Goal: Complete application form: Complete application form

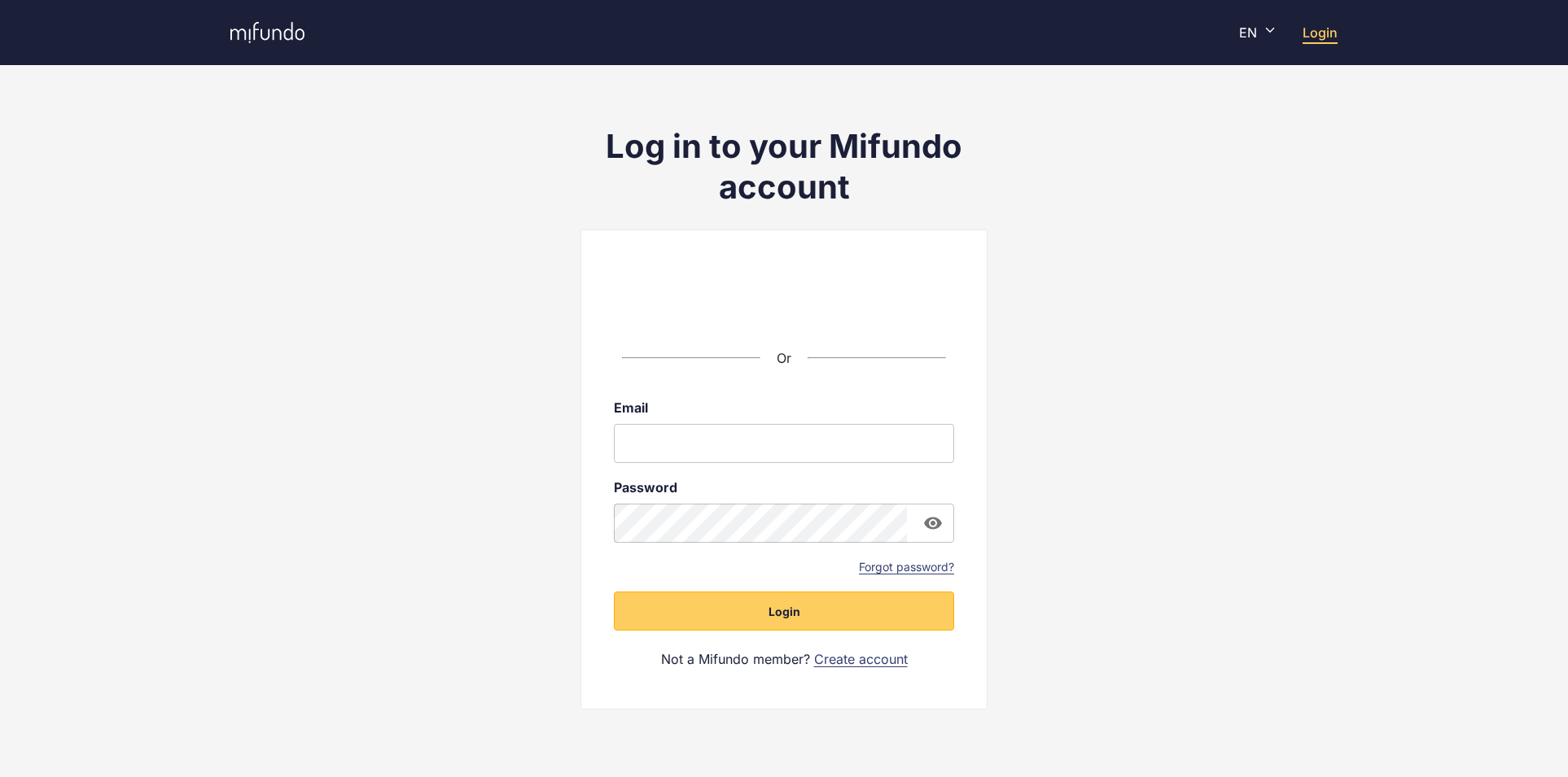
click at [798, 319] on div "Or Email ​ Password ​ Forgot password? Login Not a Mifundo member? Create accou…" at bounding box center [784, 470] width 407 height 480
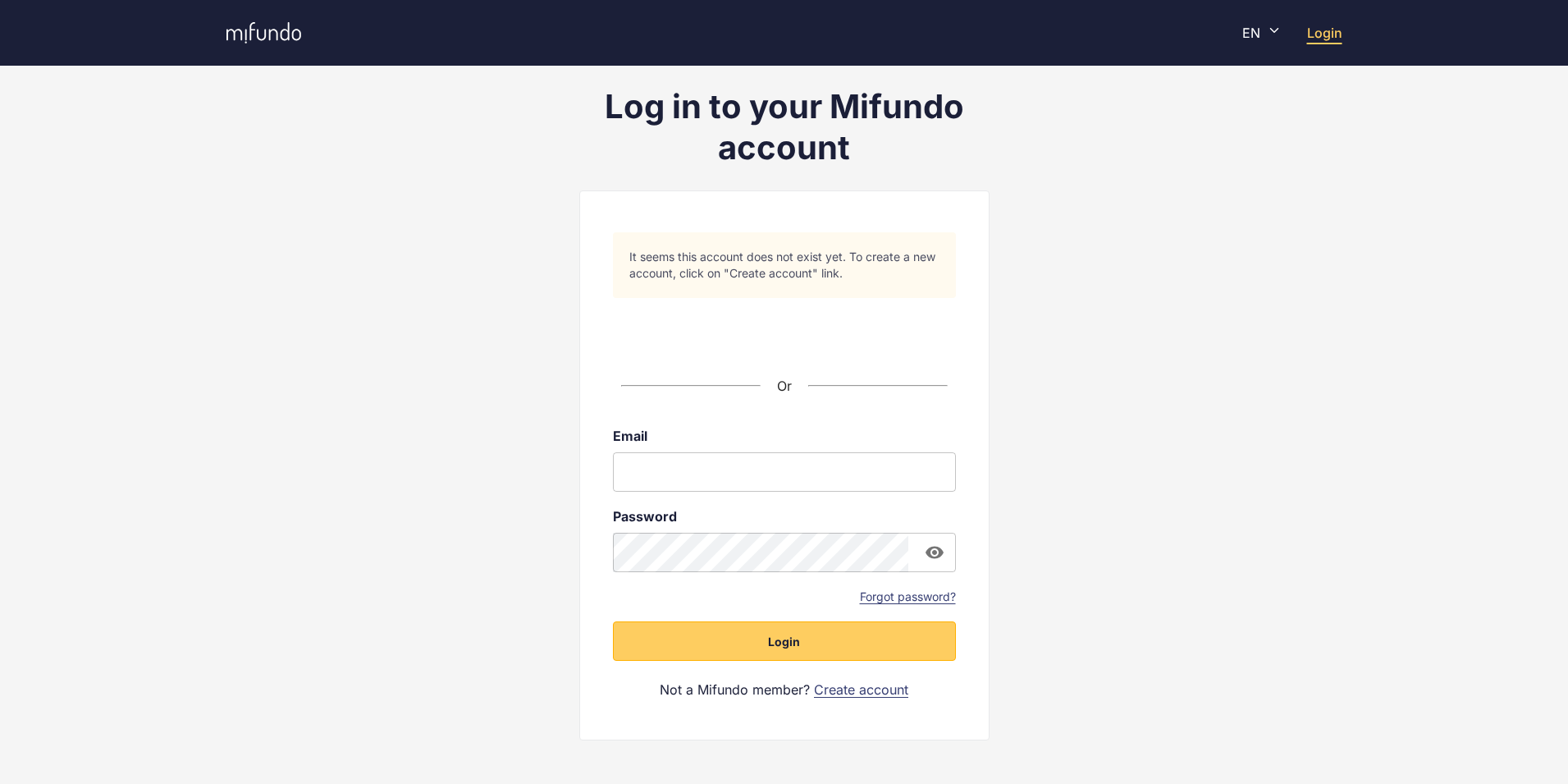
scroll to position [64, 0]
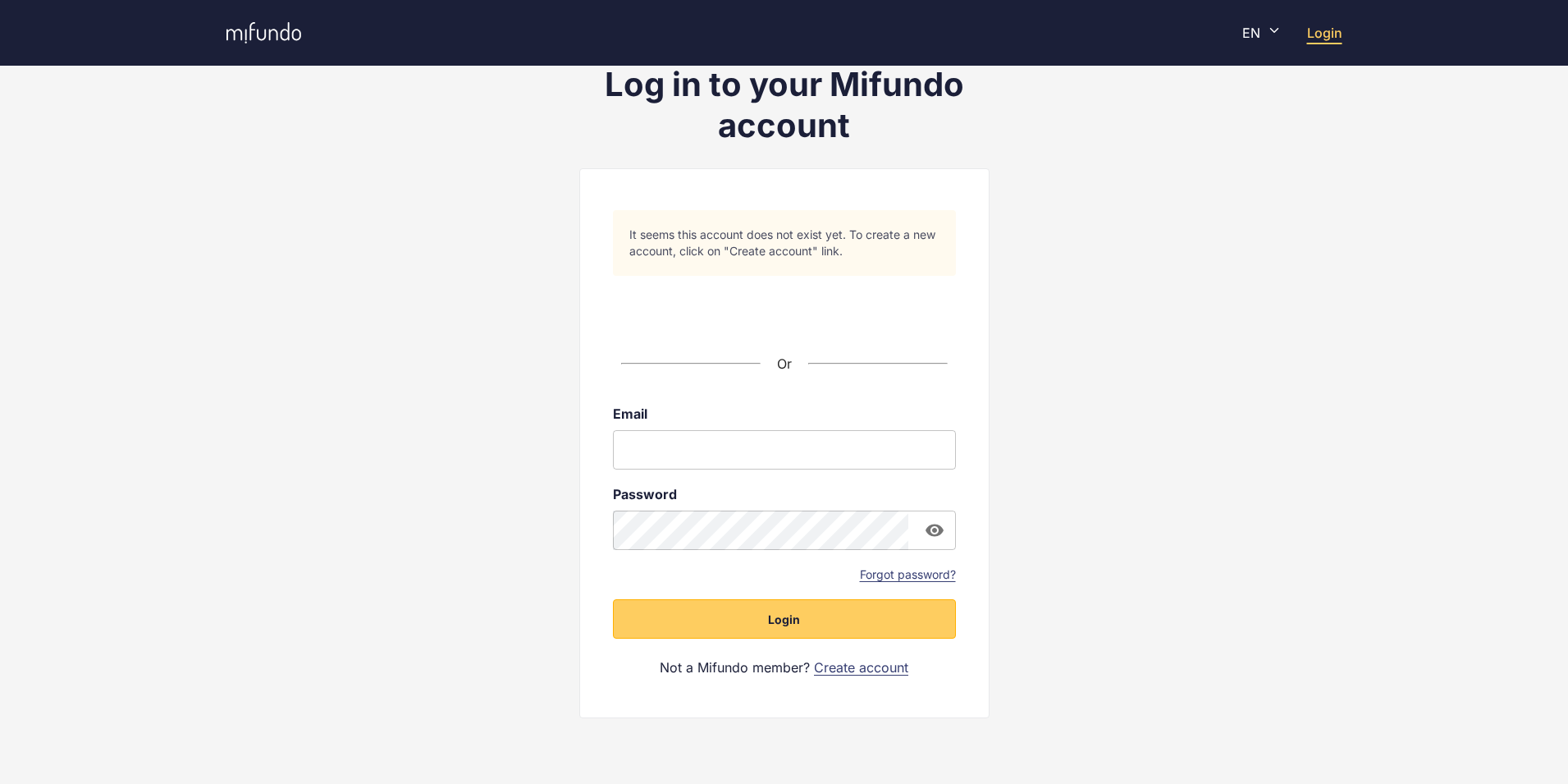
click at [862, 668] on link "Create account" at bounding box center [861, 667] width 94 height 18
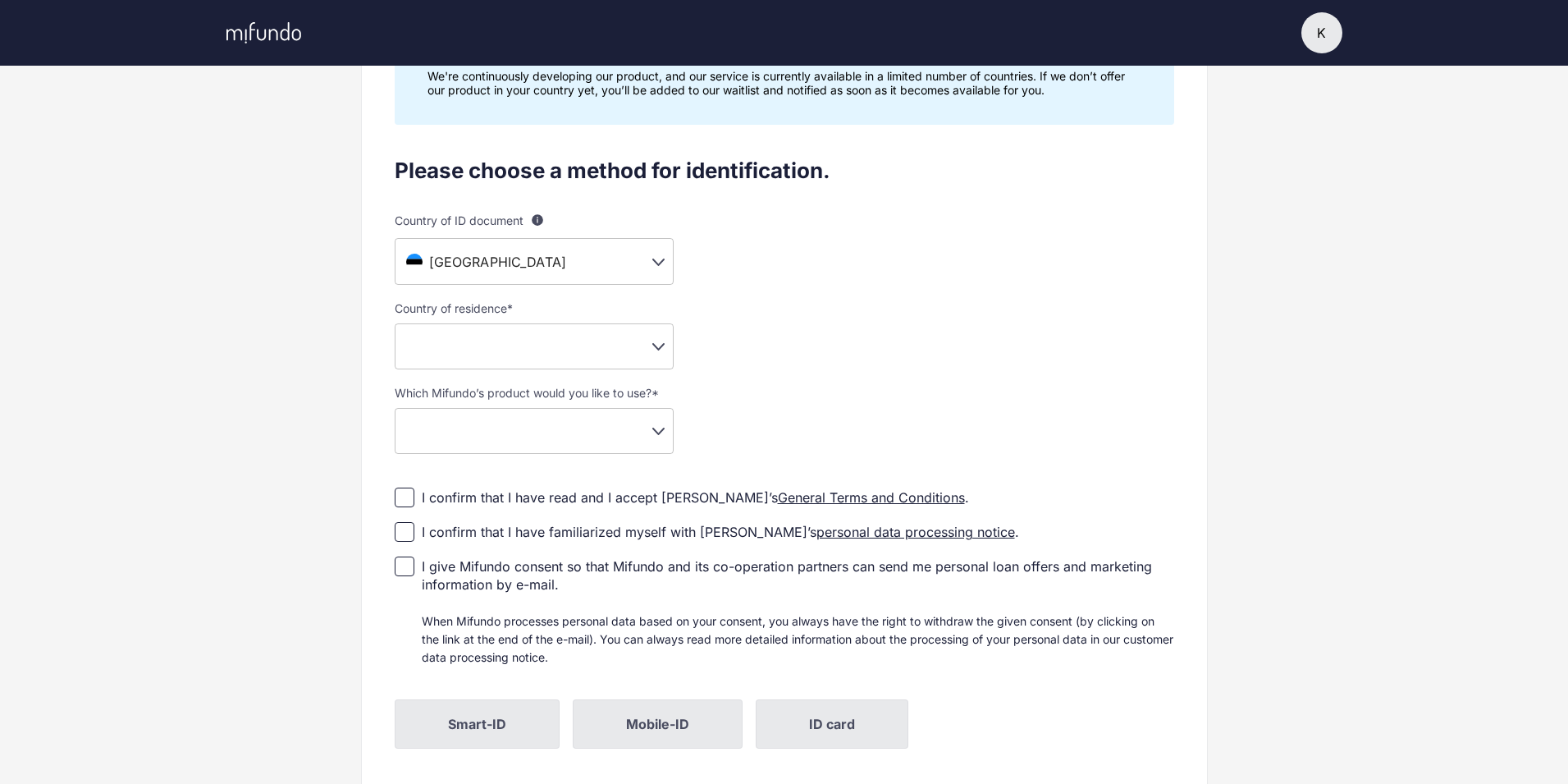
scroll to position [164, 0]
click at [629, 344] on body "K K Kati Settings Log out Profile setup Licensed by FSA Secure platform Complia…" at bounding box center [784, 227] width 1568 height 784
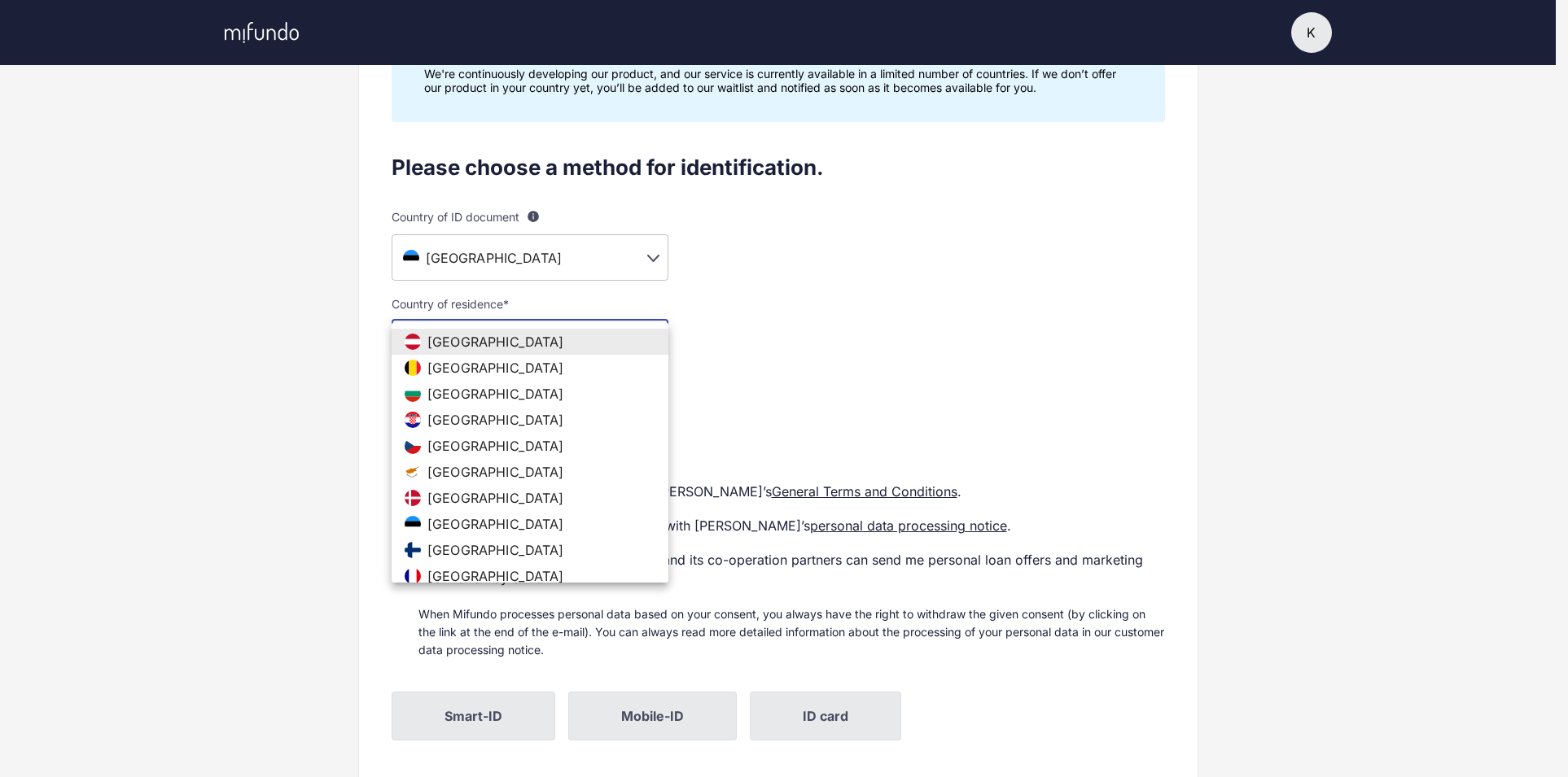
click at [513, 520] on li "[GEOGRAPHIC_DATA]" at bounding box center [529, 523] width 276 height 26
type input "**"
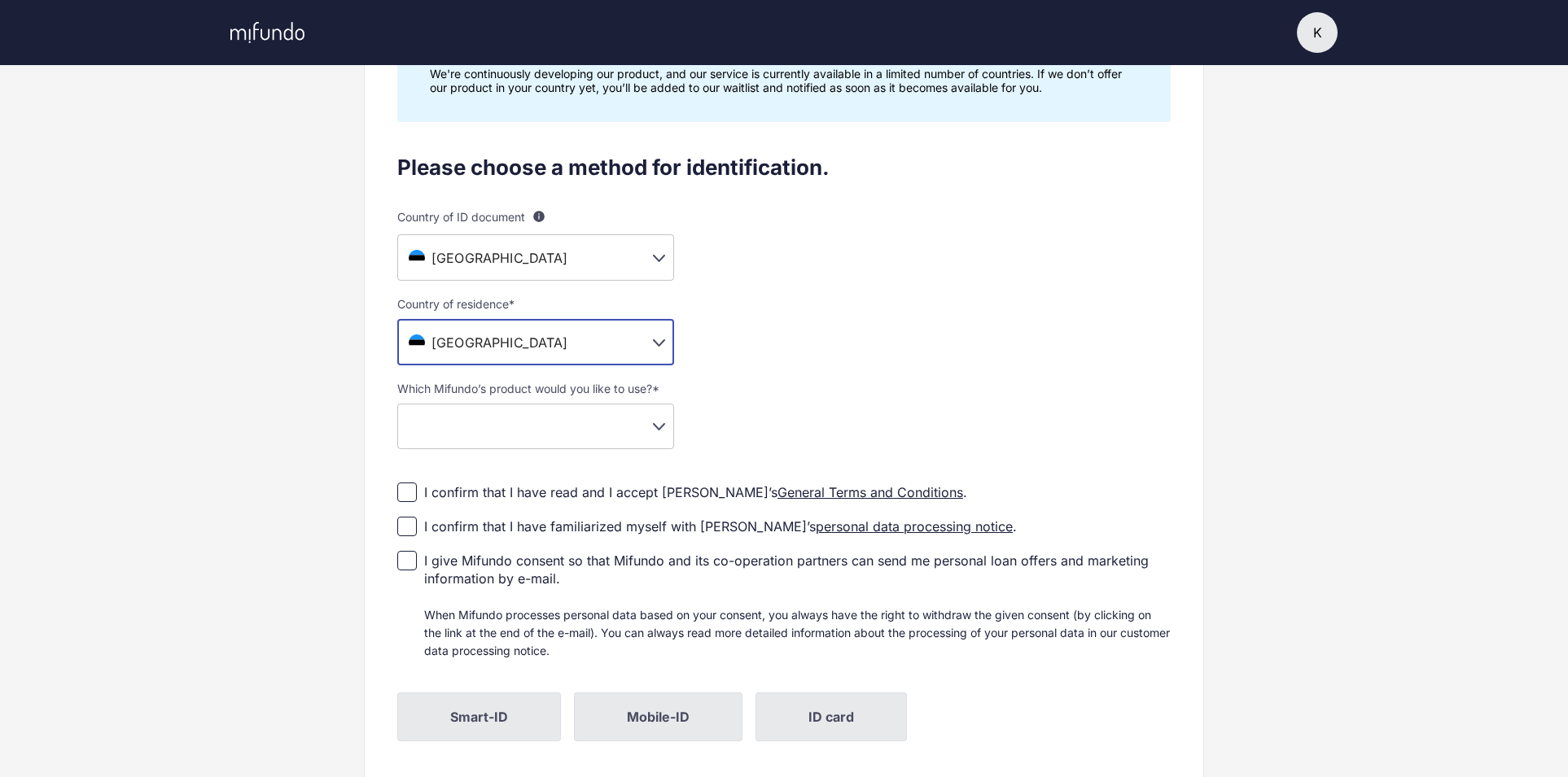
click at [516, 422] on body "K K Kati Settings Log out Profile setup Licensed by FSA Secure platform Complia…" at bounding box center [784, 225] width 1568 height 777
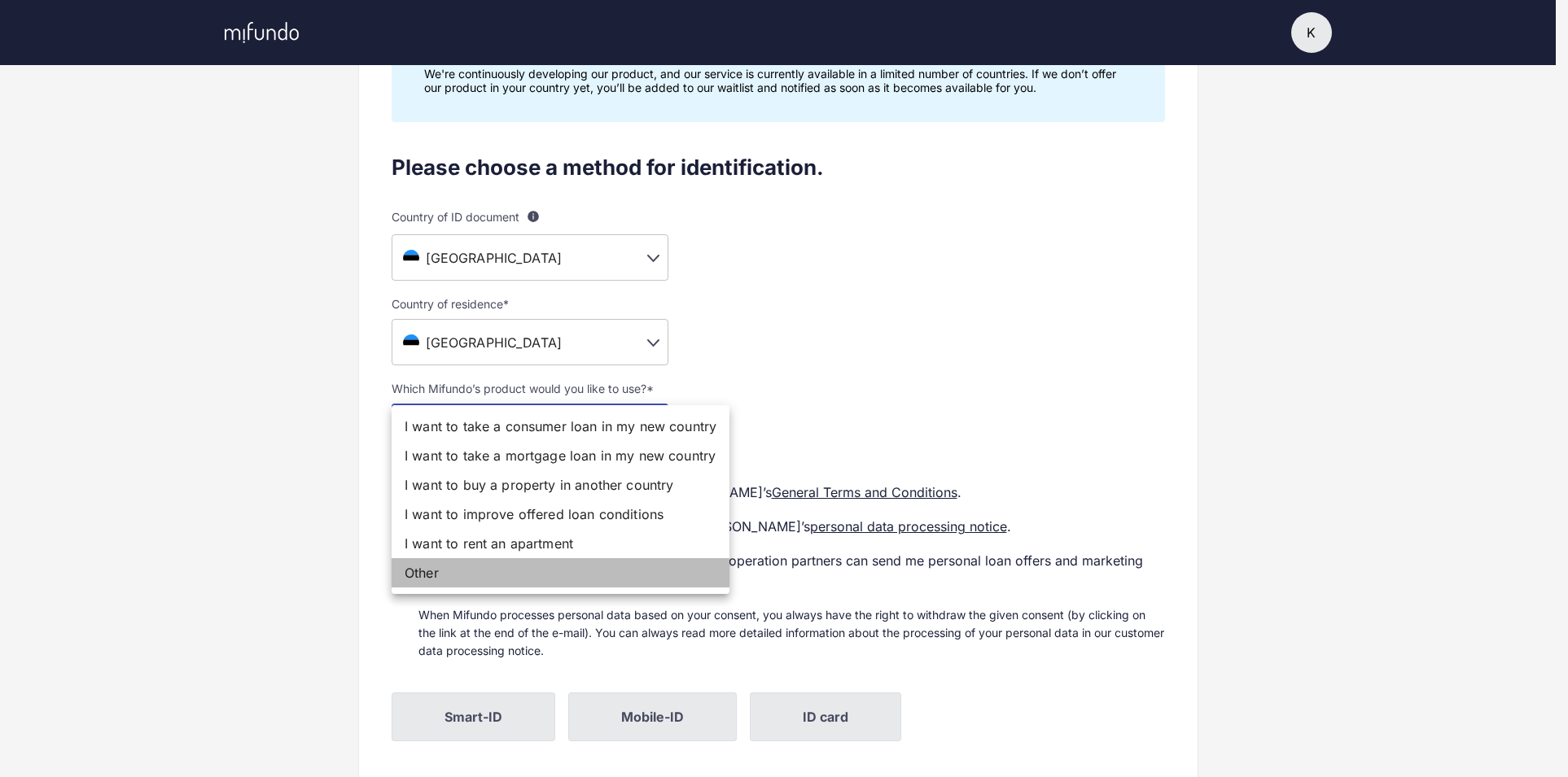
click at [522, 575] on li "Other" at bounding box center [560, 573] width 338 height 29
type input "*****"
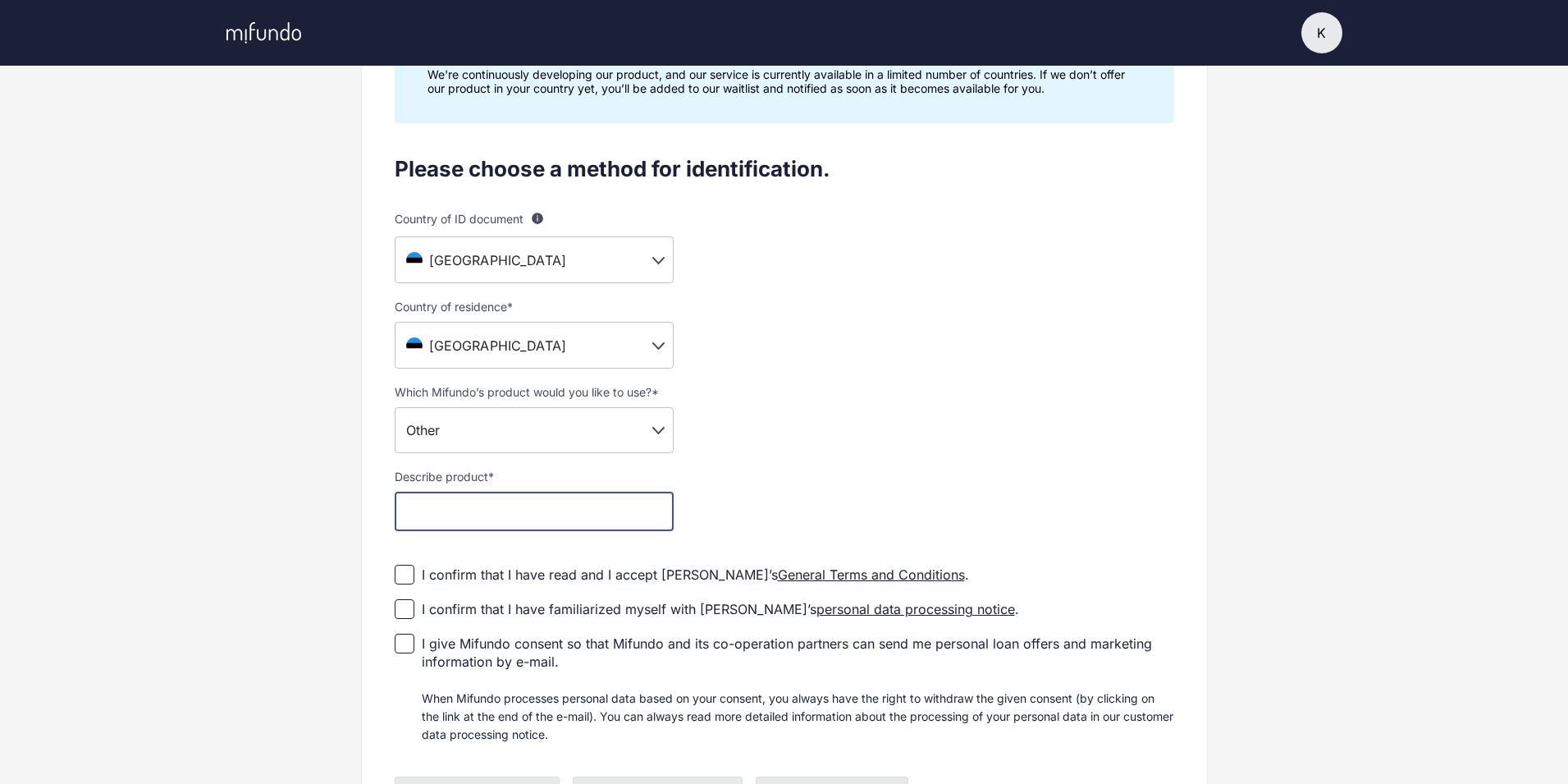
click at [530, 501] on input "text" at bounding box center [534, 511] width 279 height 40
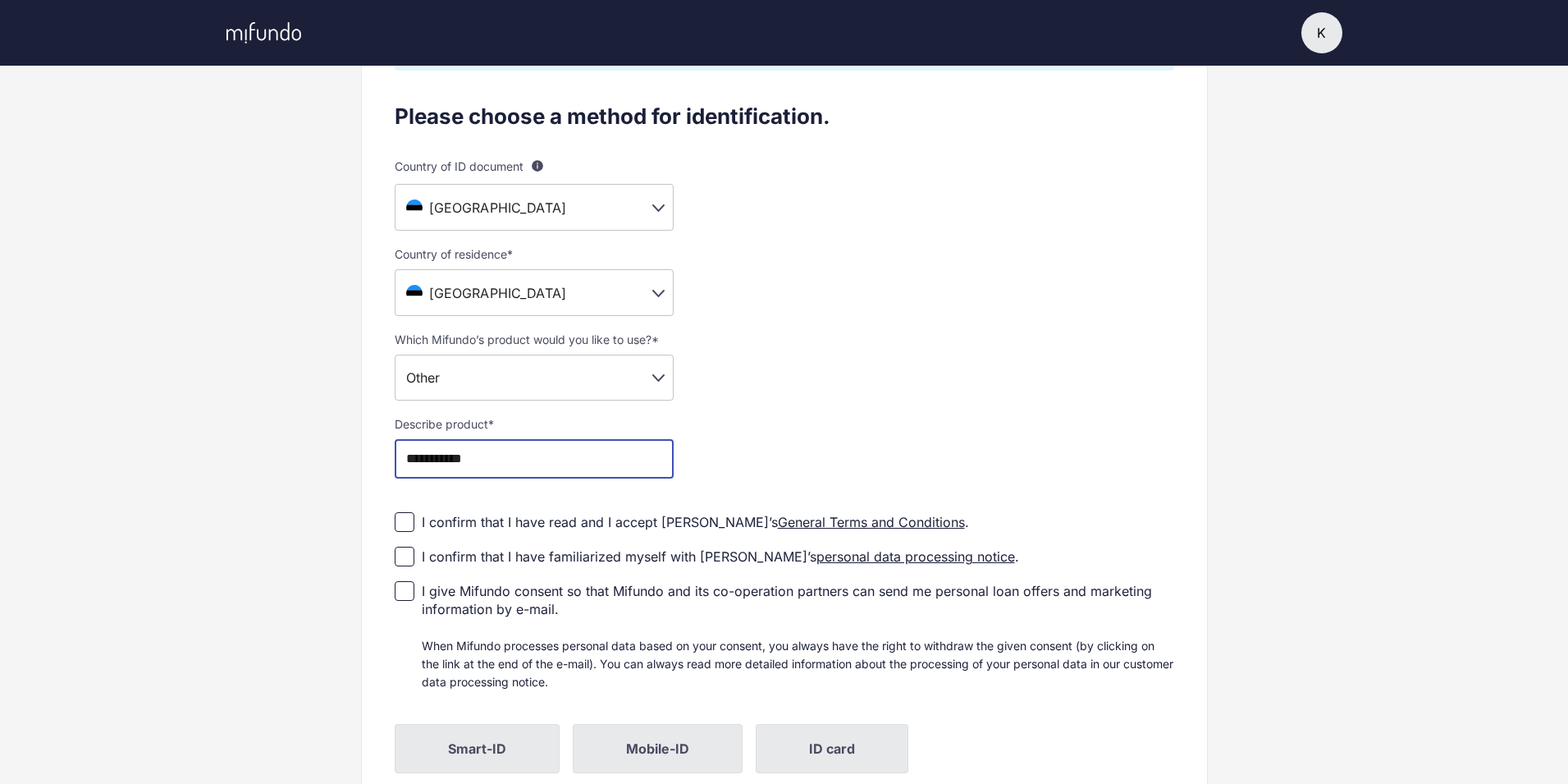
scroll to position [247, 0]
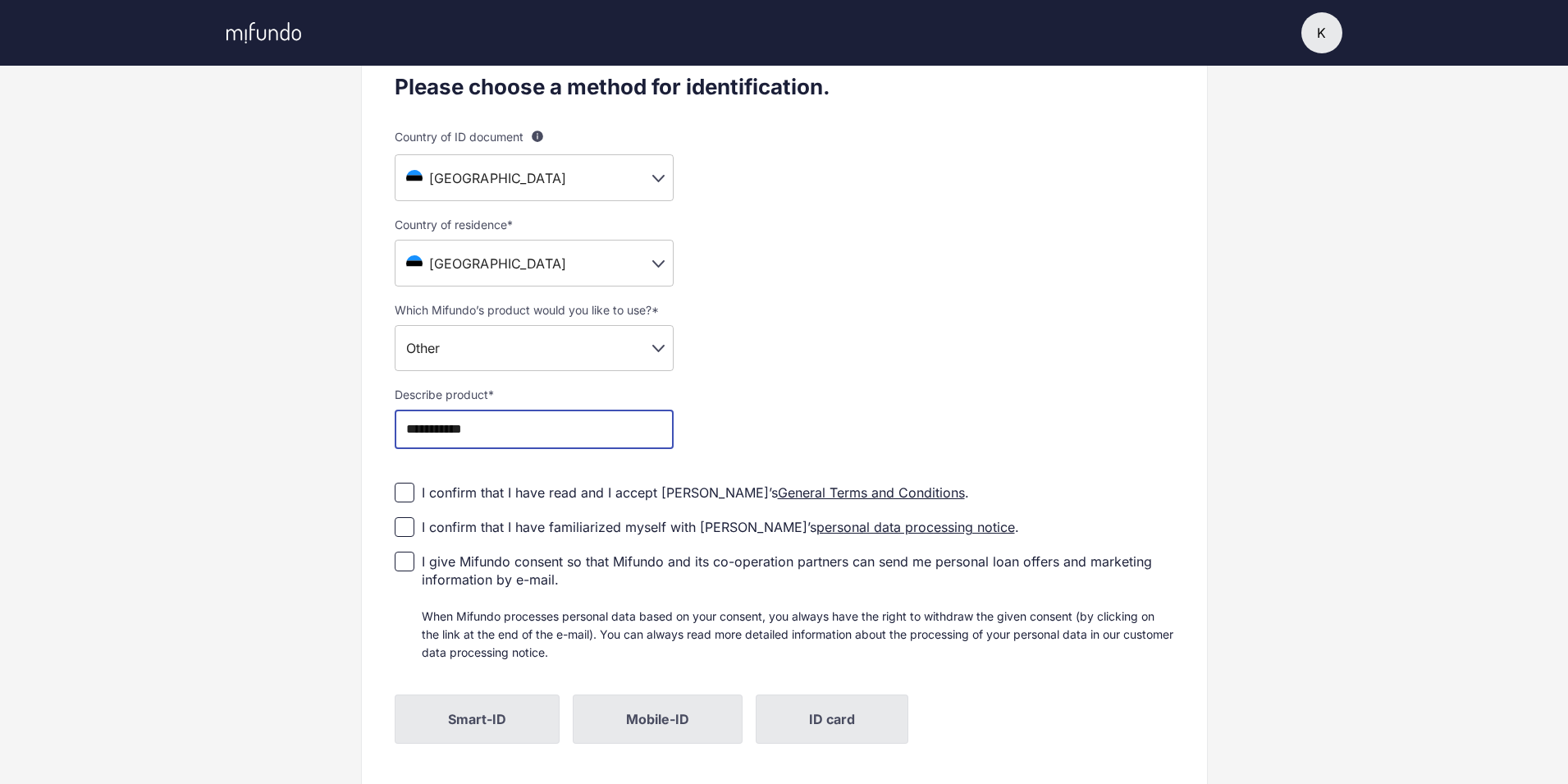
type input "**********"
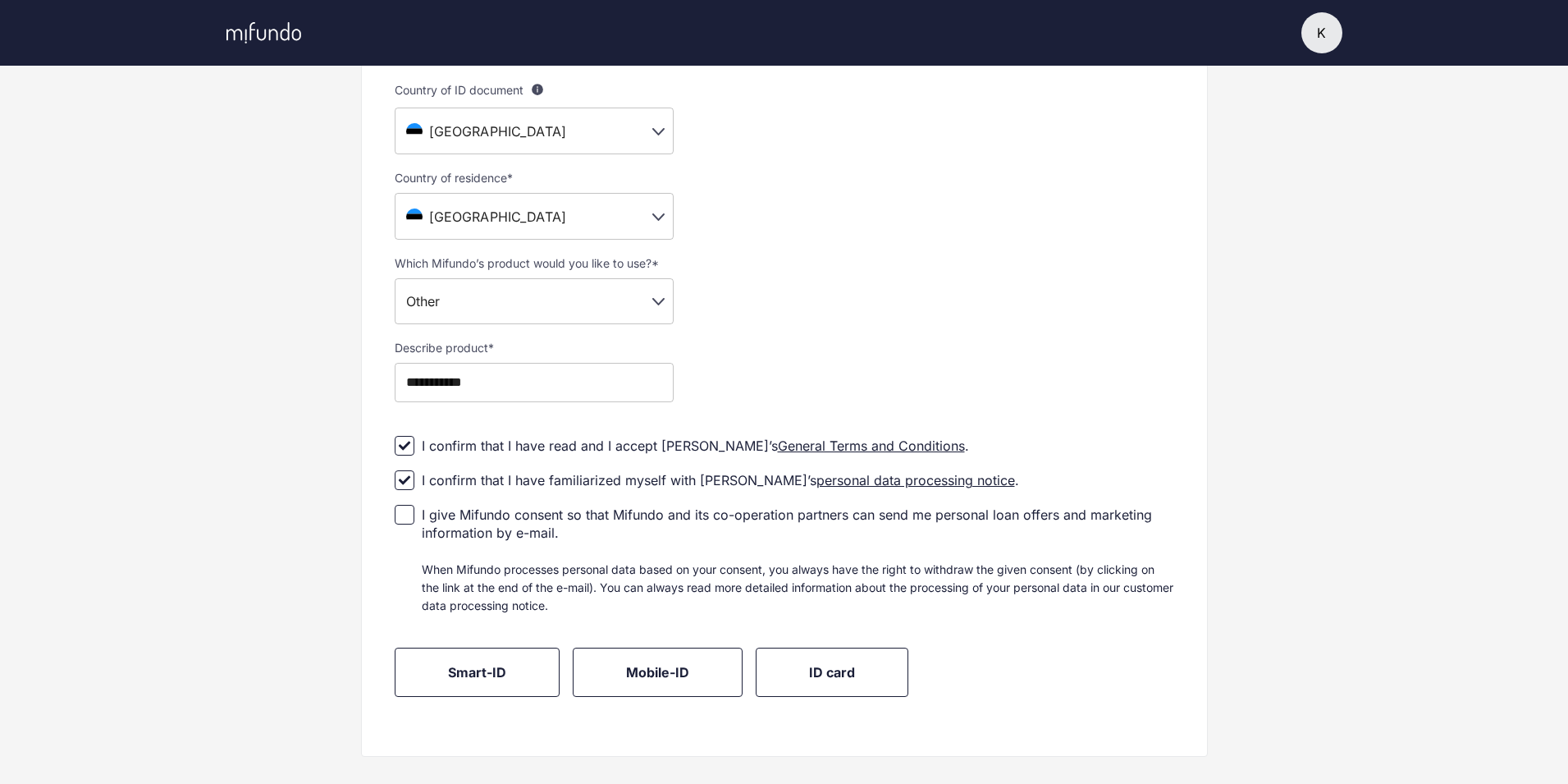
scroll to position [319, 0]
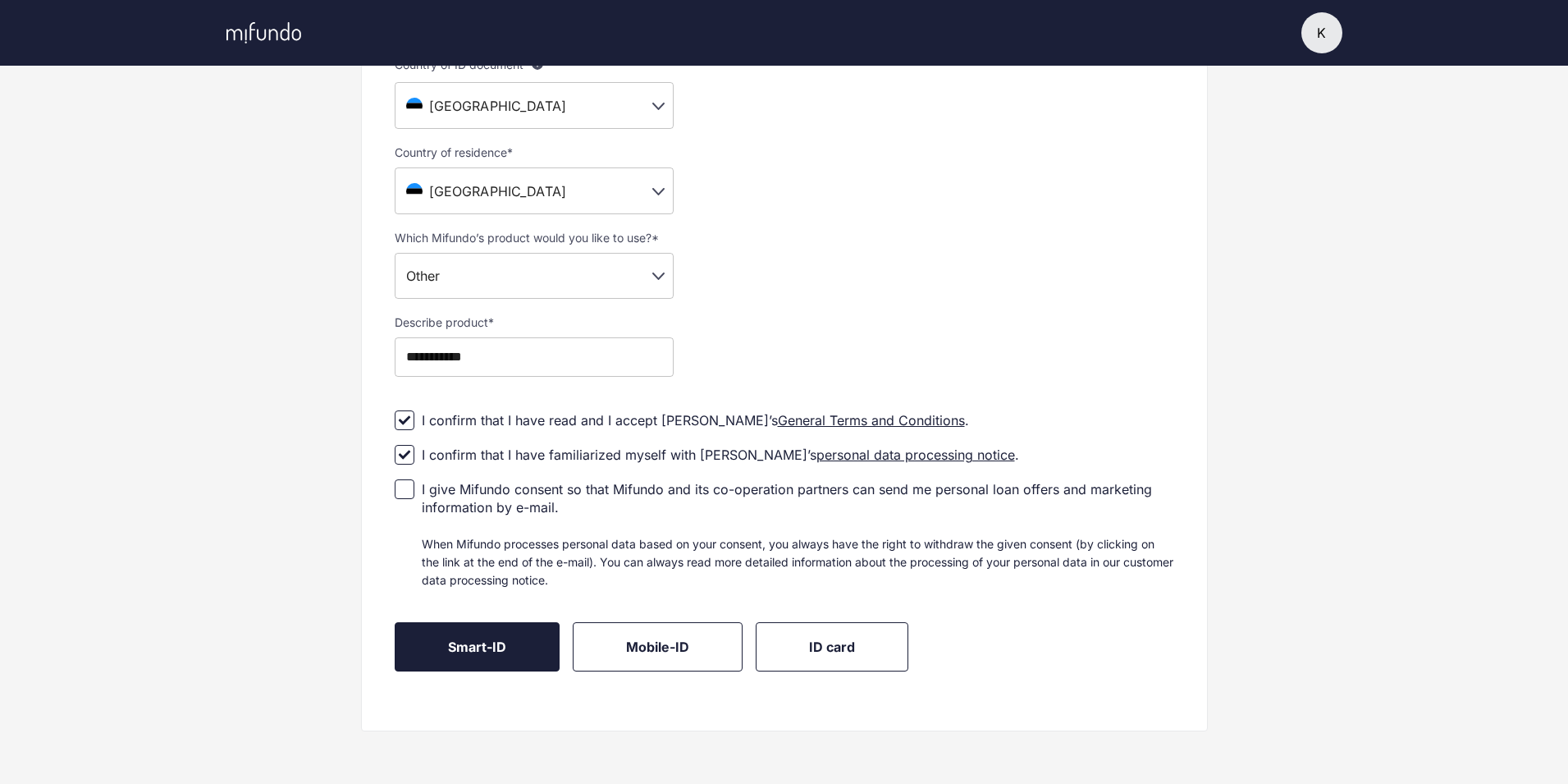
click at [484, 647] on span "Smart-ID" at bounding box center [477, 647] width 58 height 16
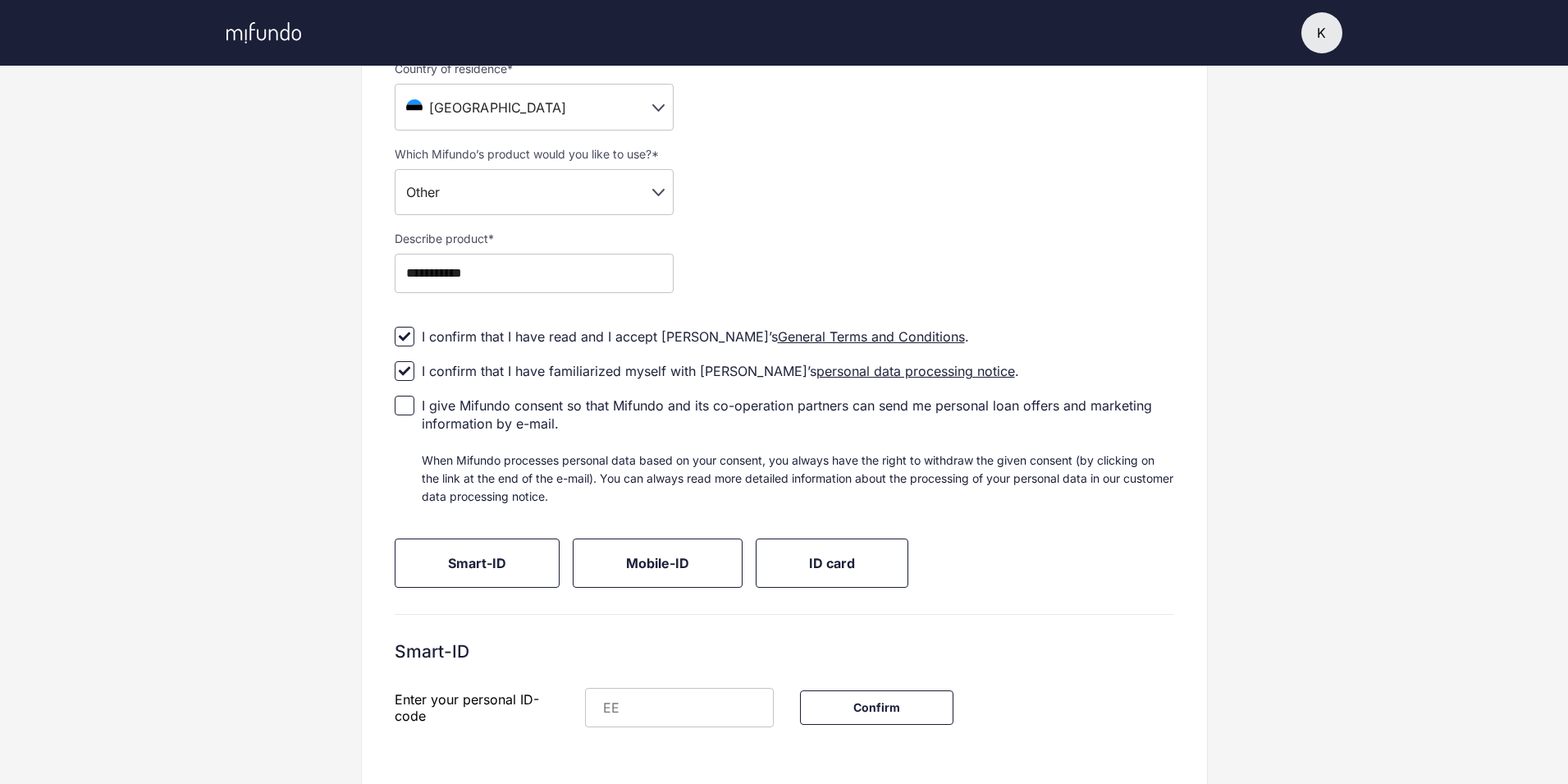
scroll to position [459, 0]
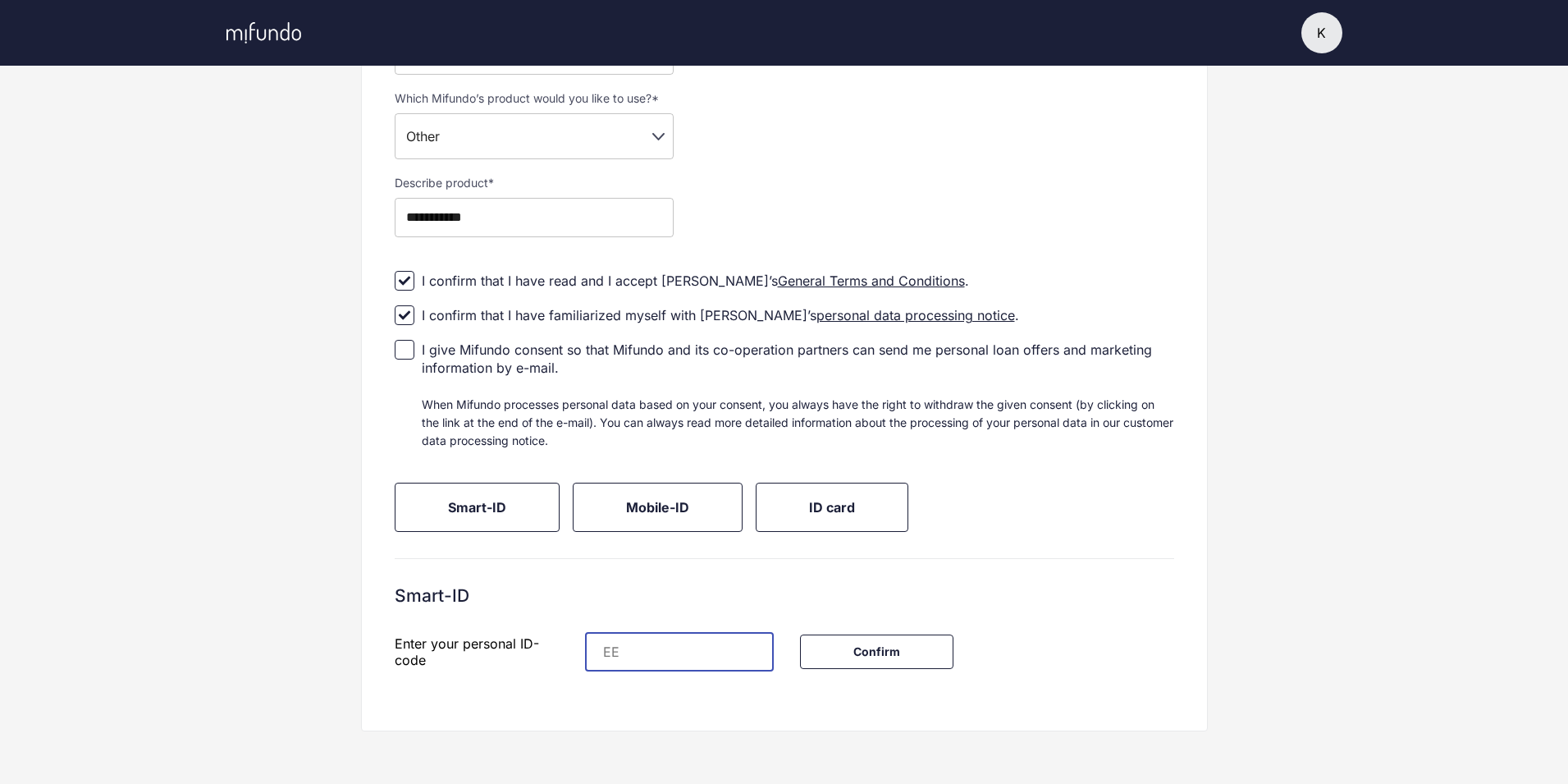
click at [643, 637] on input "text" at bounding box center [696, 652] width 154 height 40
type input "**********"
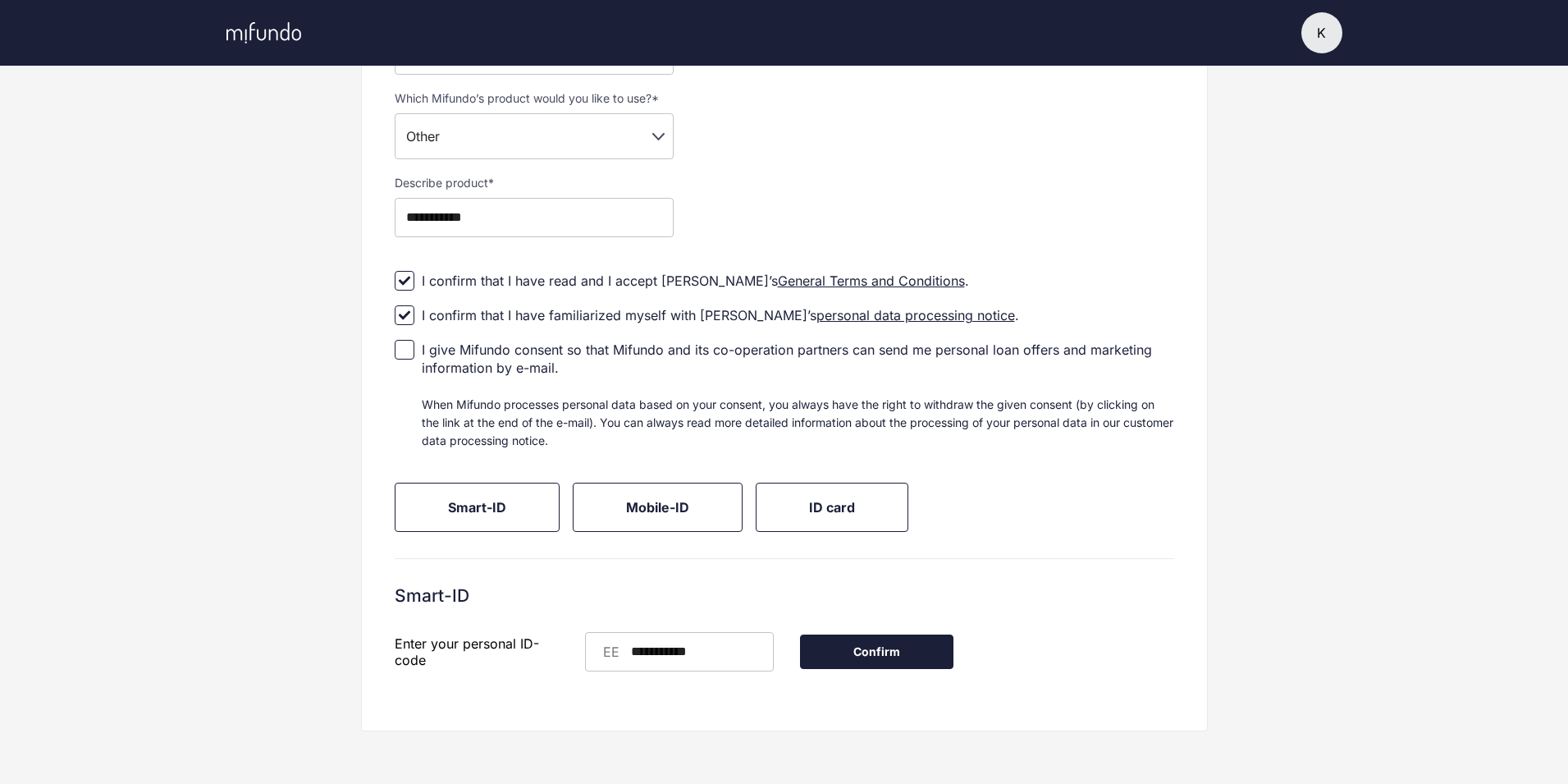
click at [954, 648] on button "Confirm" at bounding box center [877, 652] width 153 height 35
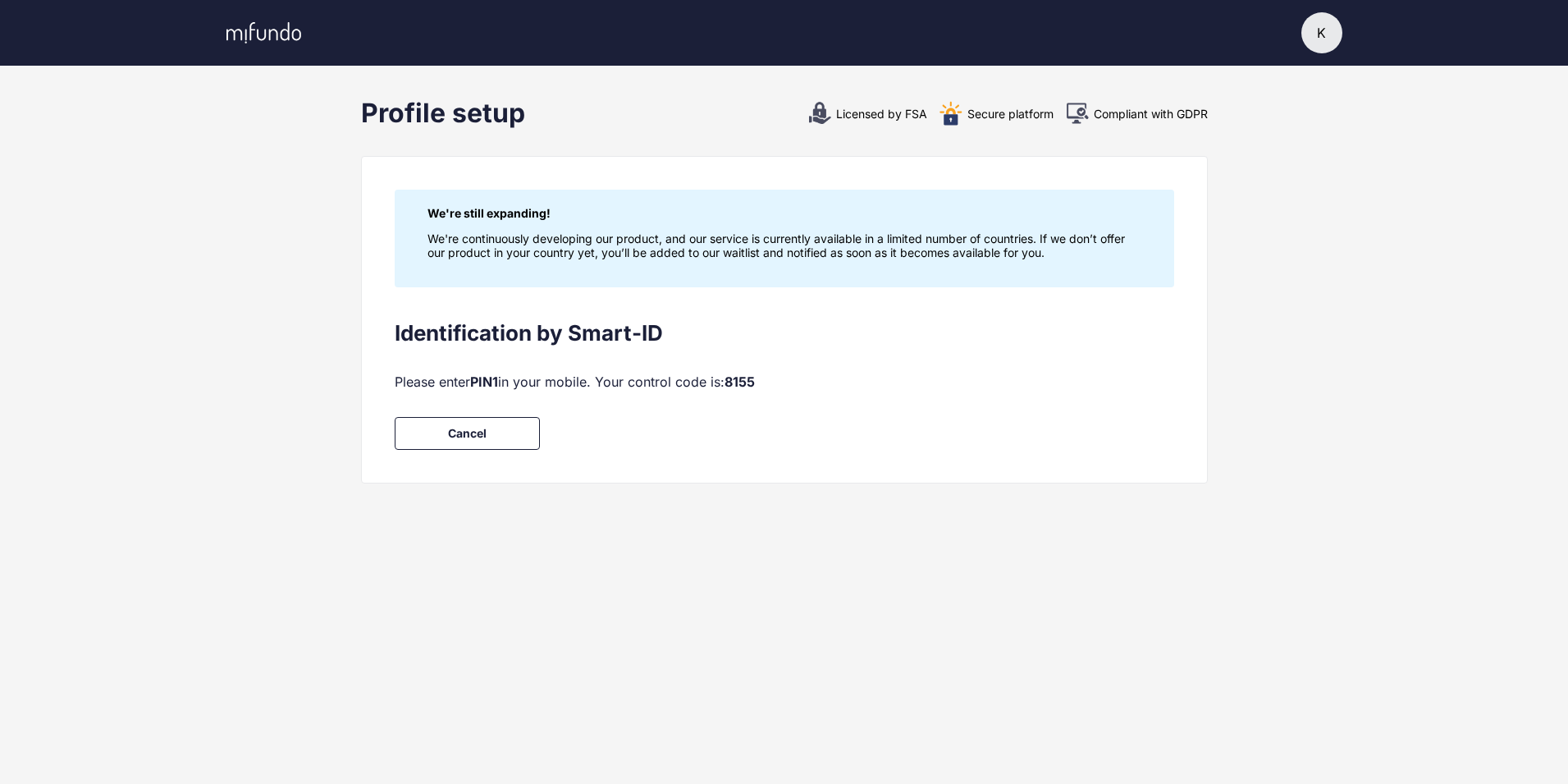
scroll to position [0, 0]
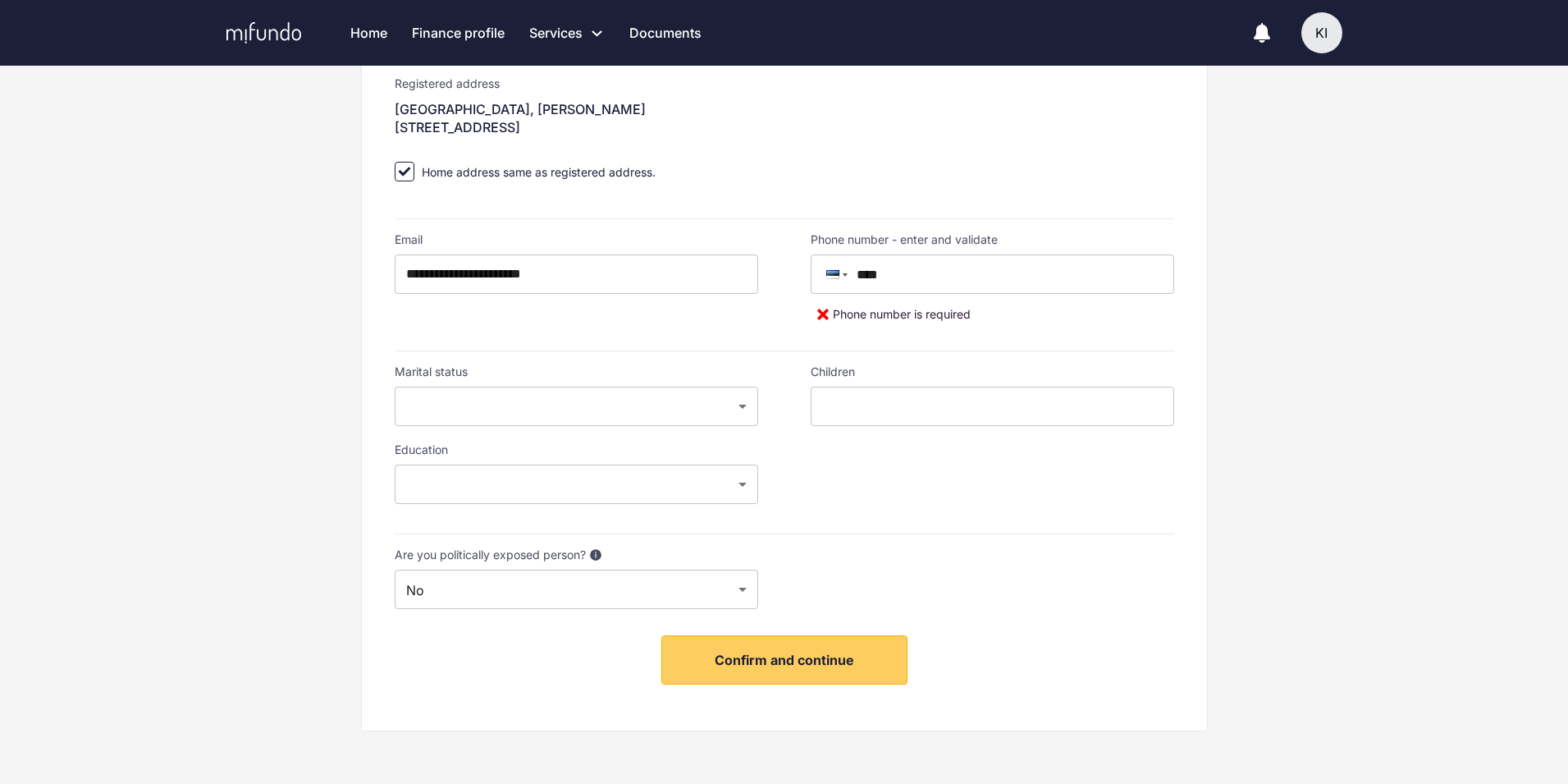
click at [801, 670] on button "Confirm and continue" at bounding box center [784, 660] width 247 height 49
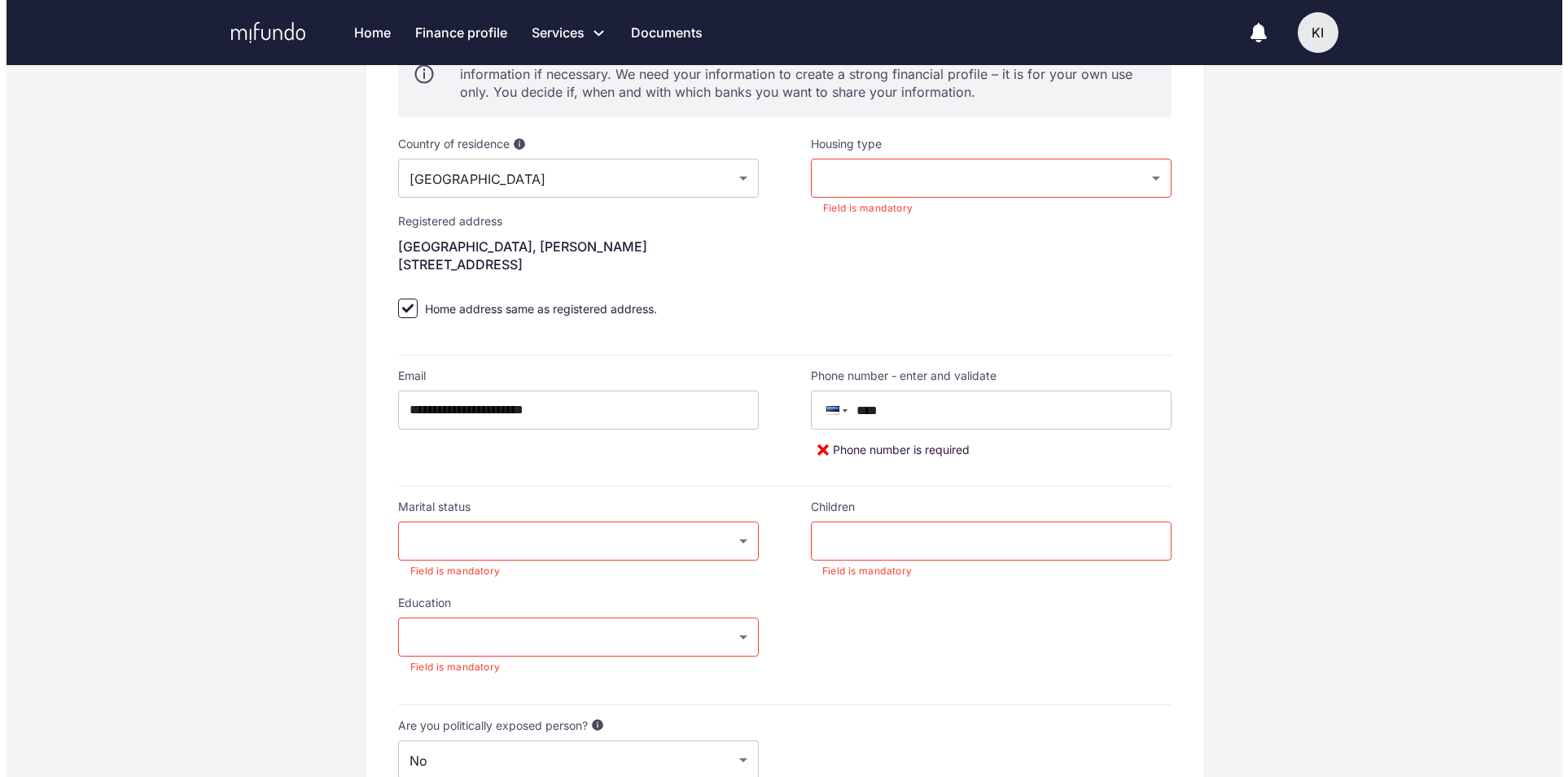
scroll to position [347, 0]
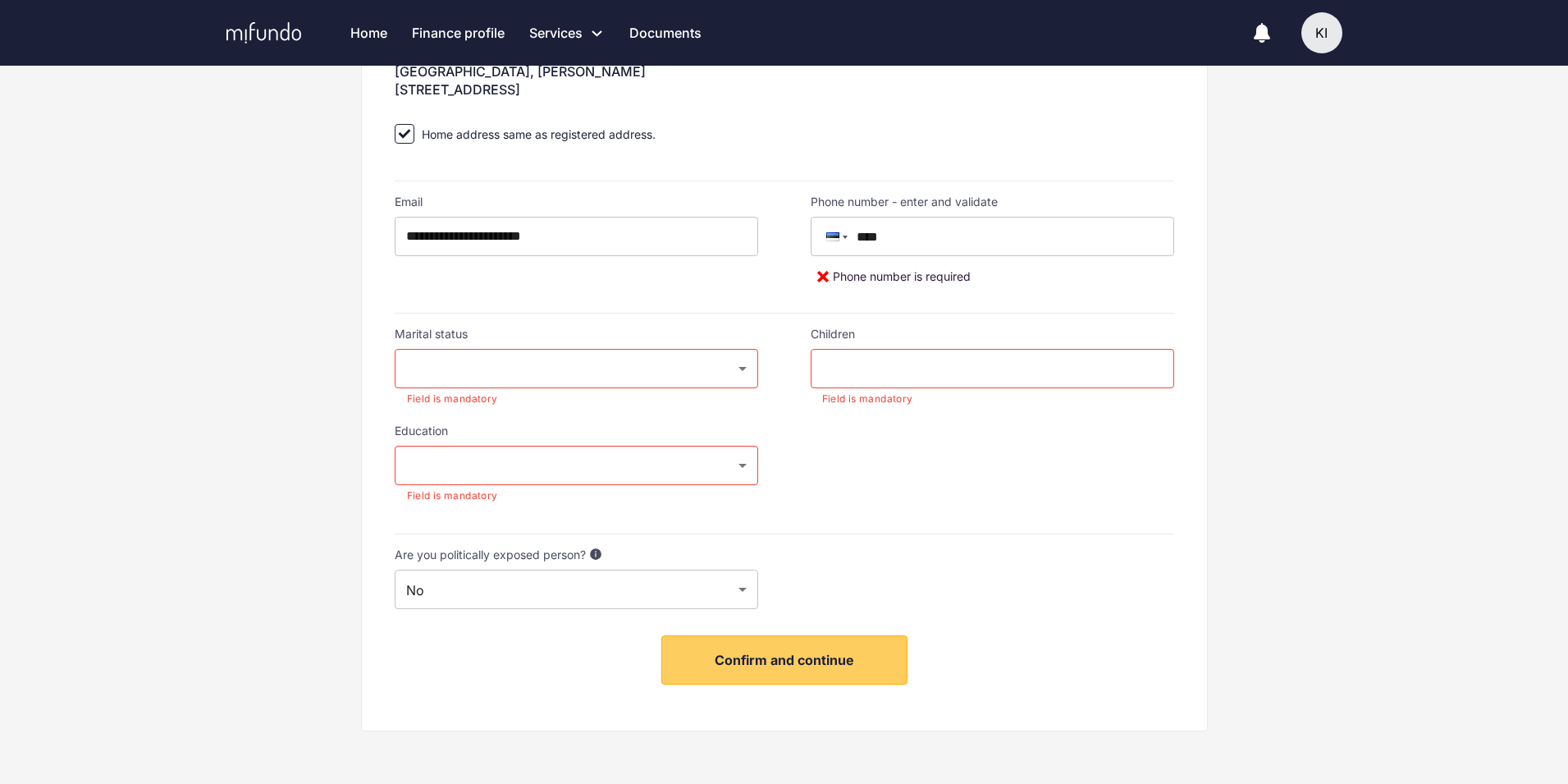
click at [715, 346] on div "Marital status ​ ​ Field is mandatory" at bounding box center [576, 367] width 363 height 81
click at [706, 360] on body "Home Finance profile Services Apply for a new loan Refinance your loans Loan of…" at bounding box center [784, 42] width 1568 height 784
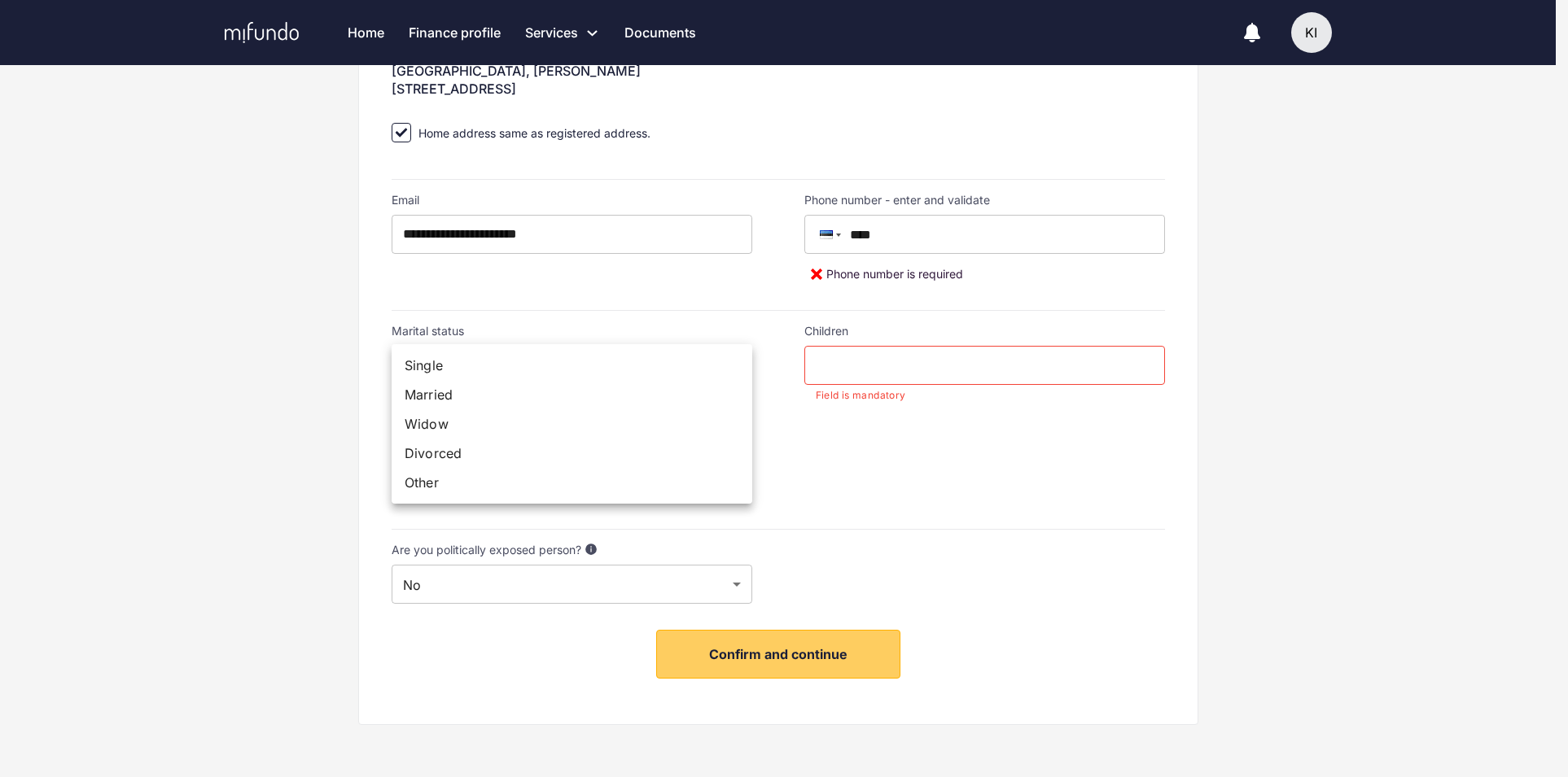
click at [469, 366] on li "Single" at bounding box center [571, 365] width 360 height 29
type input "******"
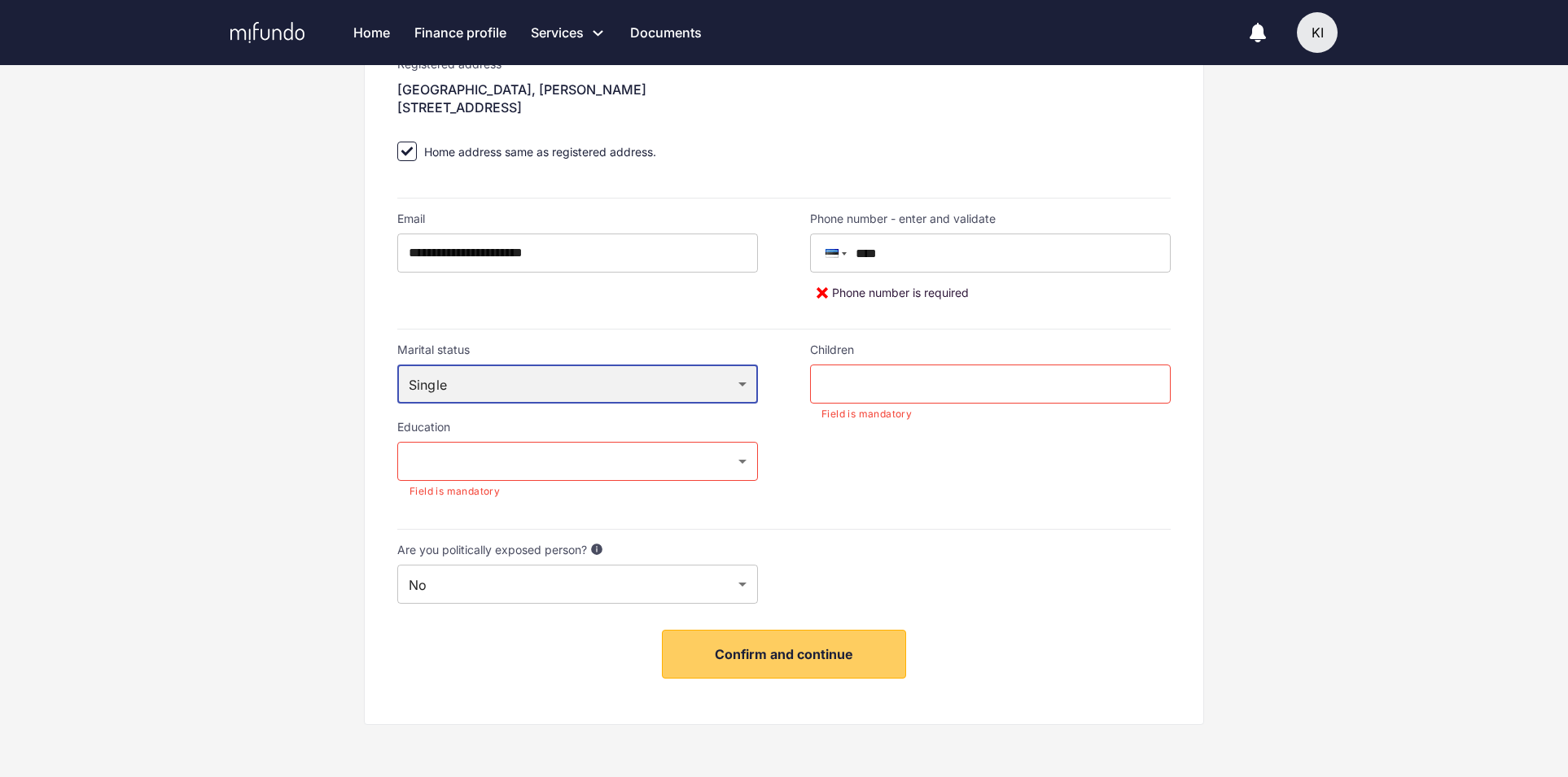
scroll to position [328, 0]
click at [860, 391] on input "text" at bounding box center [984, 384] width 360 height 39
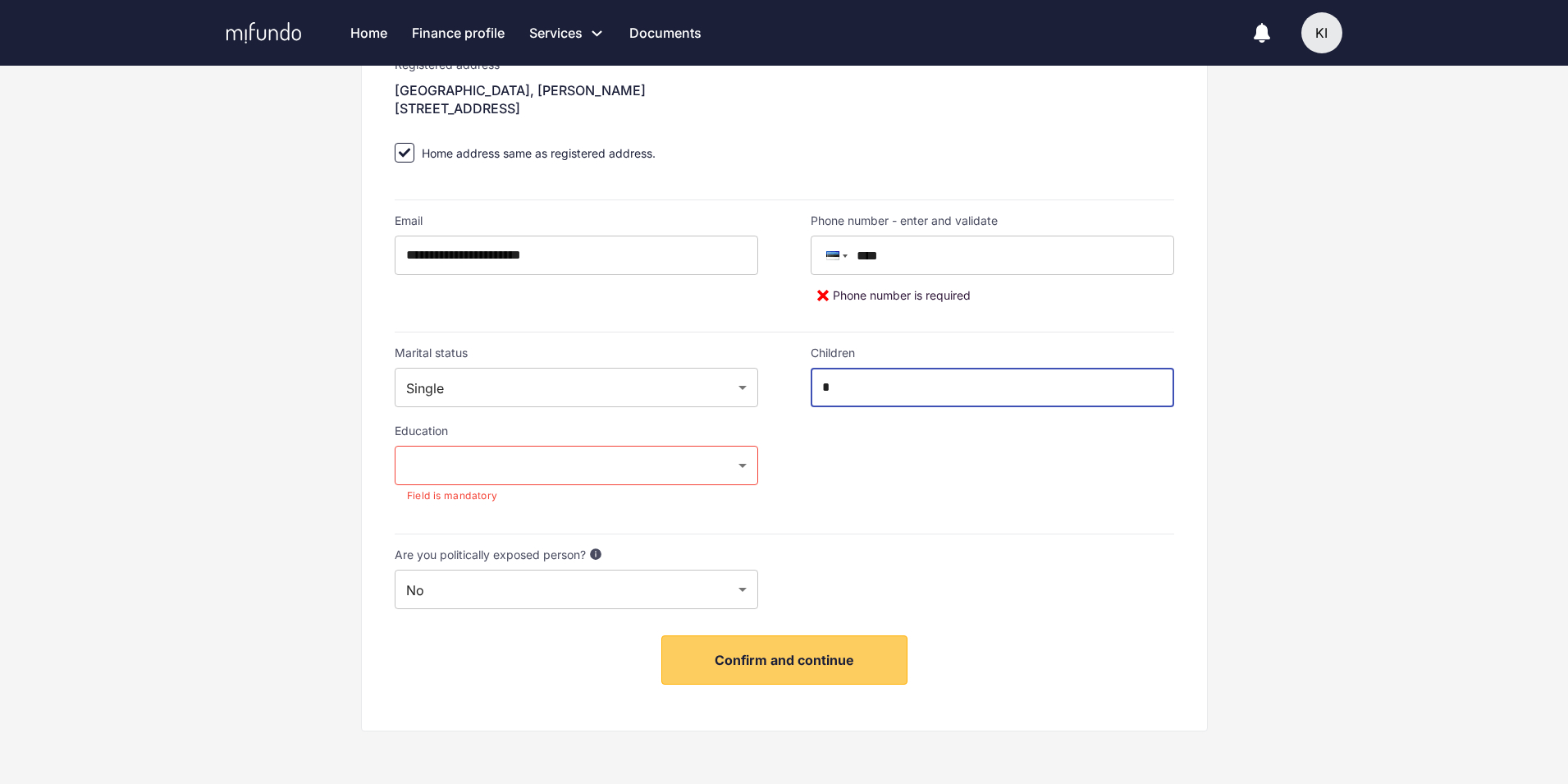
type input "*"
click at [601, 435] on label "Education" at bounding box center [576, 431] width 363 height 14
click at [606, 453] on body "Home Finance profile Services Apply for a new loan Refinance your loans Loan of…" at bounding box center [784, 61] width 1568 height 784
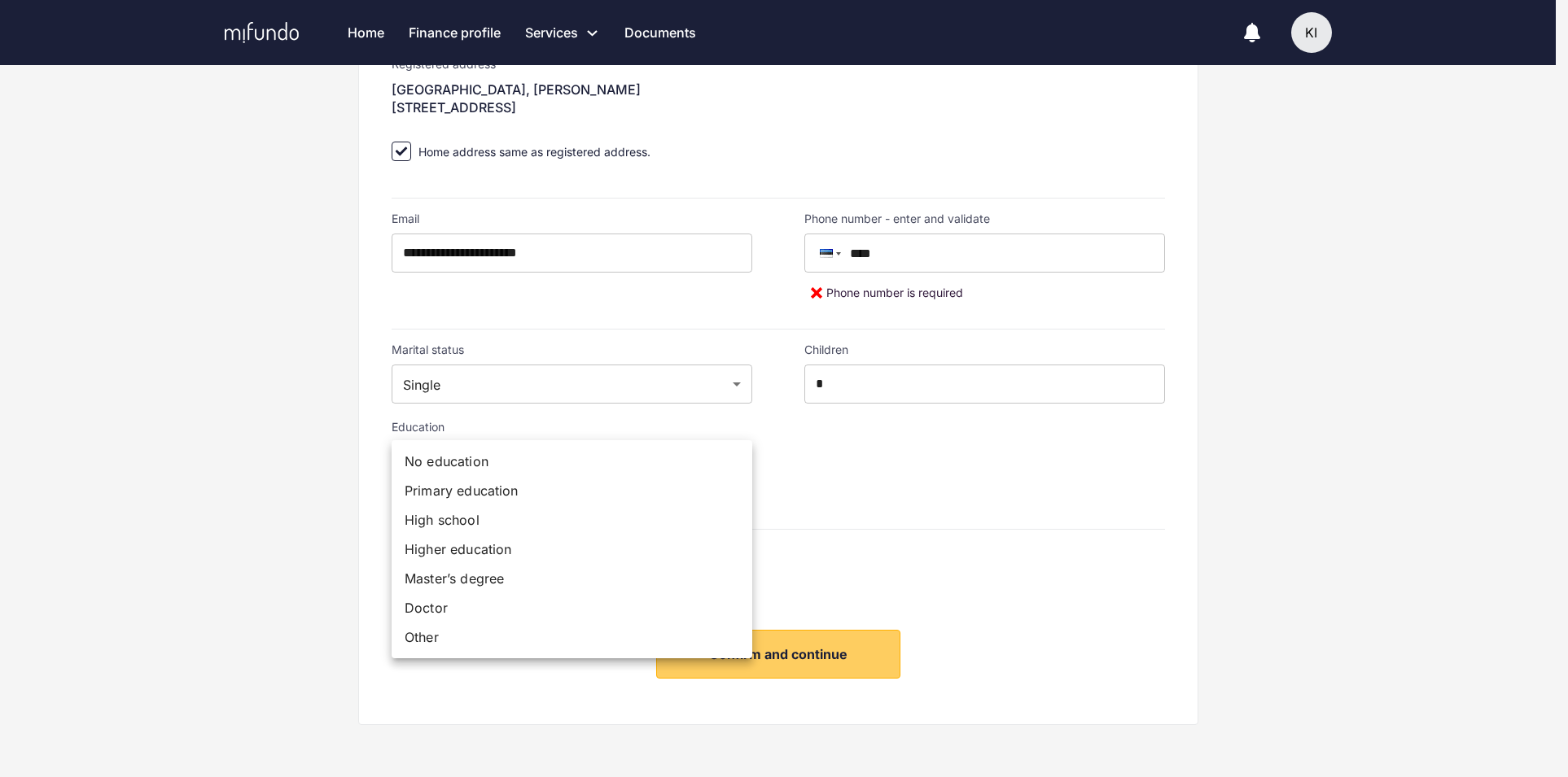
click at [550, 558] on li "Higher education" at bounding box center [571, 549] width 360 height 29
type input "******"
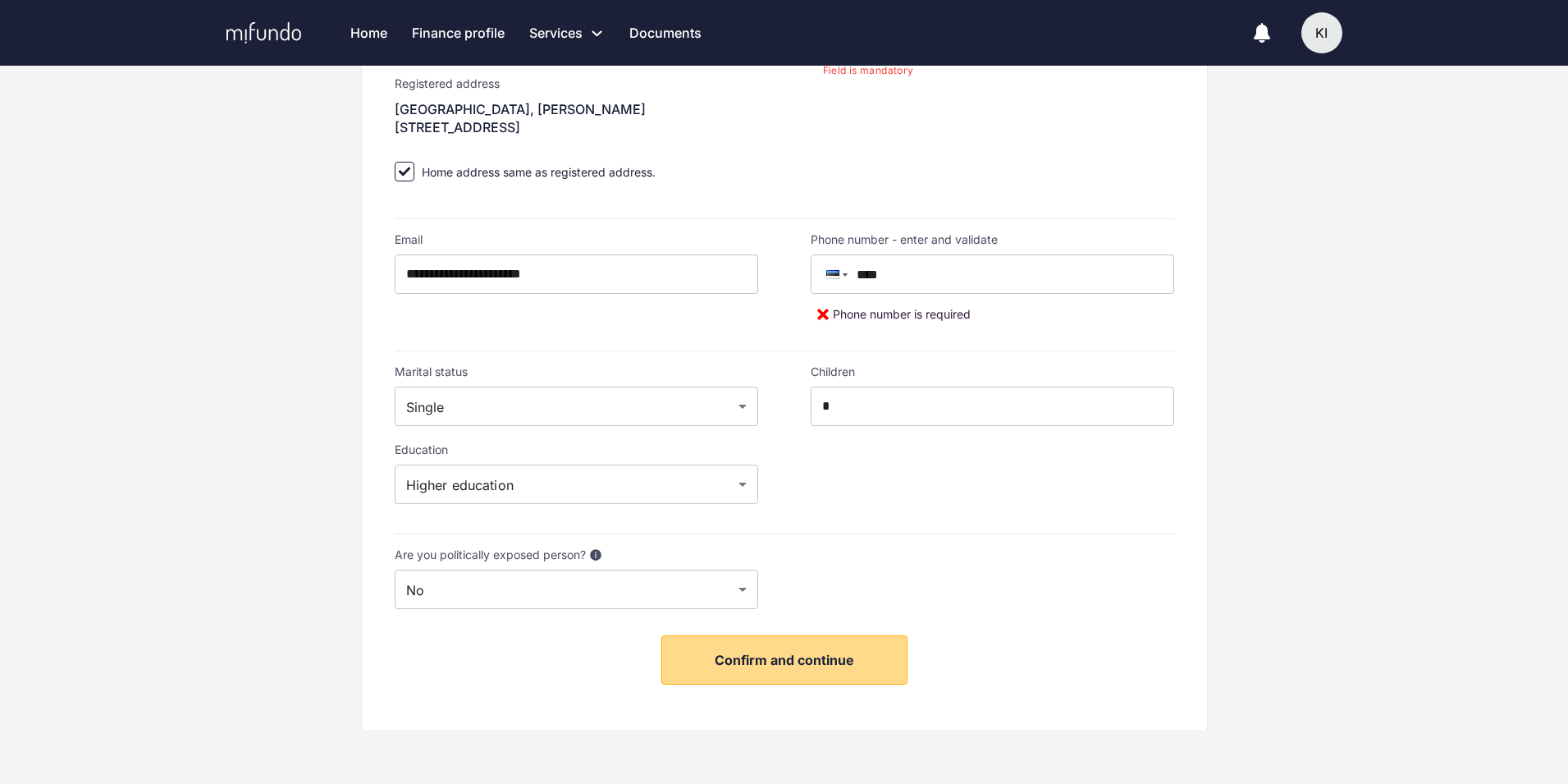
click at [778, 671] on button "Confirm and continue" at bounding box center [784, 660] width 247 height 49
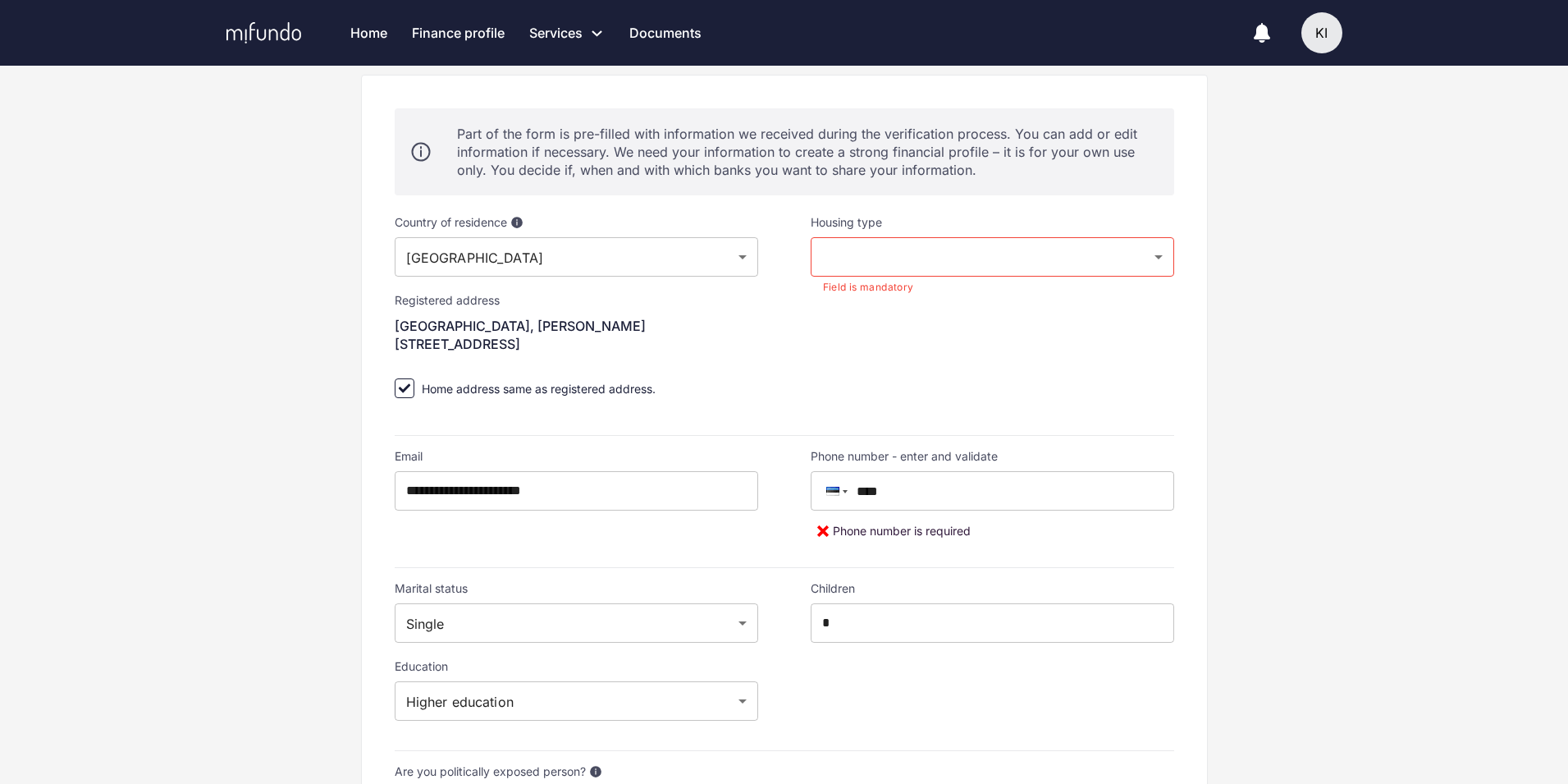
scroll to position [0, 0]
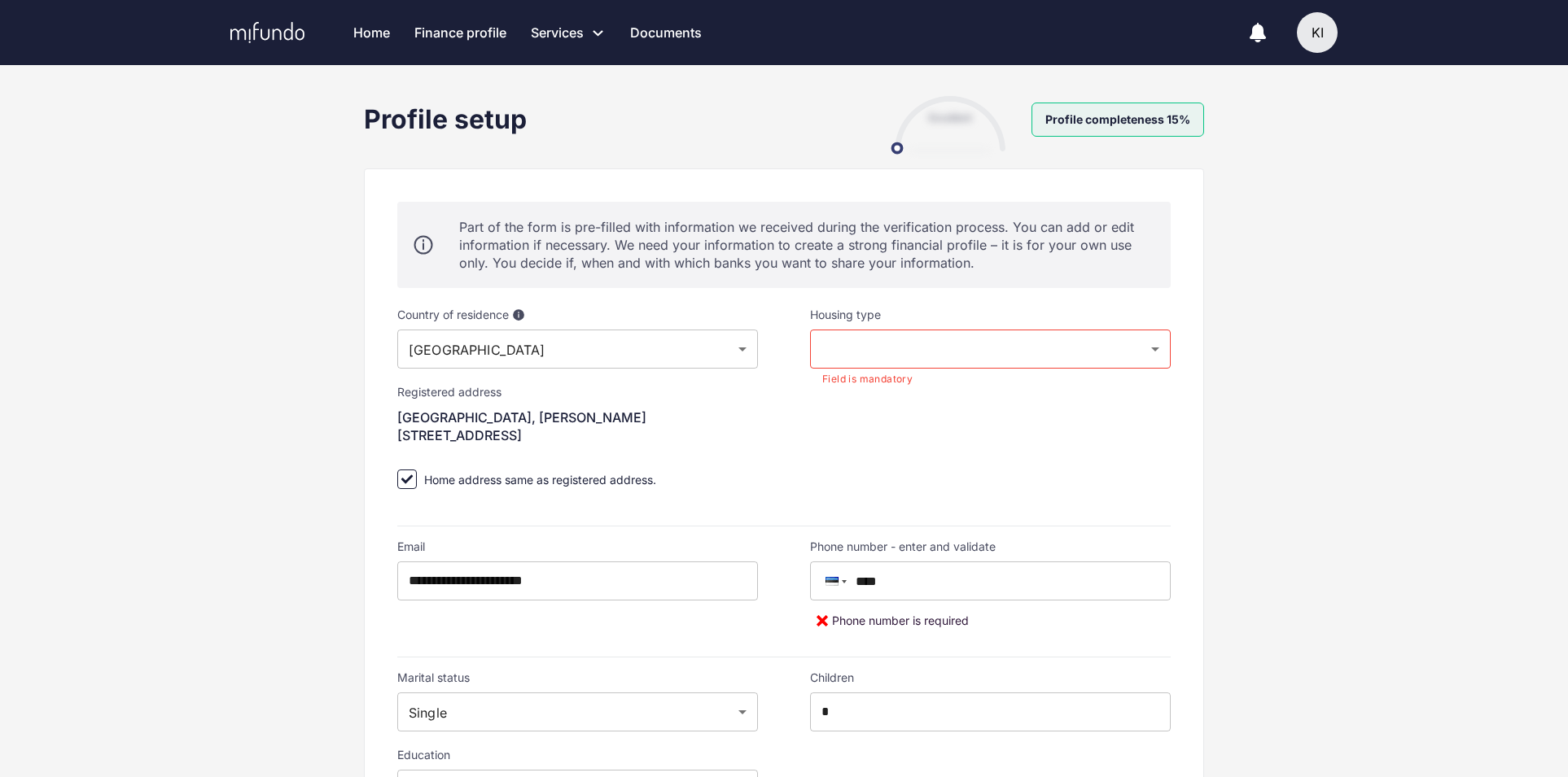
click at [839, 344] on body "Home Finance profile Services Apply for a new loan Refinance your loans Loan of…" at bounding box center [784, 388] width 1568 height 777
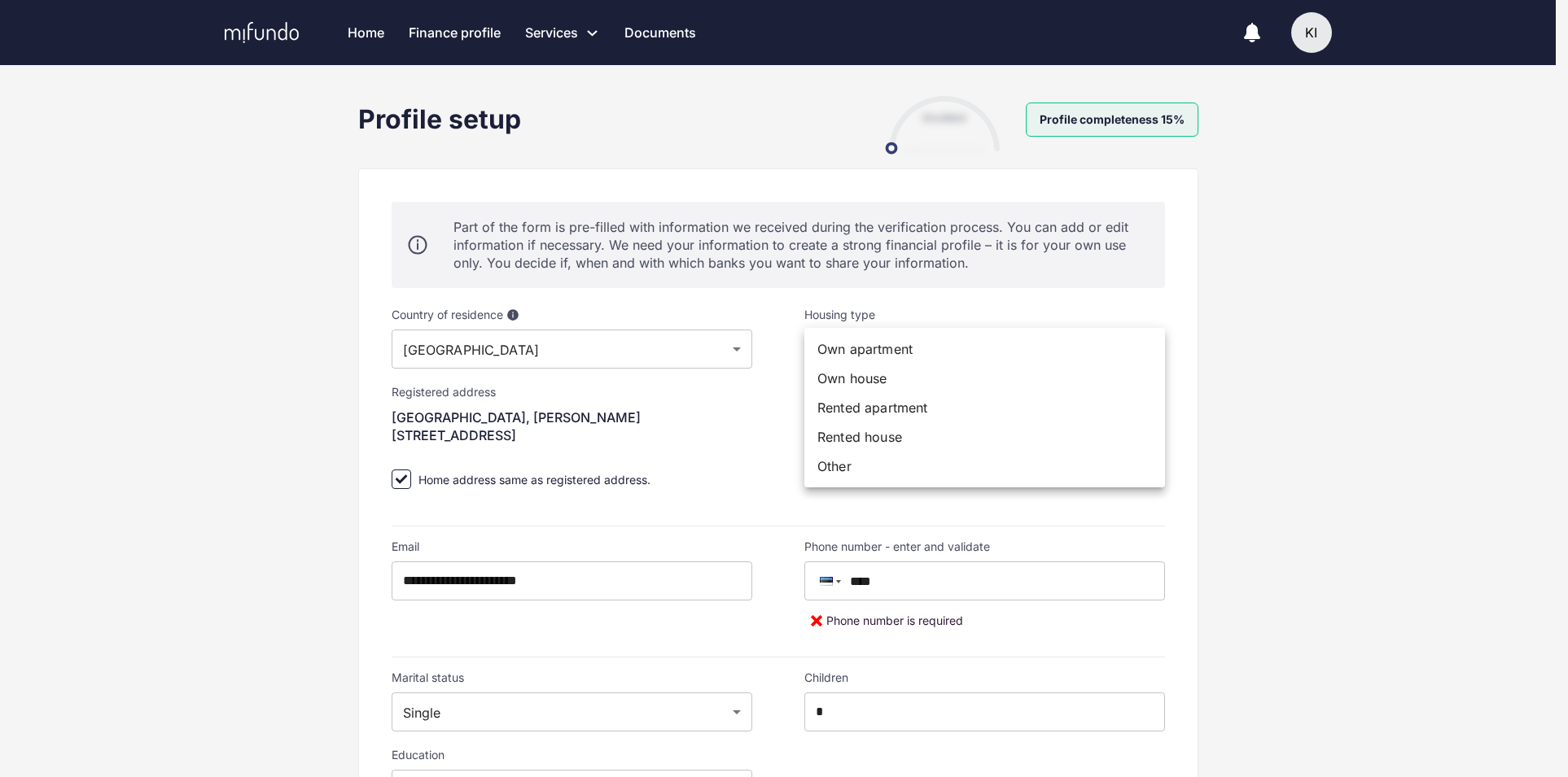
click at [871, 403] on li "Rented apartment" at bounding box center [984, 407] width 360 height 29
type input "**********"
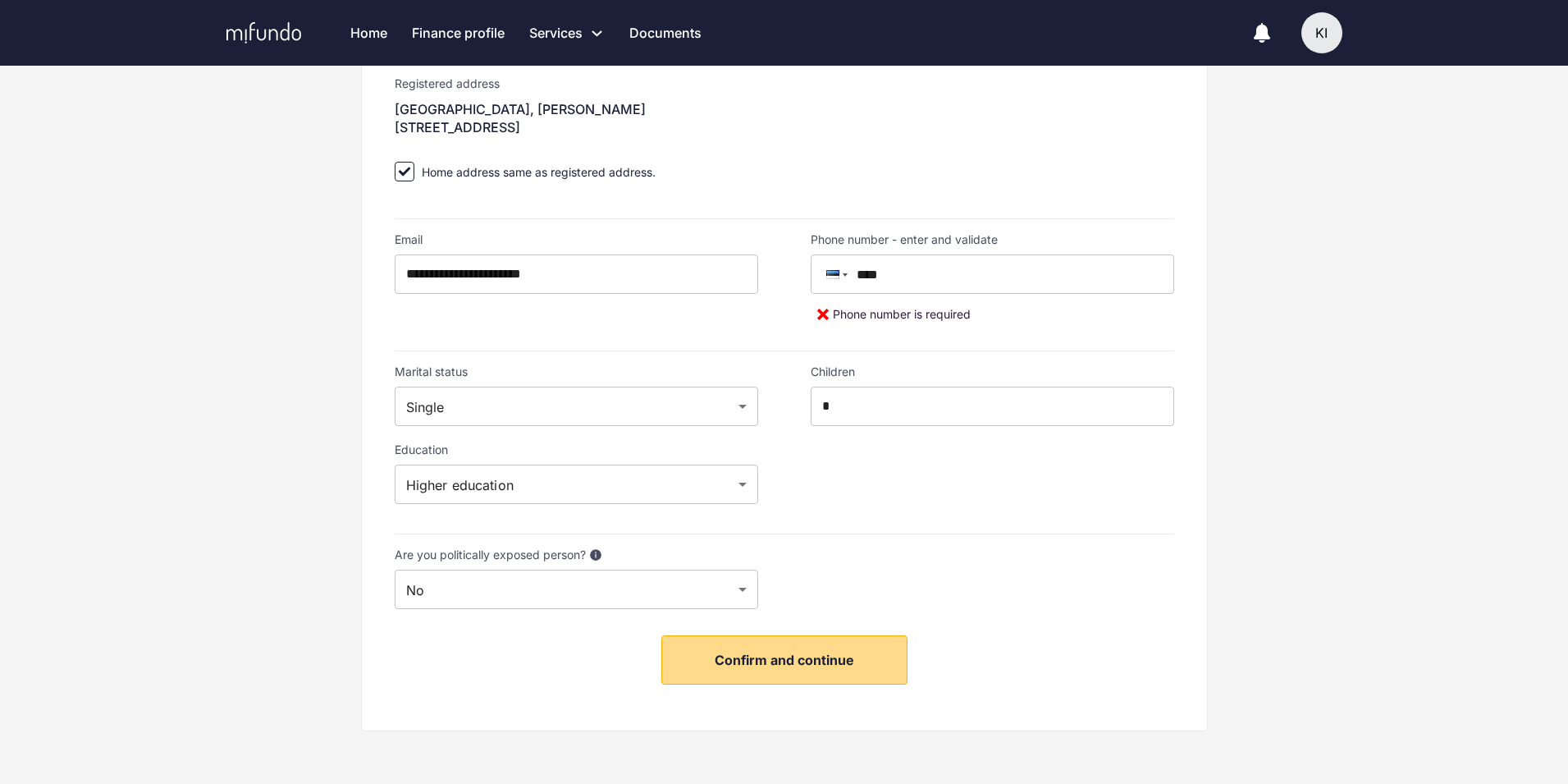
click at [787, 645] on button "Confirm and continue" at bounding box center [784, 660] width 247 height 49
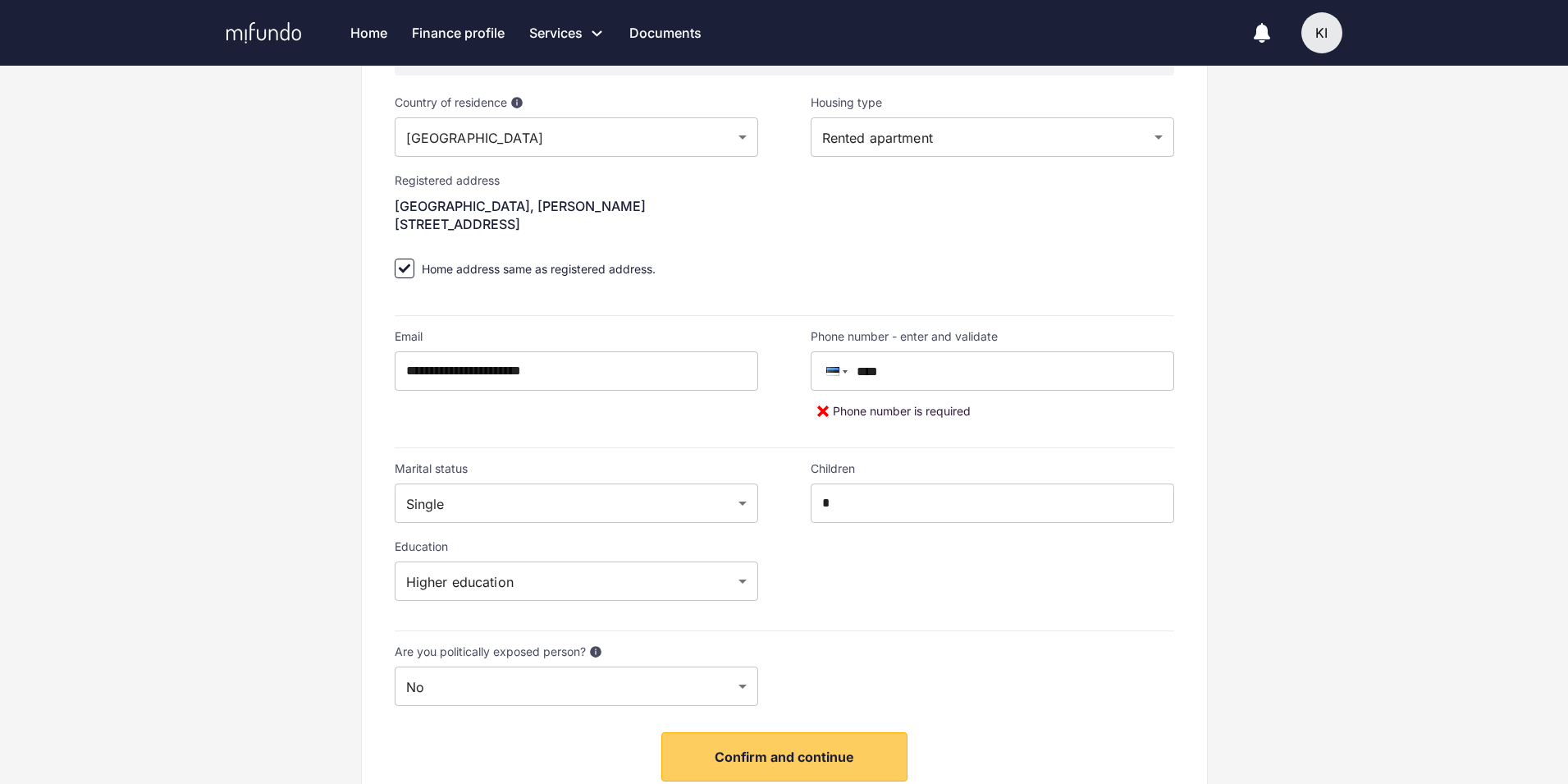
scroll to position [312, 0]
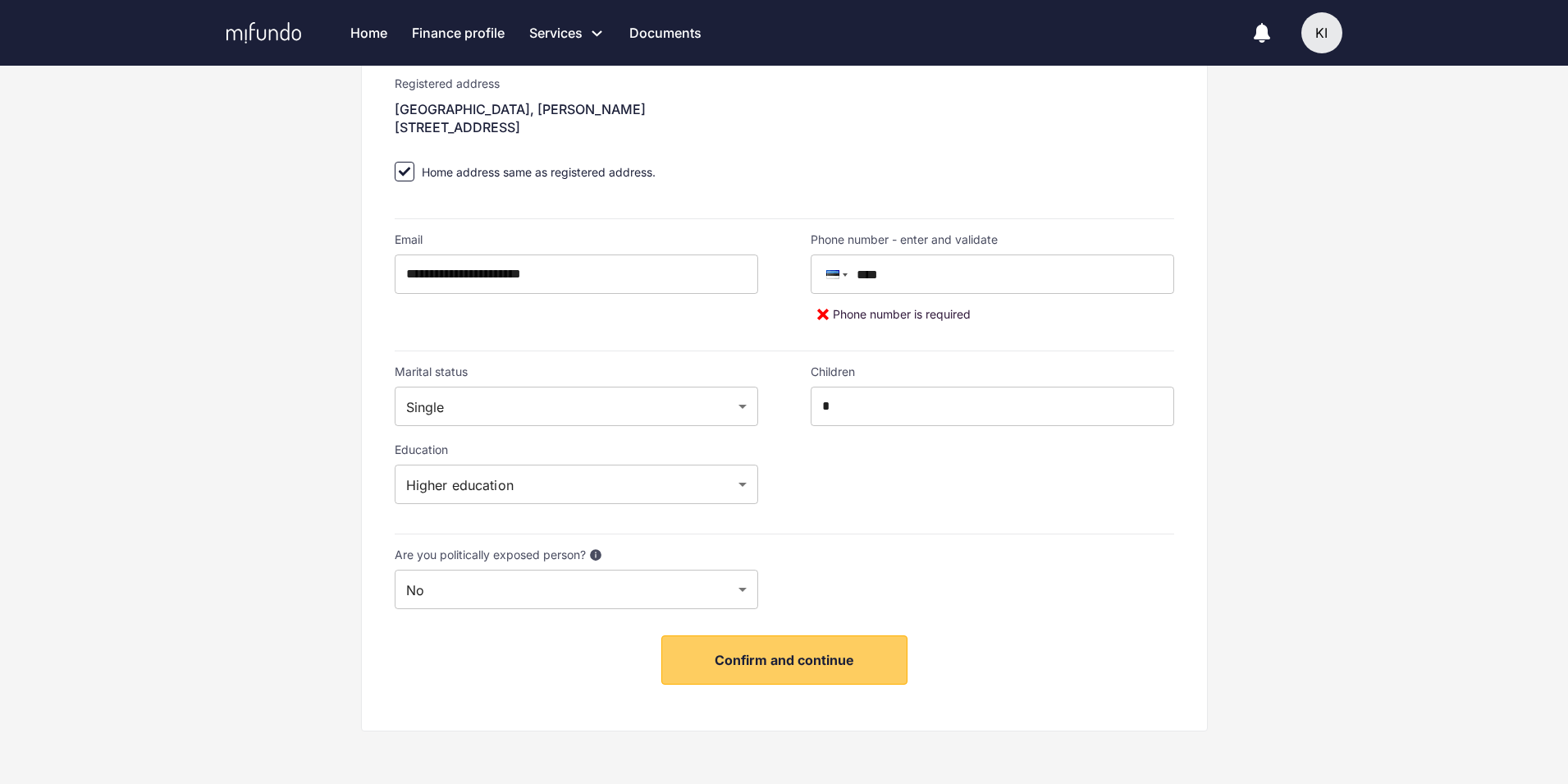
click at [921, 264] on input "****" at bounding box center [1001, 274] width 347 height 40
type input "**********"
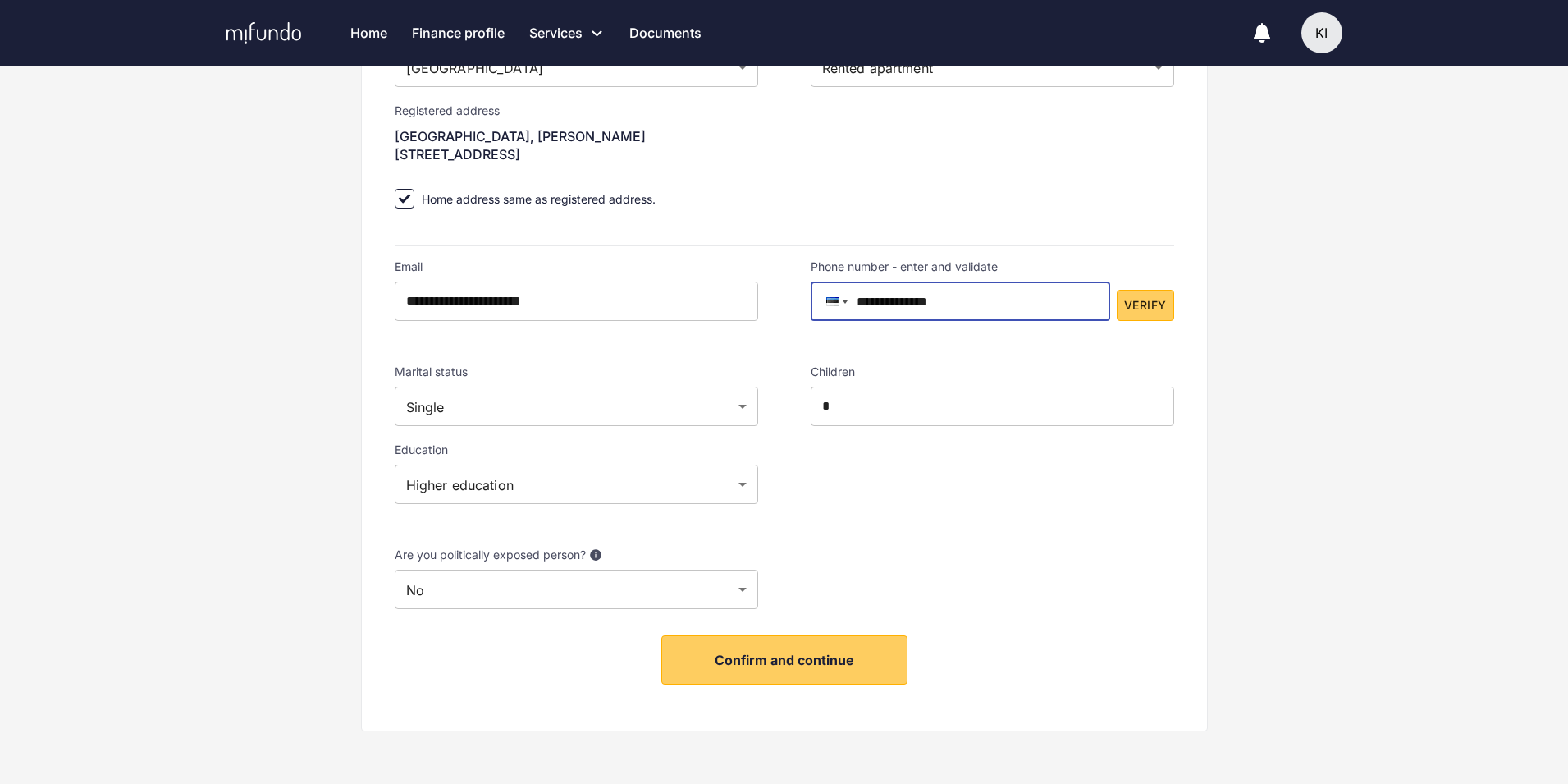
scroll to position [285, 0]
click at [817, 665] on span "Confirm and continue" at bounding box center [784, 659] width 140 height 16
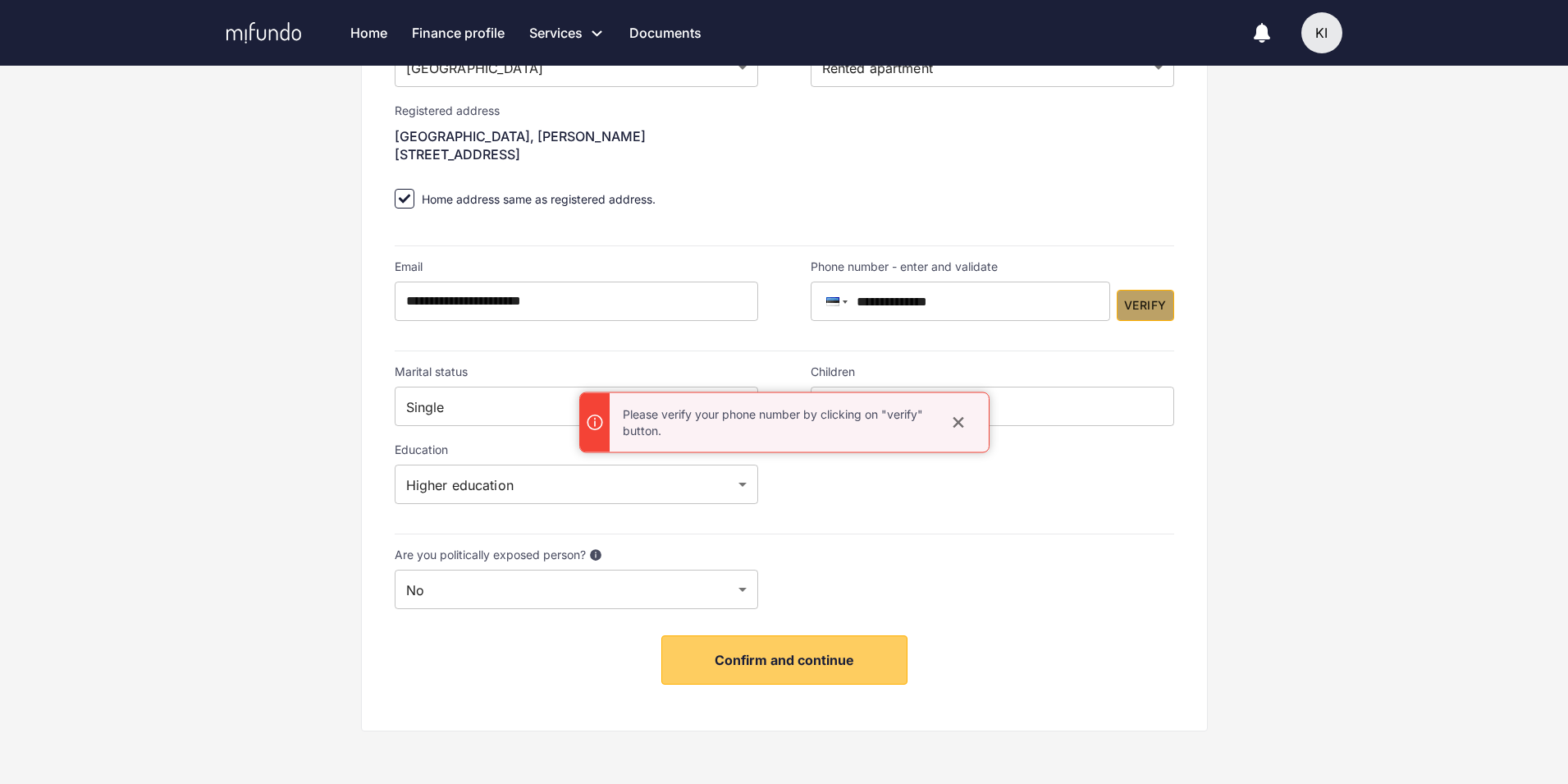
click at [1148, 317] on button "Verify" at bounding box center [1145, 306] width 57 height 32
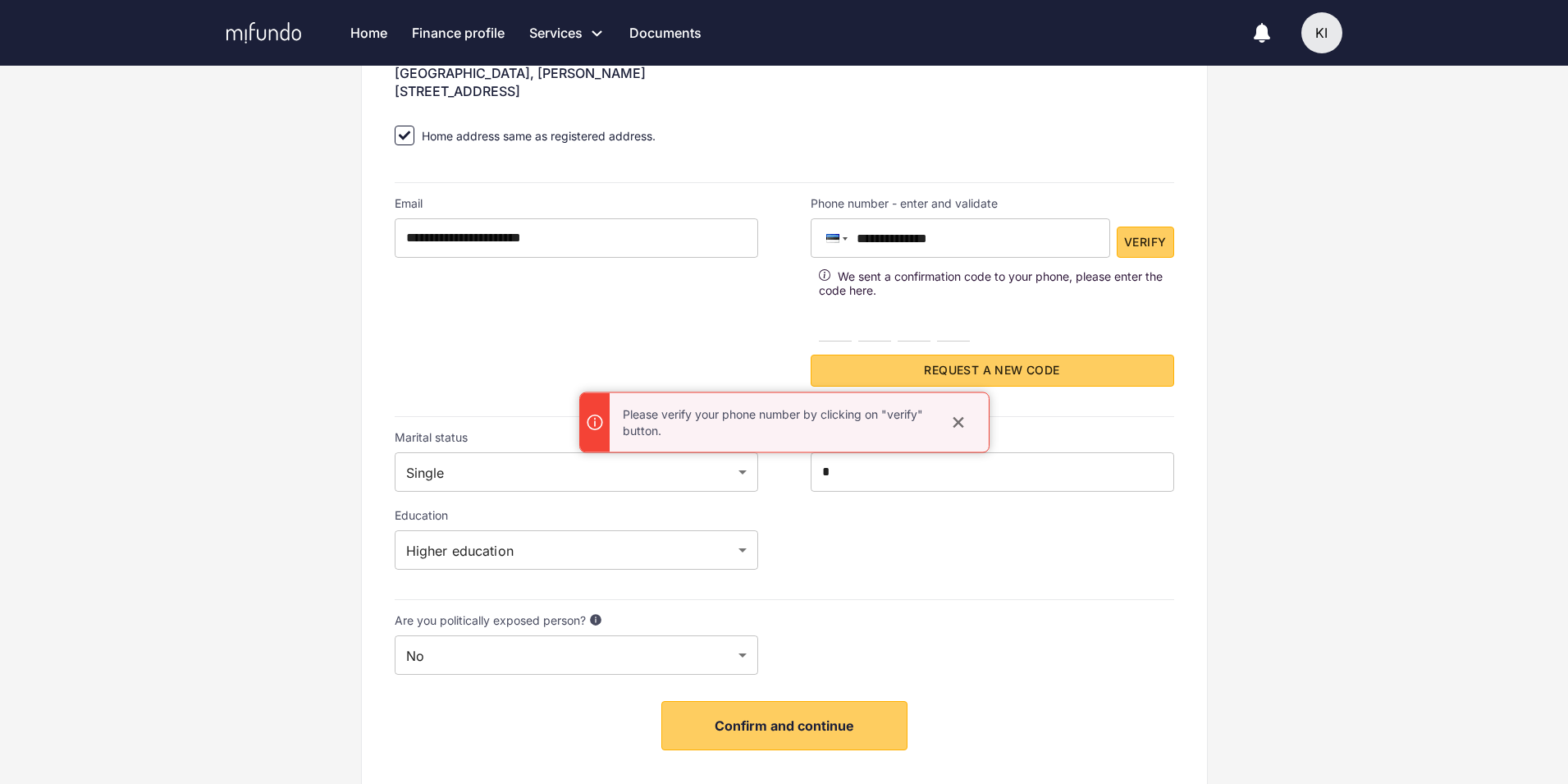
scroll to position [414, 0]
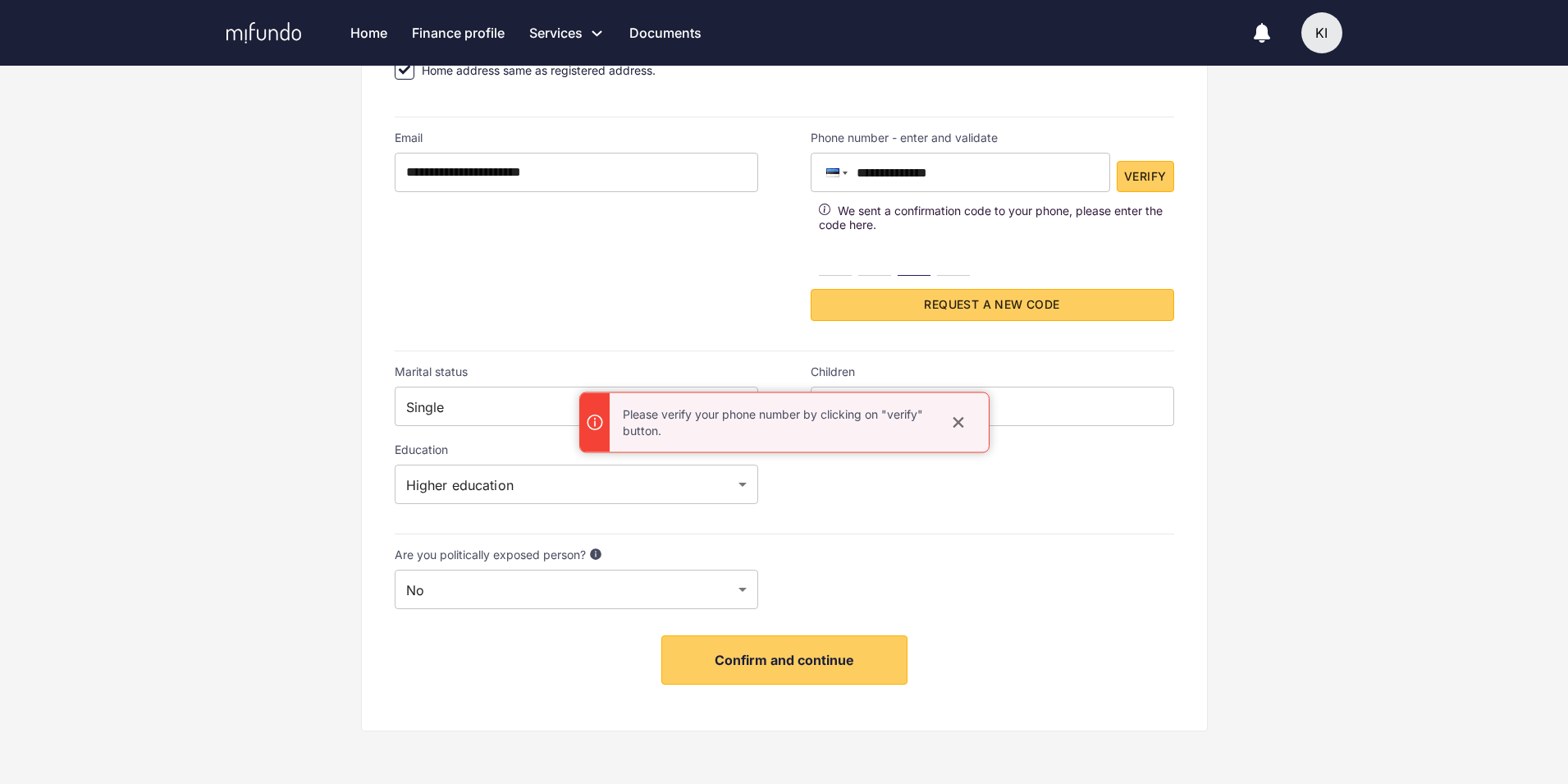
click at [913, 254] on input "number" at bounding box center [914, 259] width 33 height 33
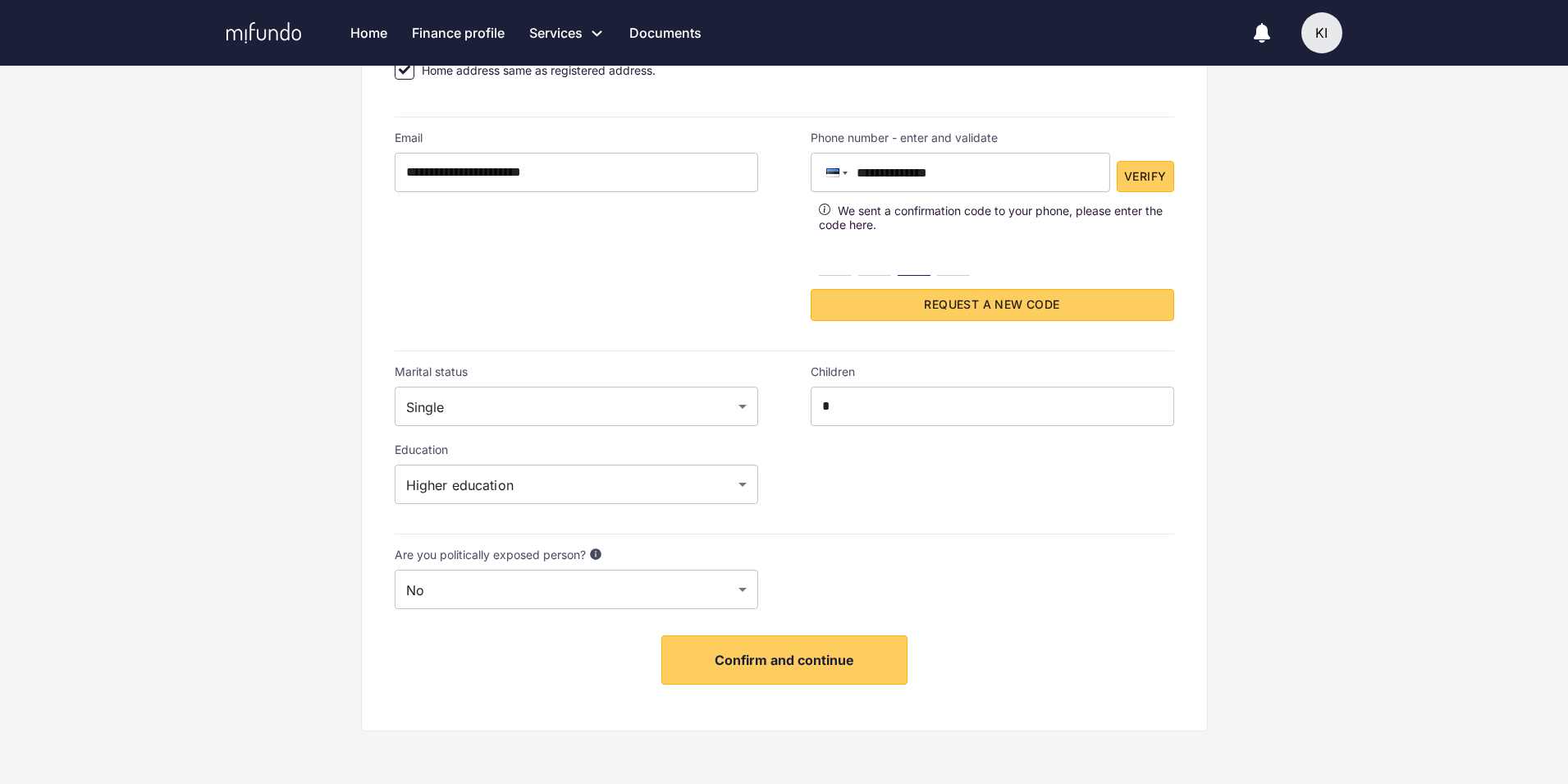
type input "*"
click at [831, 266] on input "number" at bounding box center [835, 259] width 33 height 33
type input "*"
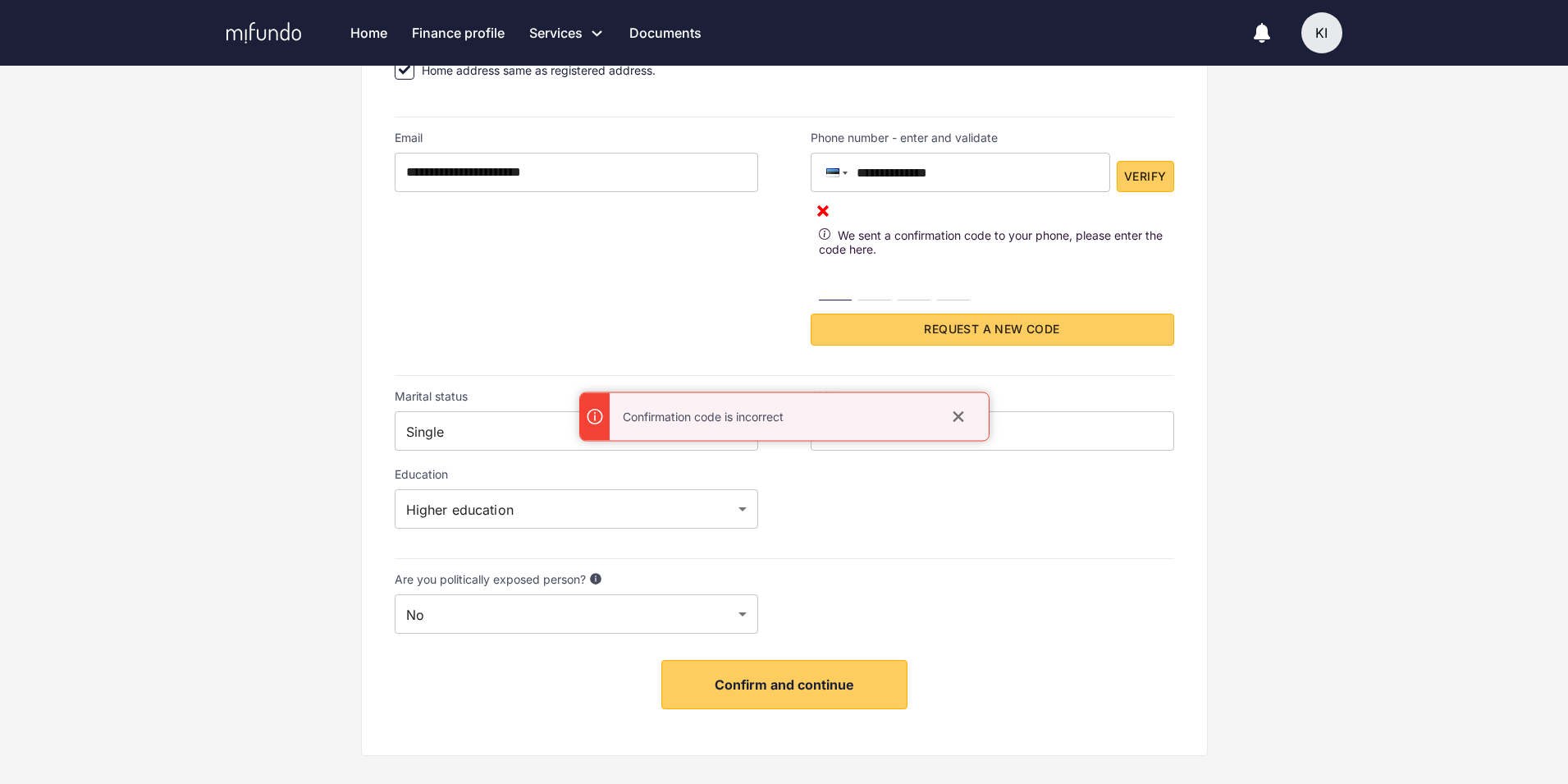
click at [826, 282] on input "number" at bounding box center [835, 284] width 33 height 33
type input "*"
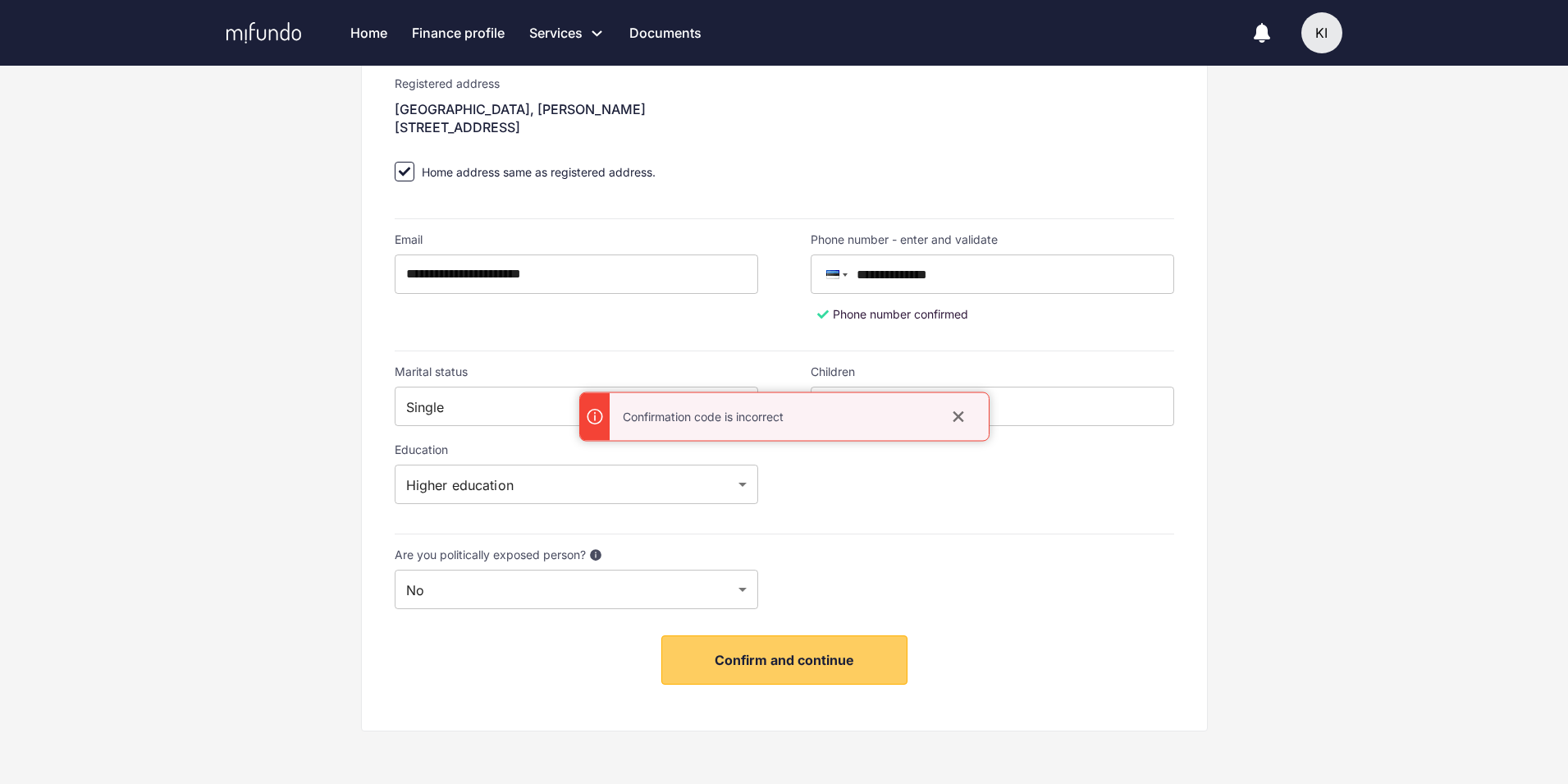
scroll to position [312, 0]
click at [808, 662] on span "Confirm and continue" at bounding box center [784, 659] width 140 height 16
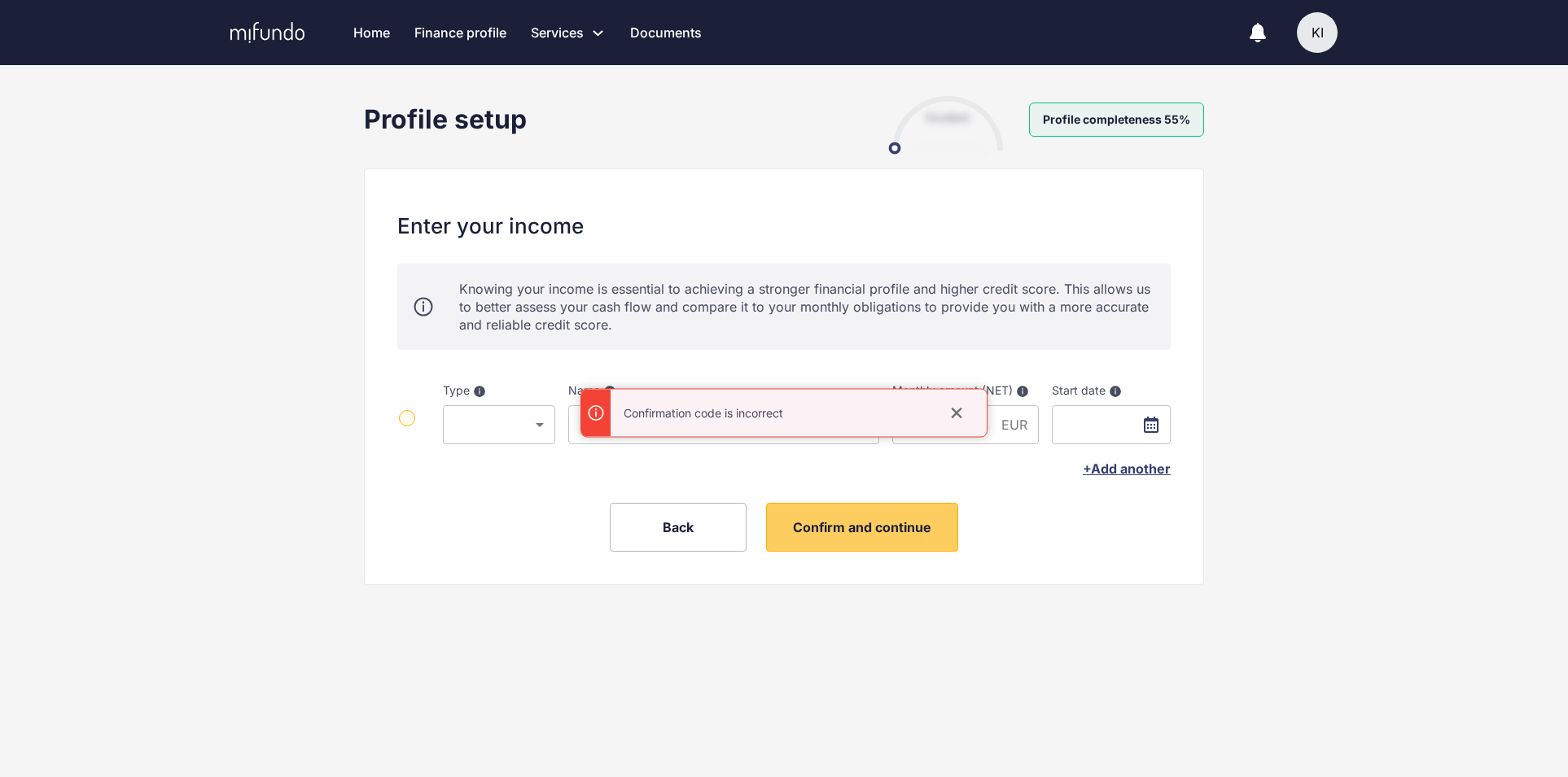
click at [962, 407] on icon "close" at bounding box center [956, 412] width 16 height 16
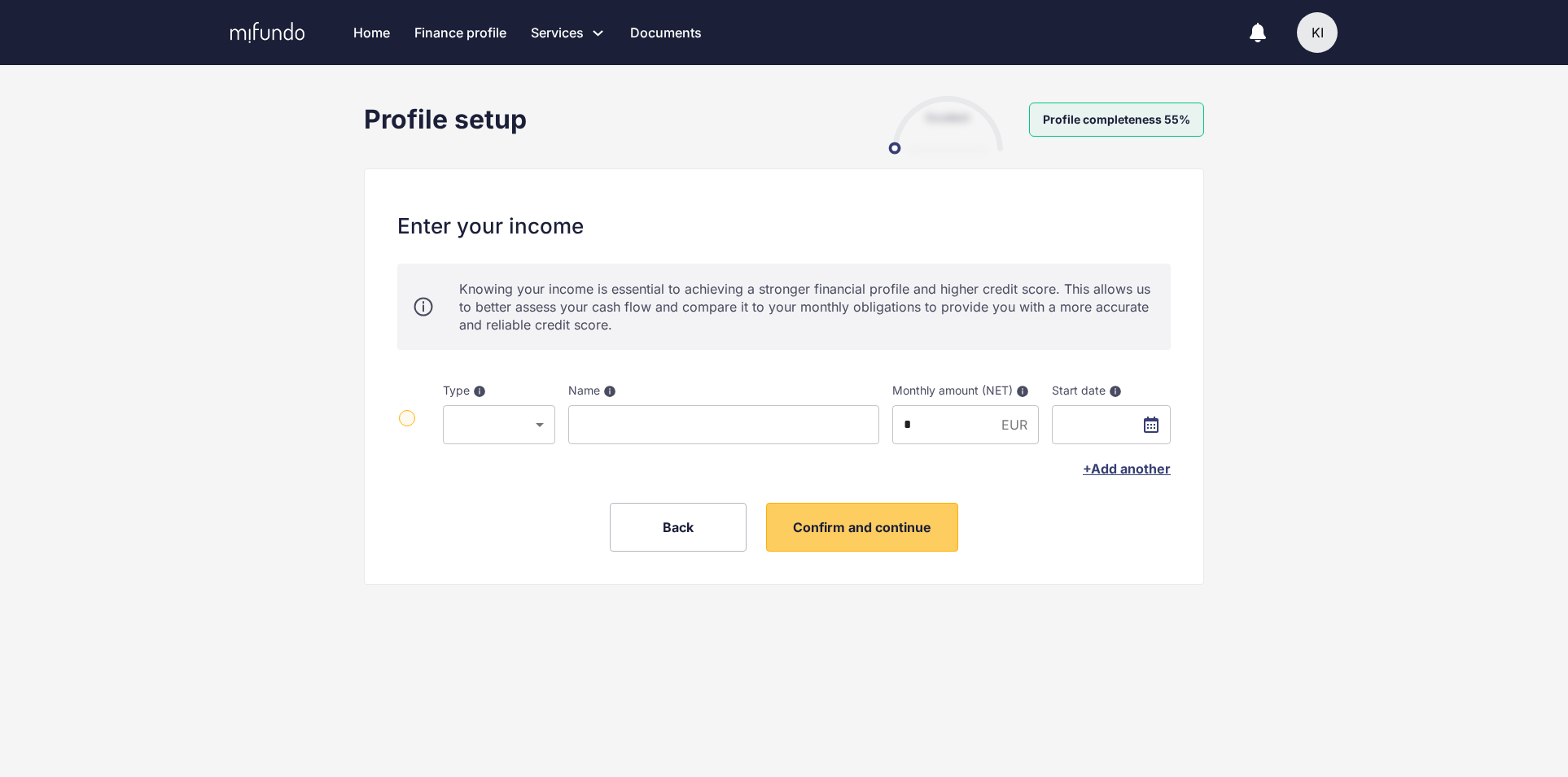
click at [482, 407] on body "Home Finance profile Services Apply for a new loan Refinance your loans Loan of…" at bounding box center [784, 388] width 1568 height 777
click at [481, 427] on li "Salary" at bounding box center [499, 424] width 113 height 29
type input "******"
click at [637, 415] on input at bounding box center [723, 424] width 311 height 39
type input "******"
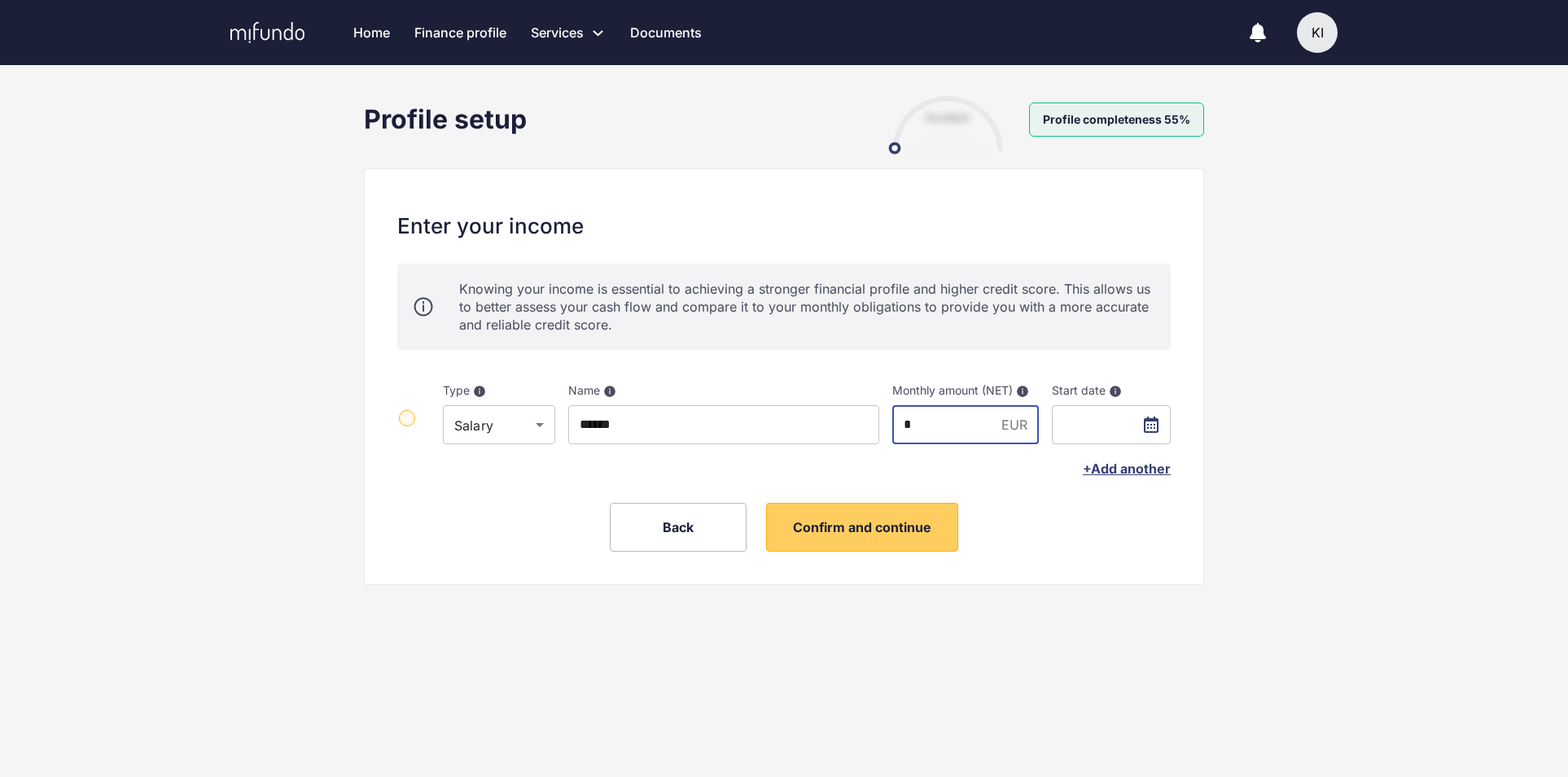
click at [940, 421] on input "*" at bounding box center [944, 424] width 103 height 39
type input "****"
click at [1143, 423] on input "text" at bounding box center [1111, 424] width 118 height 39
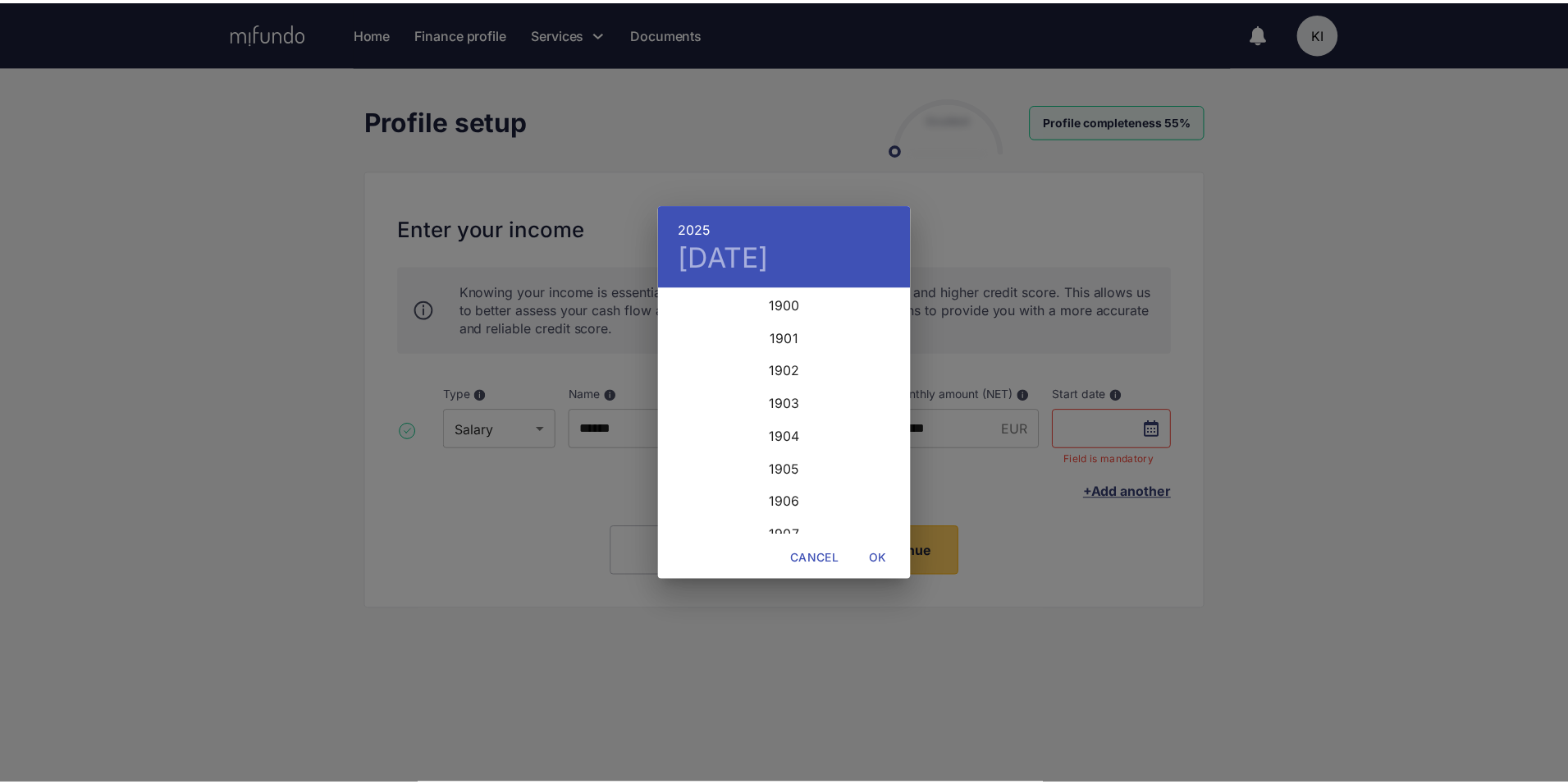
scroll to position [4007, 0]
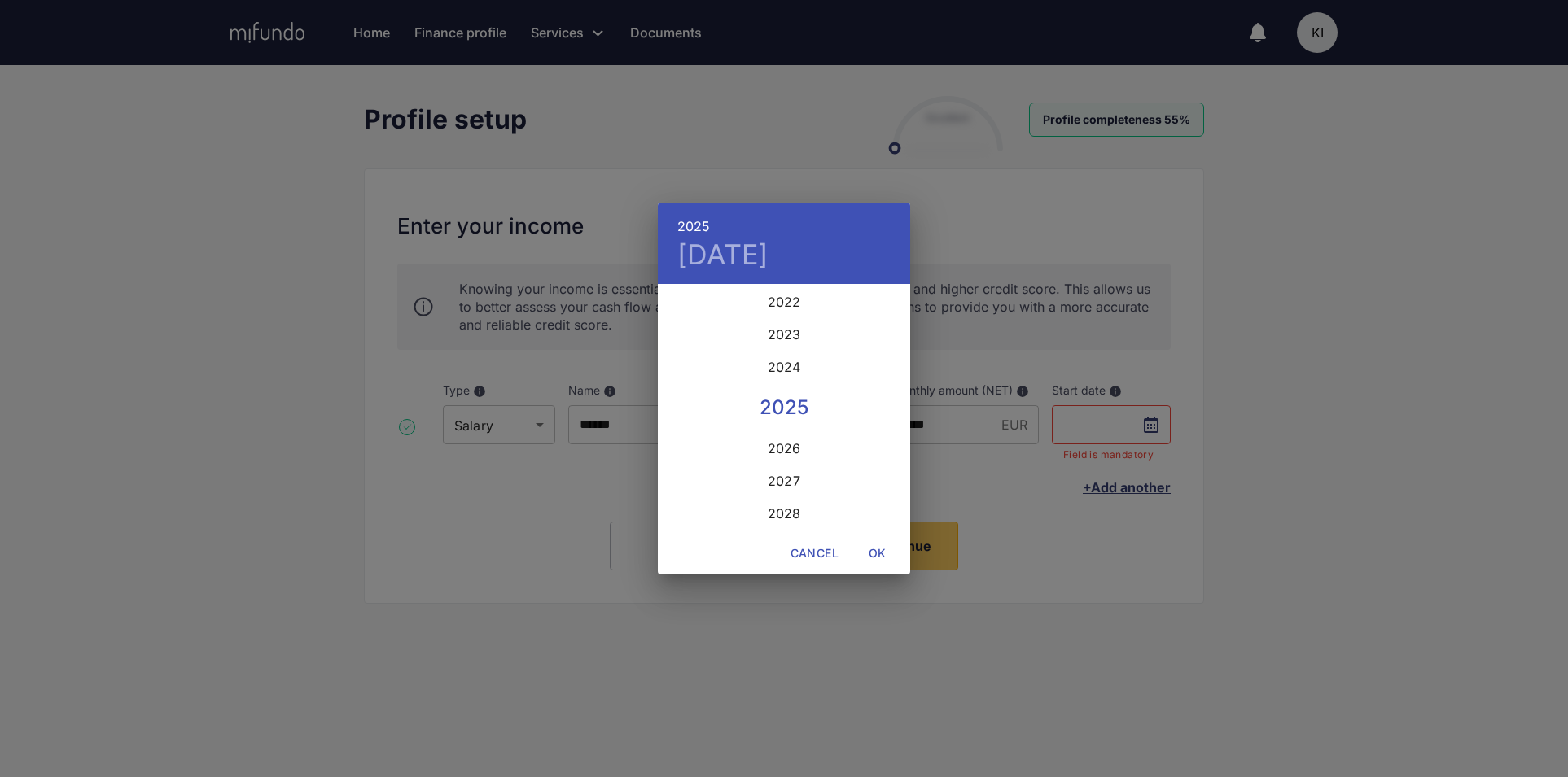
click at [715, 263] on h4 "Tue, Aug 12" at bounding box center [723, 255] width 92 height 34
click at [821, 371] on span "1" at bounding box center [816, 370] width 29 height 16
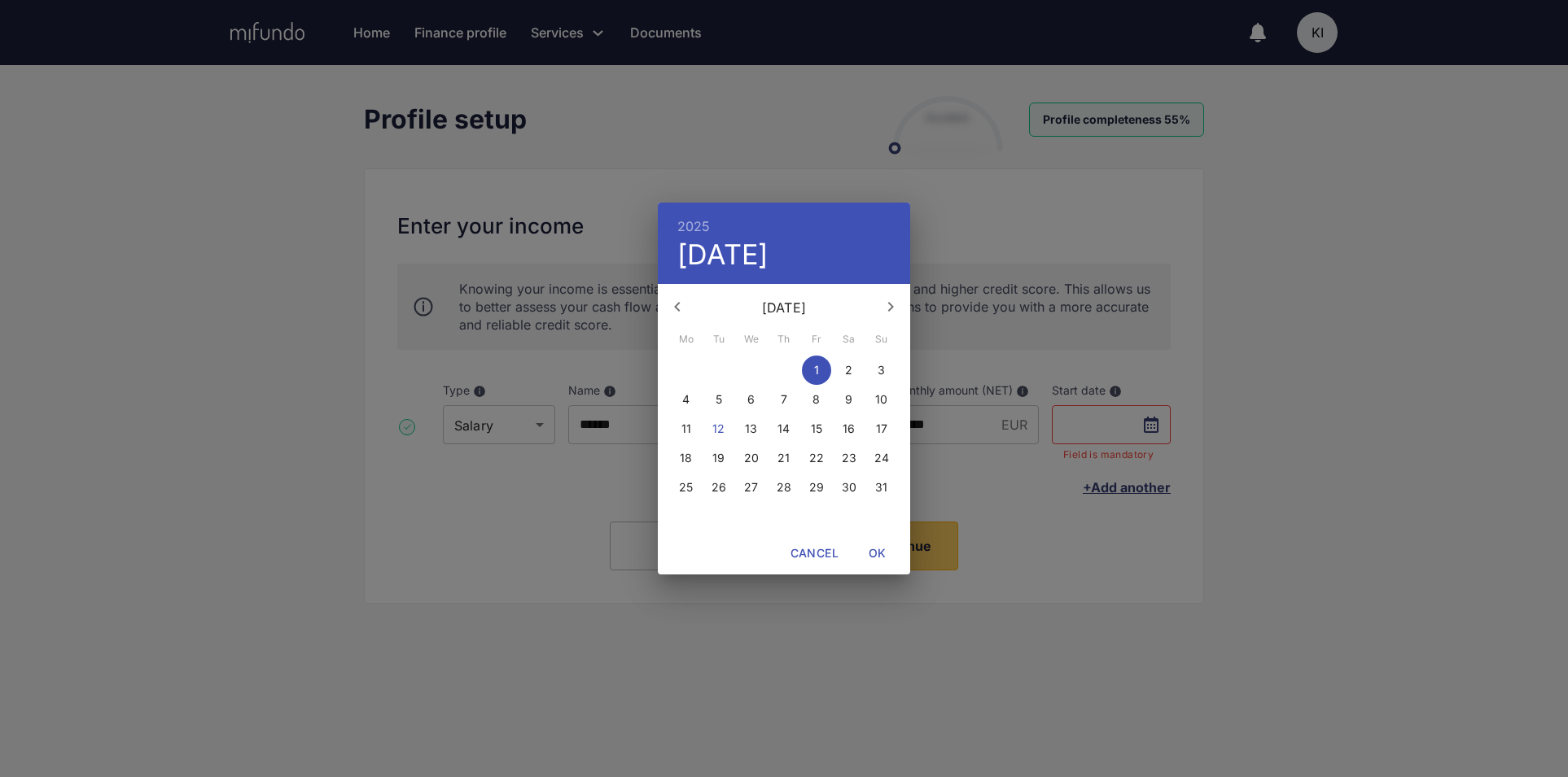
click at [883, 547] on span "OK" at bounding box center [877, 554] width 39 height 20
type input "**********"
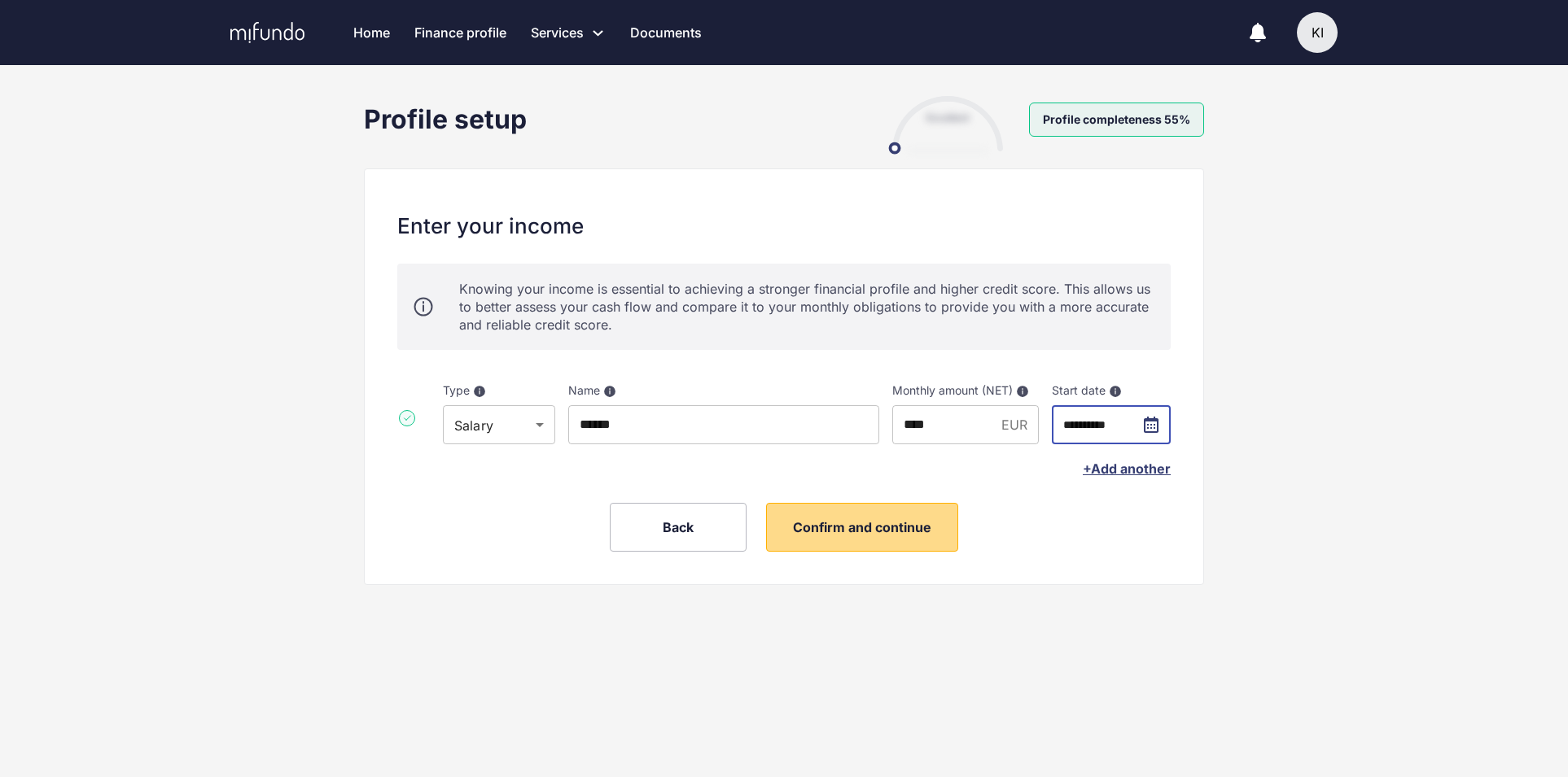
click at [902, 535] on button "Confirm and continue" at bounding box center [862, 528] width 192 height 49
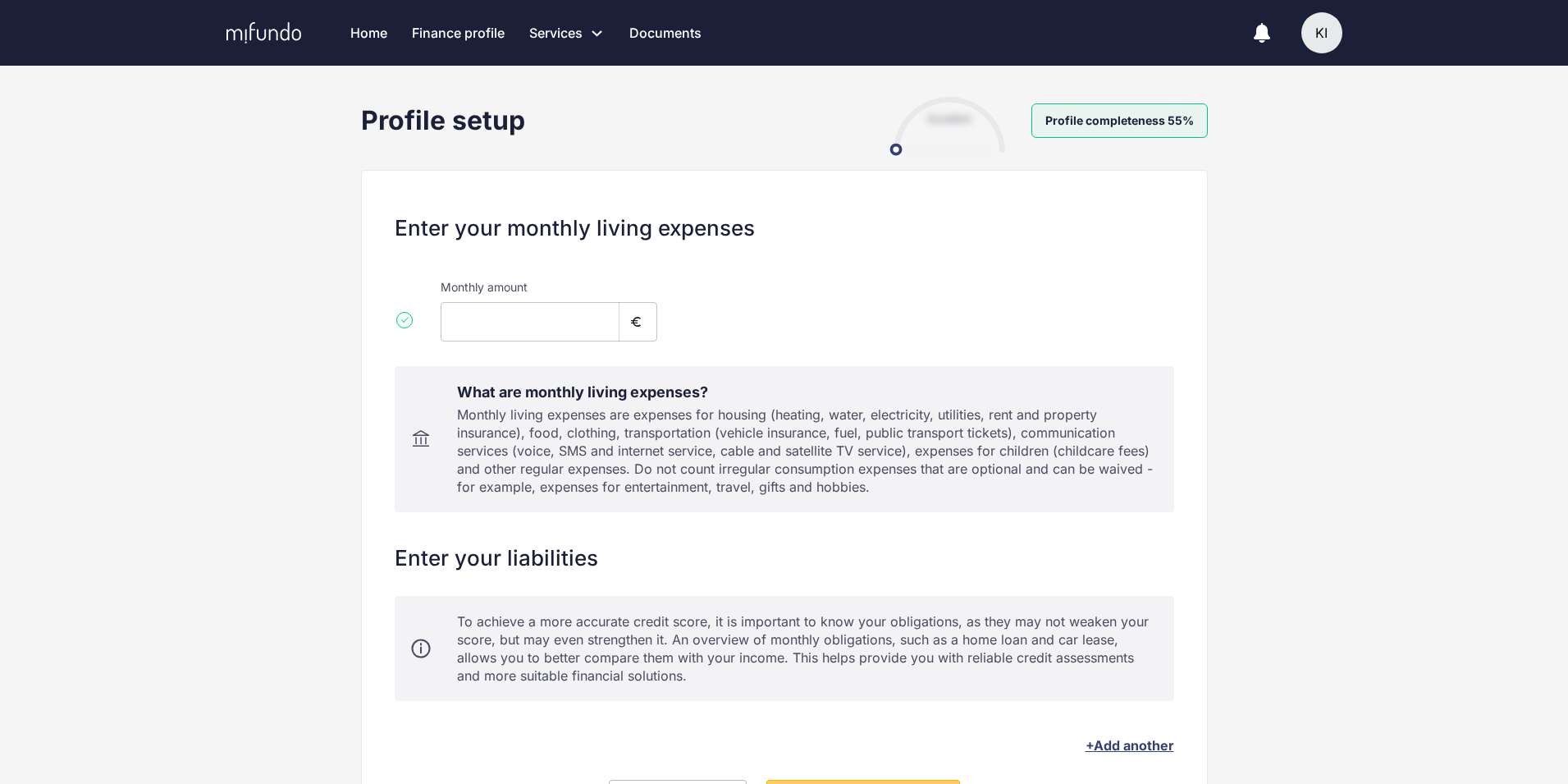
click at [527, 323] on input "*" at bounding box center [529, 322] width 179 height 40
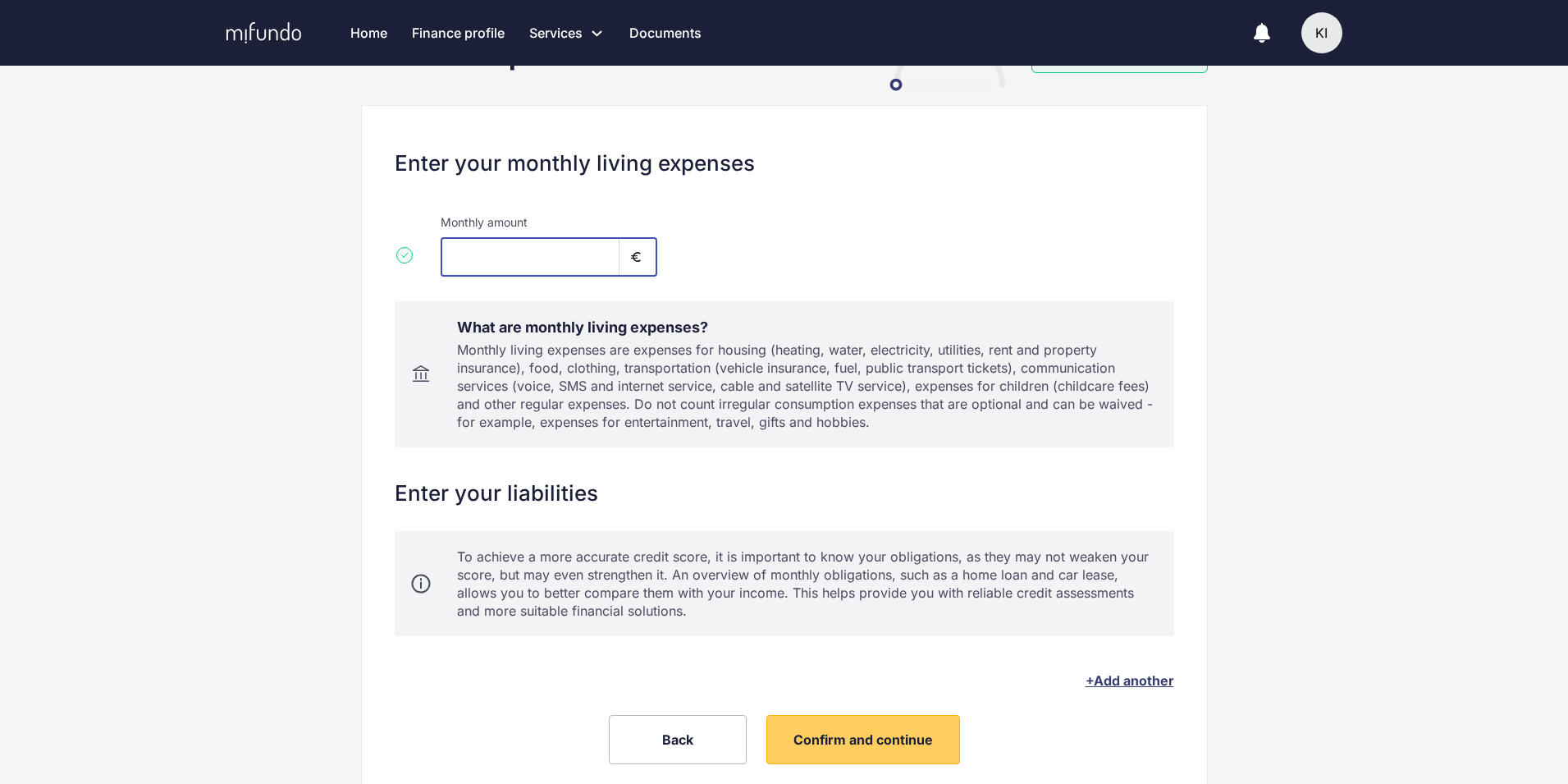
scroll to position [131, 0]
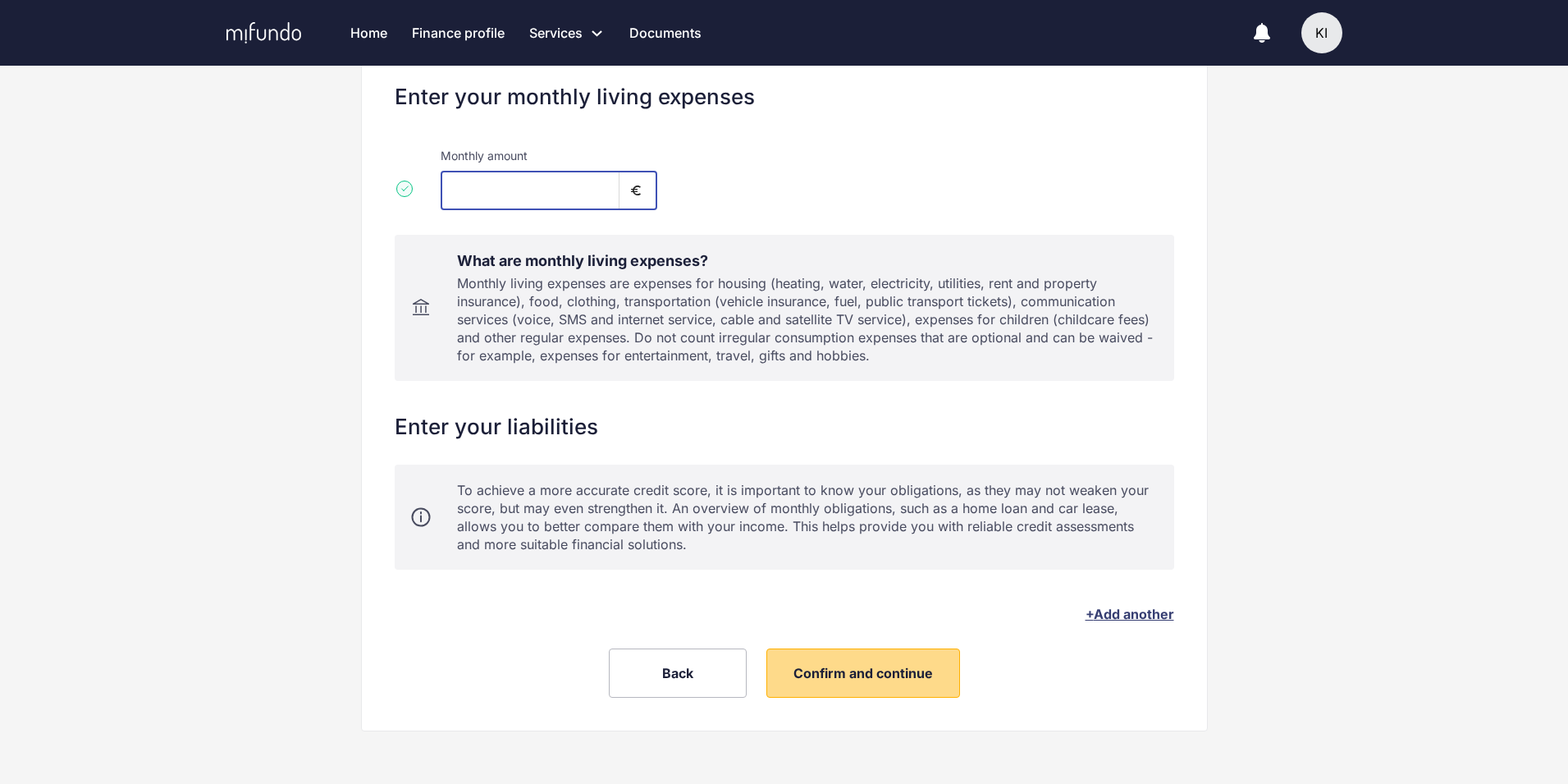
type input "****"
click at [914, 682] on button "Confirm and continue" at bounding box center [863, 673] width 194 height 49
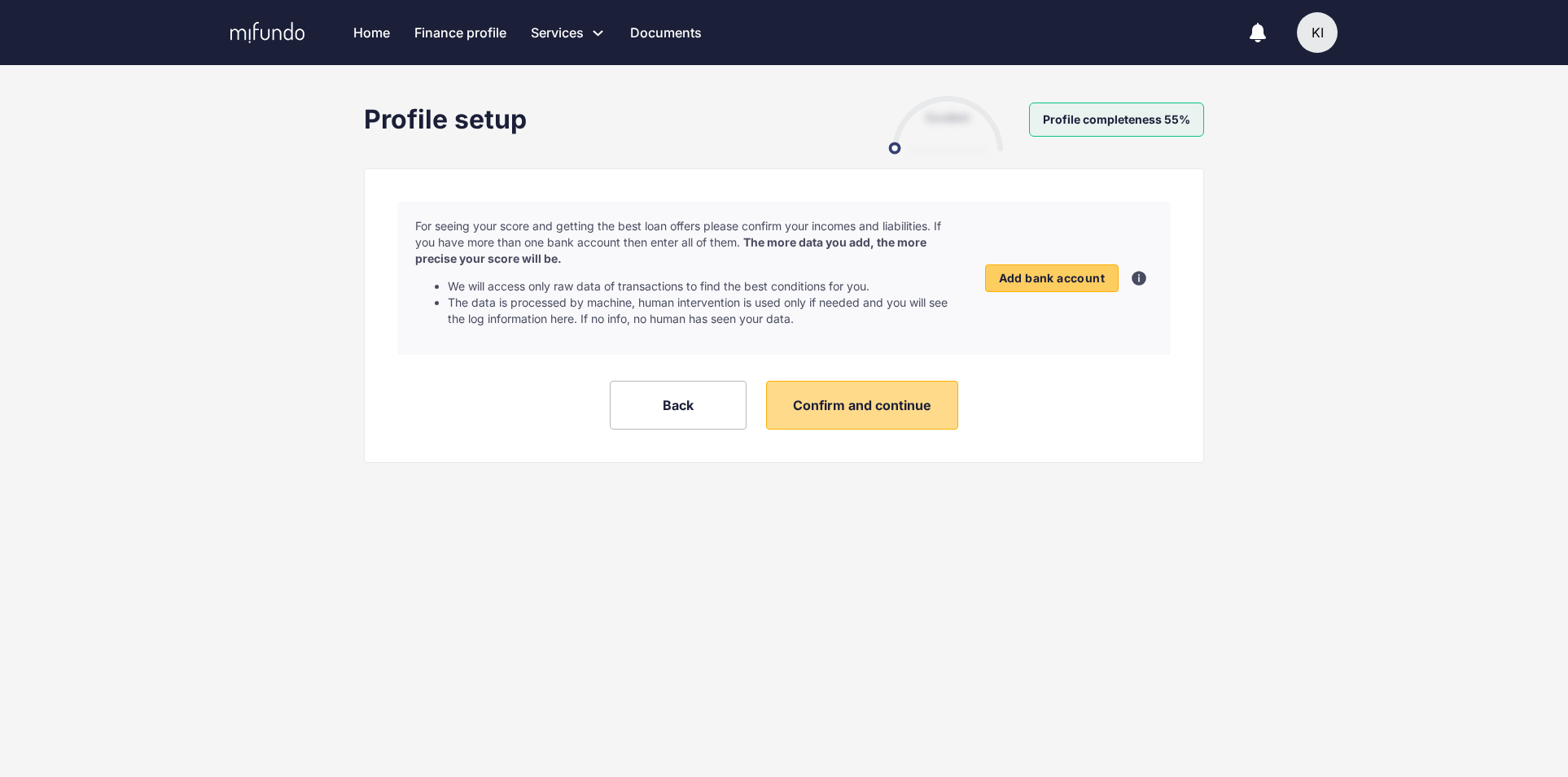
click at [837, 406] on span "Confirm and continue" at bounding box center [862, 405] width 139 height 16
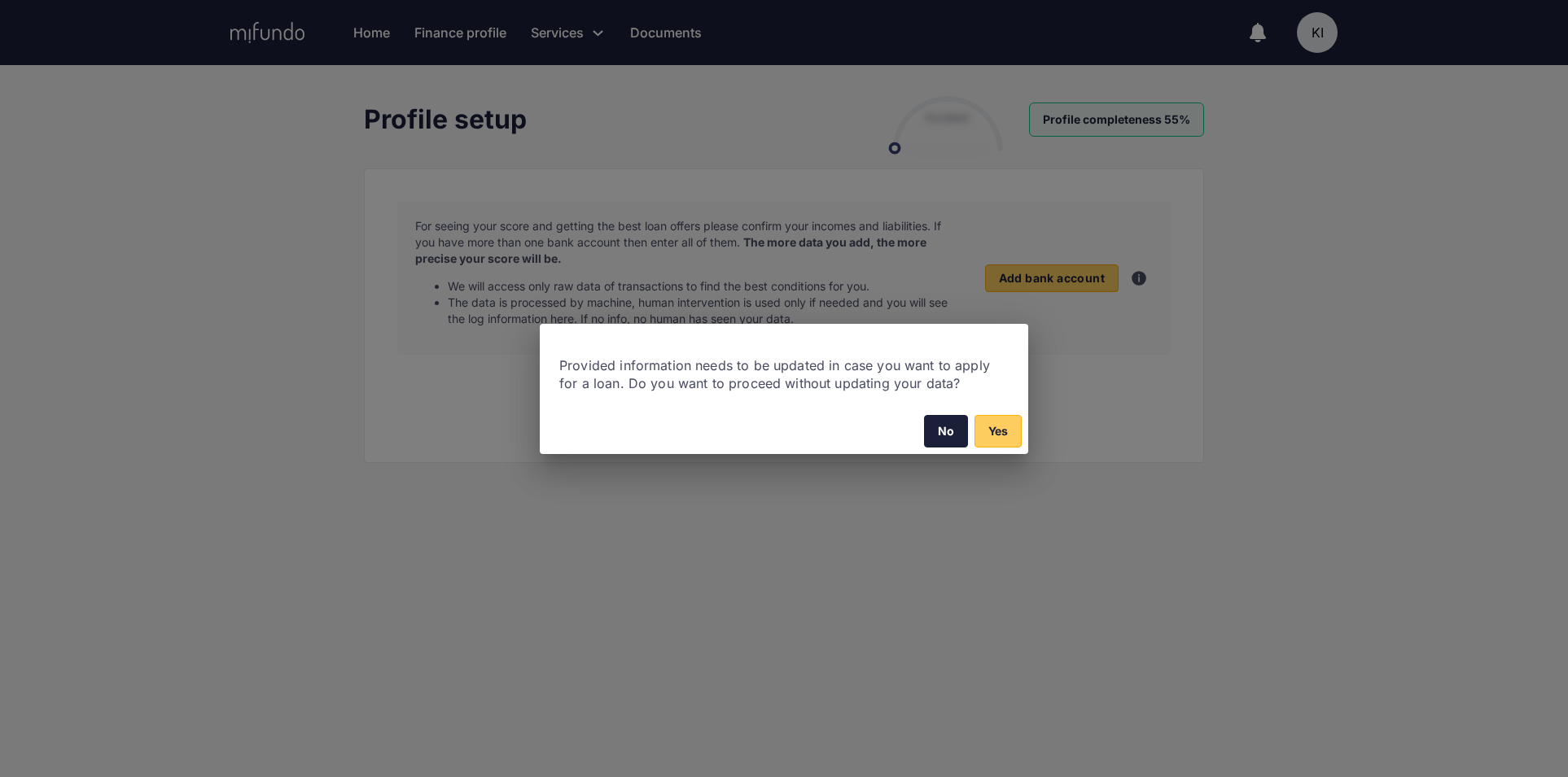
click at [957, 429] on button "No" at bounding box center [946, 431] width 44 height 33
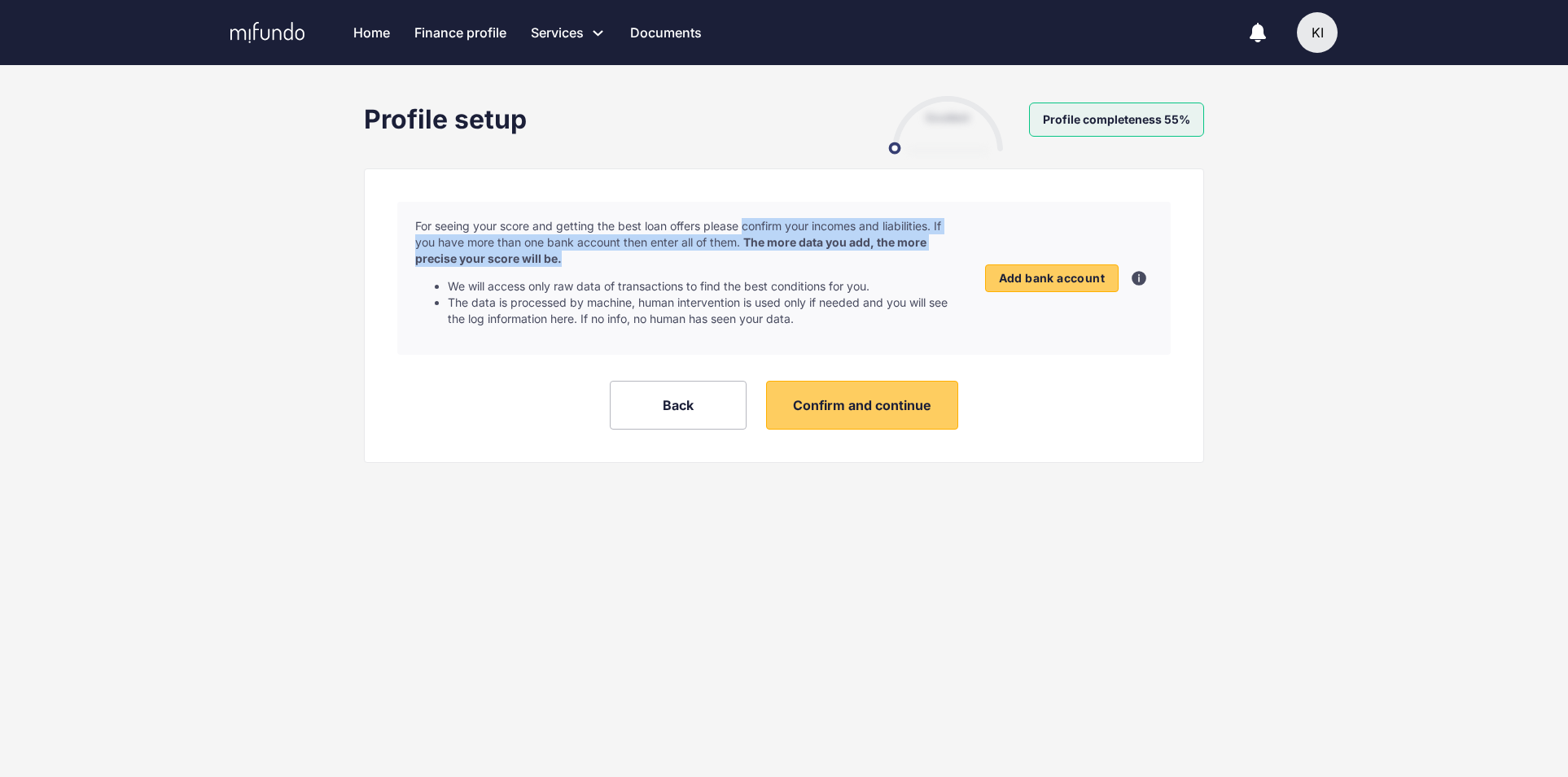
drag, startPoint x: 748, startPoint y: 228, endPoint x: 749, endPoint y: 260, distance: 32.0
click at [749, 260] on div "For seeing your score and getting the best loan offers please confirm your inco…" at bounding box center [687, 273] width 545 height 109
click at [646, 257] on div "For seeing your score and getting the best loan offers please confirm your inco…" at bounding box center [687, 273] width 545 height 109
drag, startPoint x: 648, startPoint y: 238, endPoint x: 648, endPoint y: 259, distance: 21.0
click at [648, 259] on div "For seeing your score and getting the best loan offers please confirm your inco…" at bounding box center [687, 273] width 545 height 109
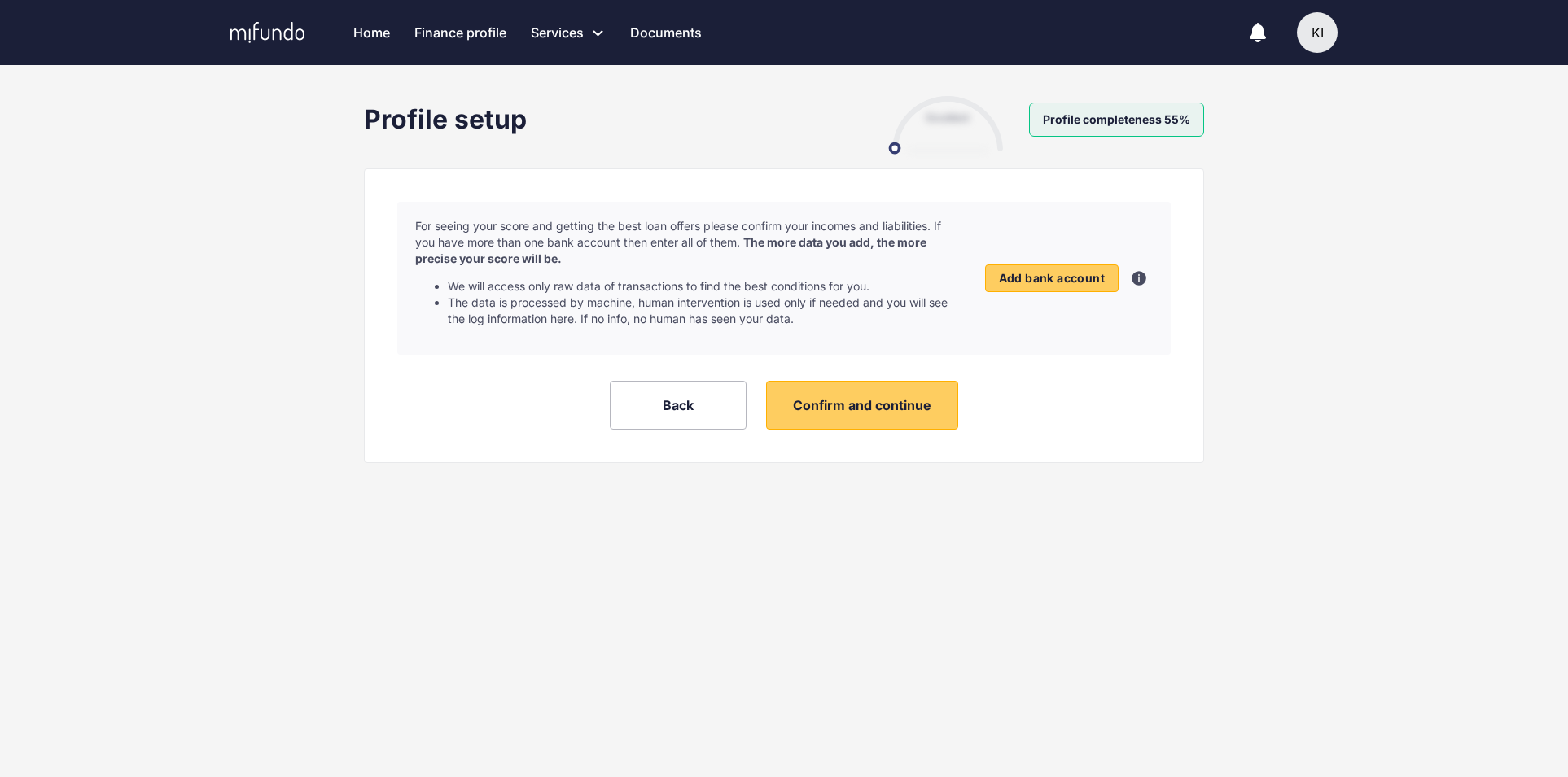
click at [692, 291] on li "We will access only raw data of transactions to find the best conditions for yo…" at bounding box center [704, 286] width 513 height 16
click at [1056, 277] on span "Add bank account" at bounding box center [1052, 278] width 106 height 14
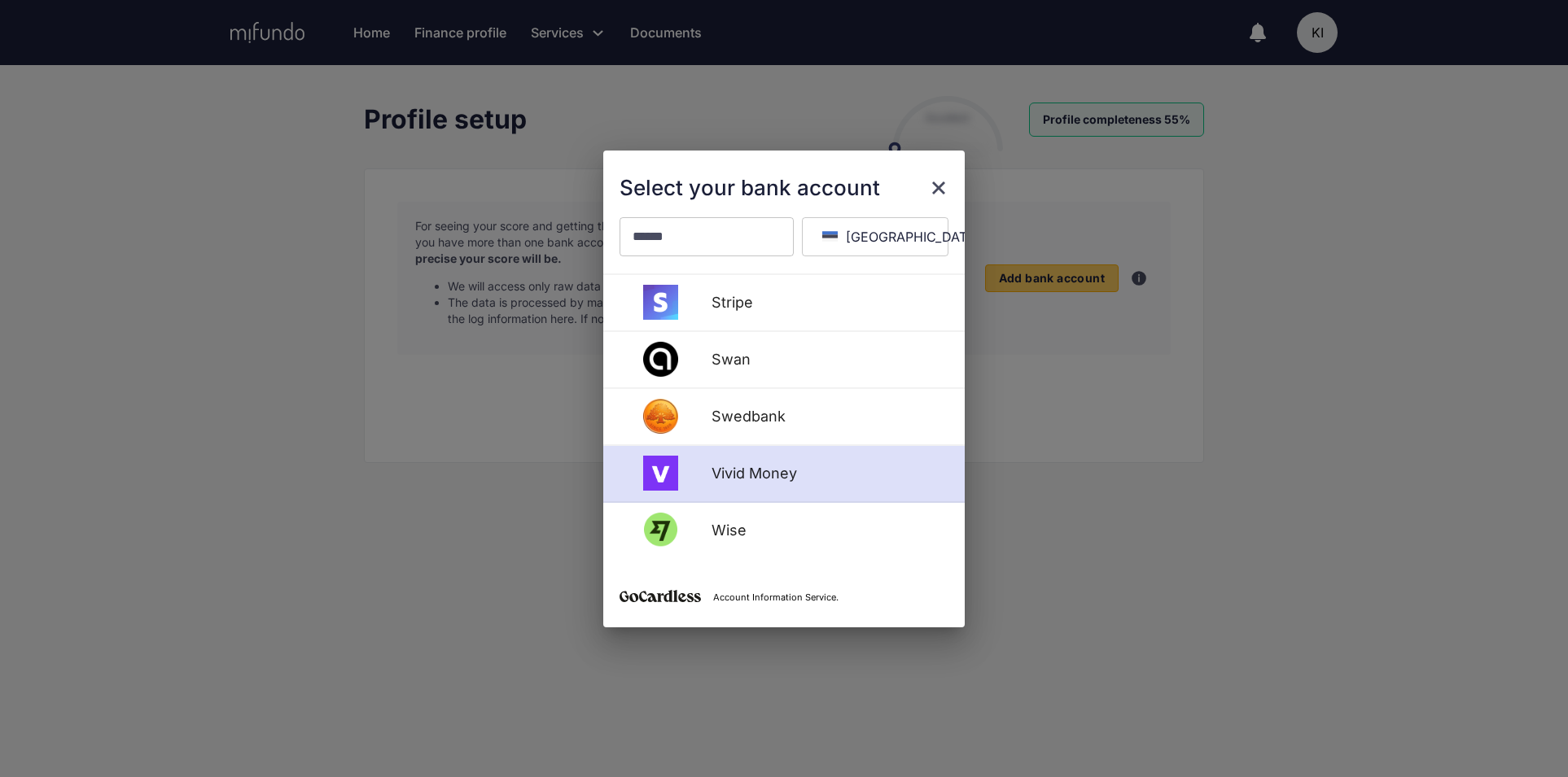
scroll to position [1082, 0]
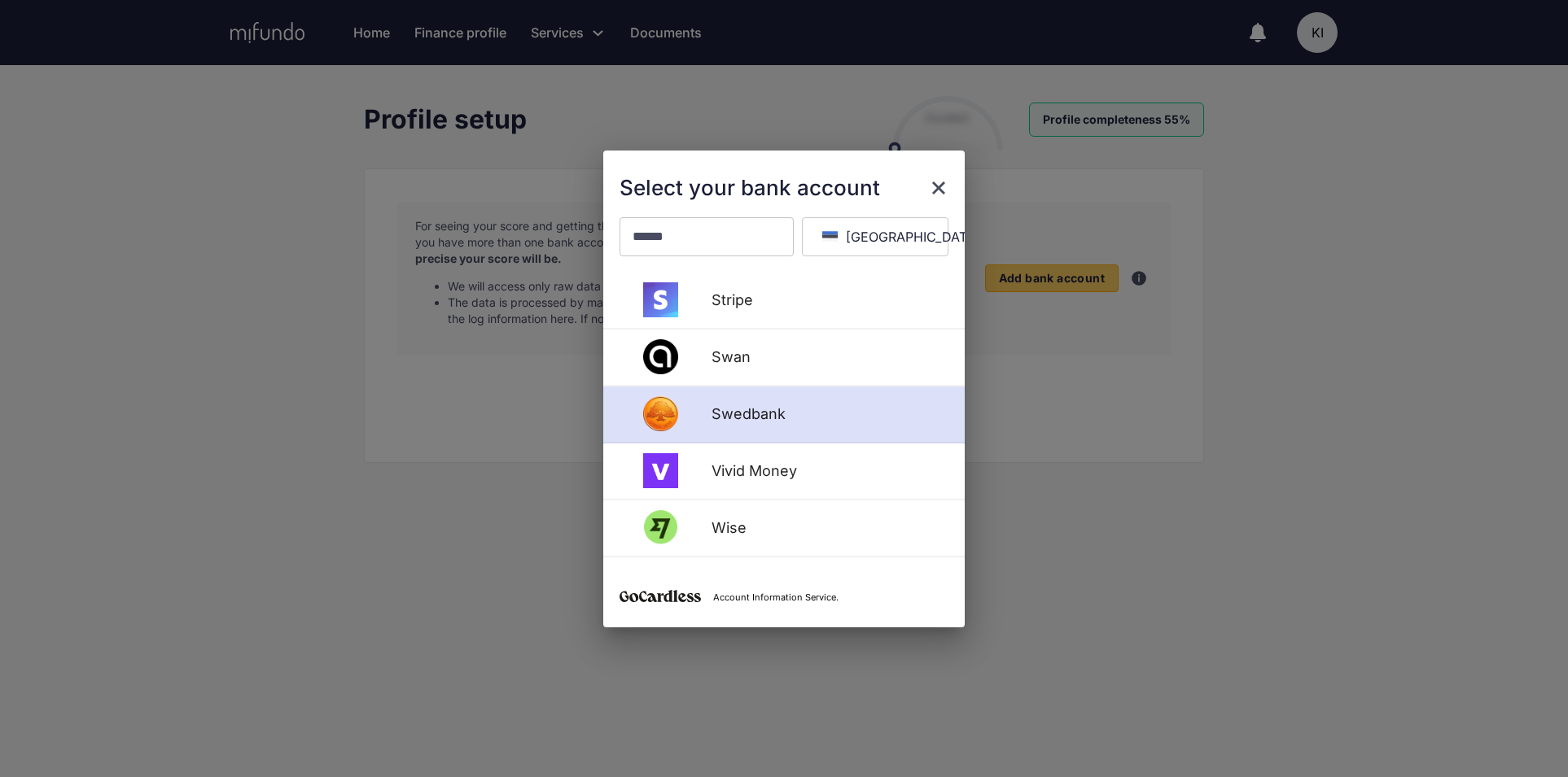
click at [733, 437] on div "Swedbank" at bounding box center [784, 415] width 361 height 57
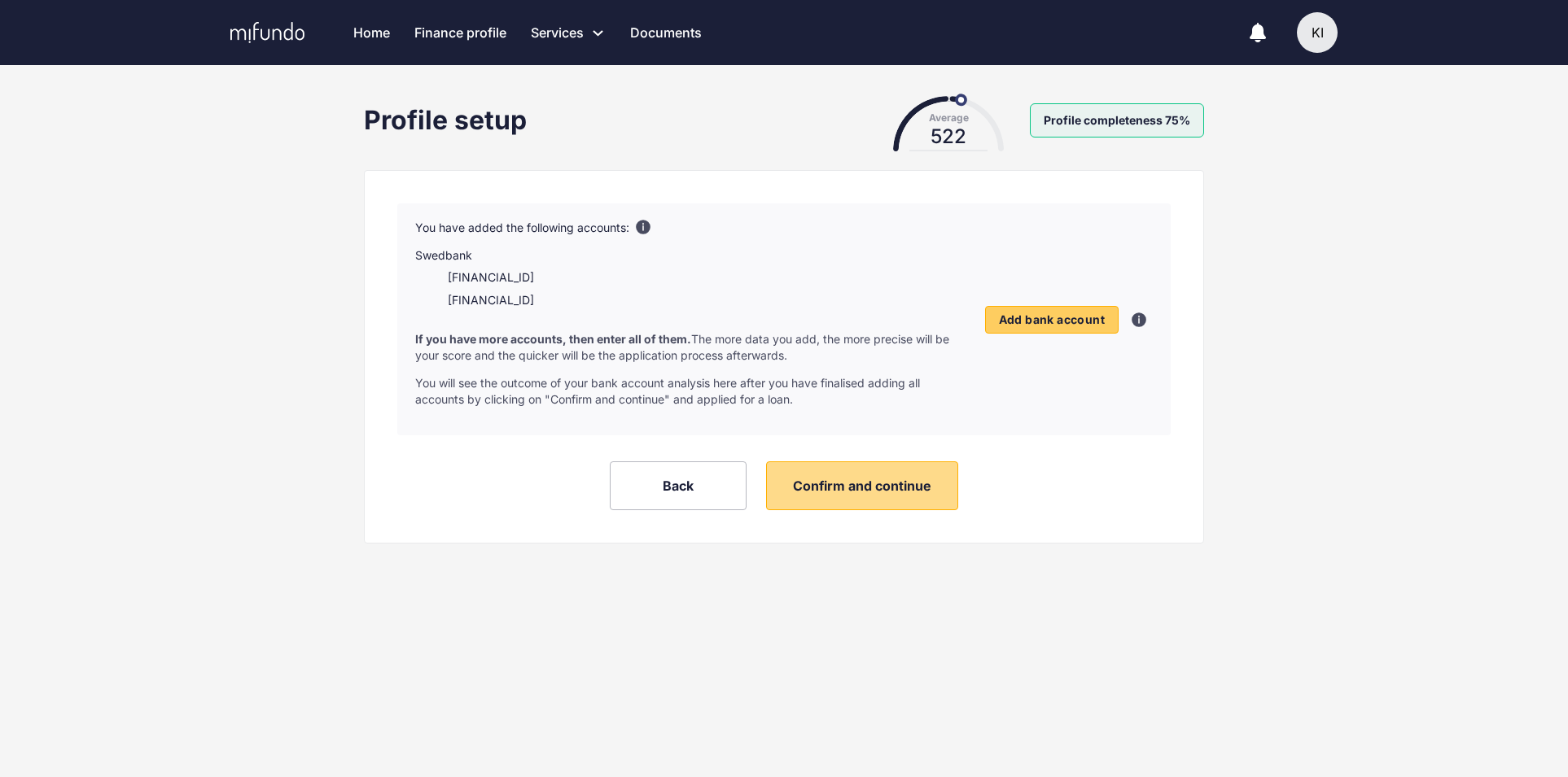
click at [891, 482] on span "Confirm and continue" at bounding box center [862, 486] width 139 height 16
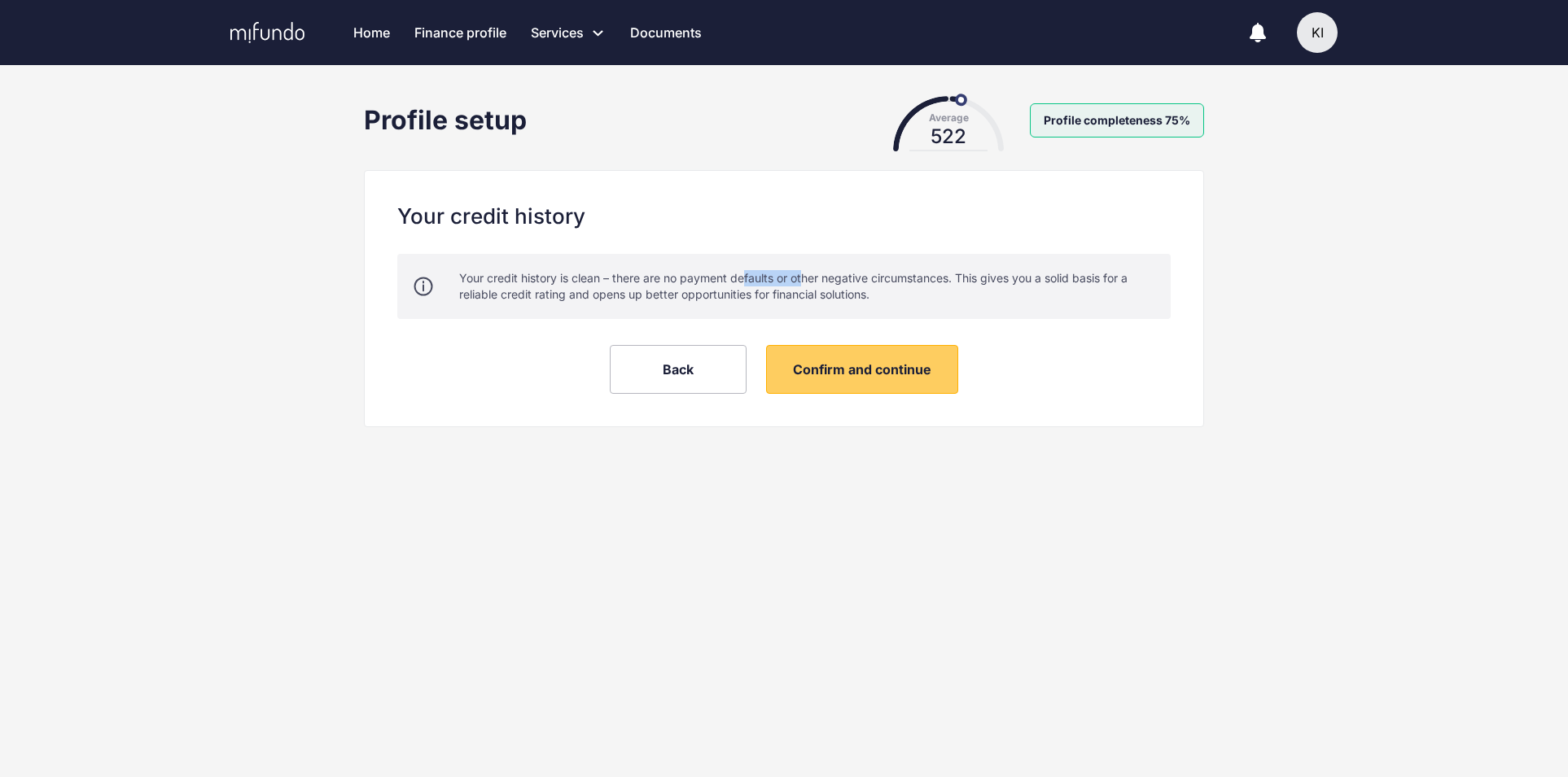
drag, startPoint x: 748, startPoint y: 277, endPoint x: 804, endPoint y: 282, distance: 56.2
click at [804, 282] on div "Your credit history is clean – there are no payment defaults or other negative …" at bounding box center [806, 286] width 695 height 33
click at [855, 277] on div "Your credit history is clean – there are no payment defaults or other negative …" at bounding box center [806, 286] width 695 height 33
drag, startPoint x: 961, startPoint y: 101, endPoint x: 976, endPoint y: 274, distance: 173.6
click at [988, 139] on div "Average 522" at bounding box center [949, 119] width 163 height 48
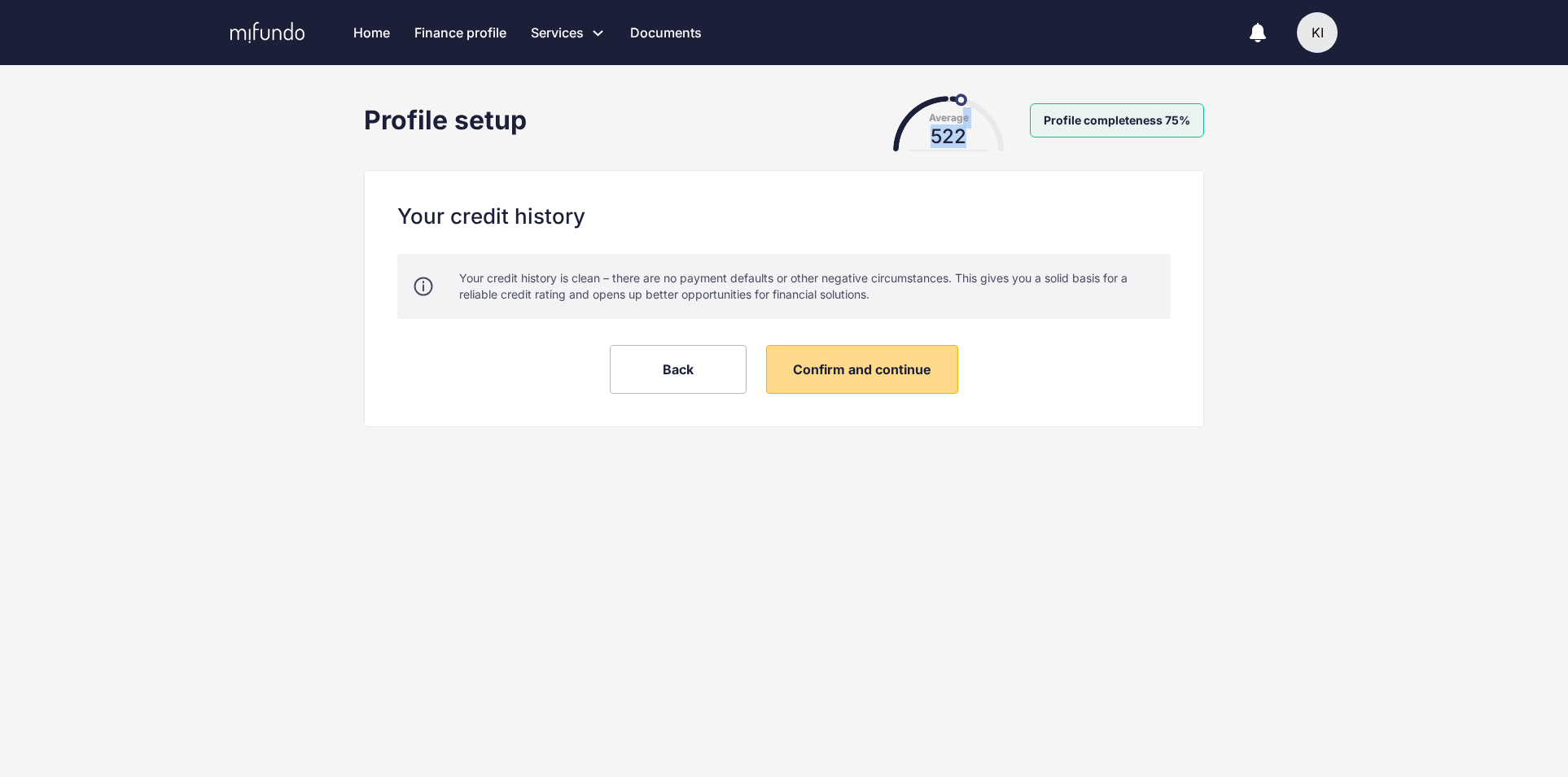
click at [929, 375] on span "Confirm and continue" at bounding box center [862, 369] width 139 height 16
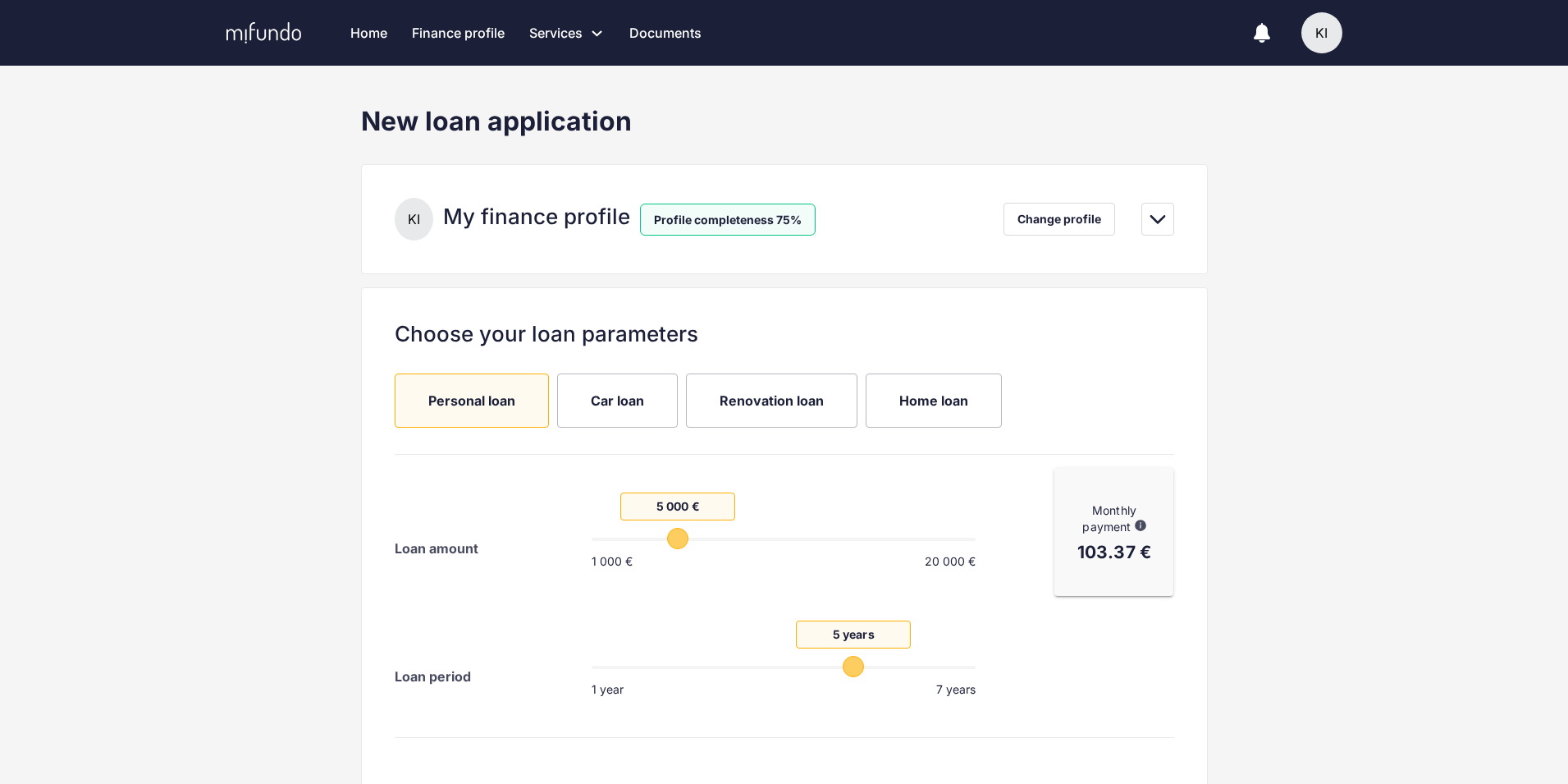
click at [474, 38] on link "Finance profile" at bounding box center [457, 33] width 92 height 66
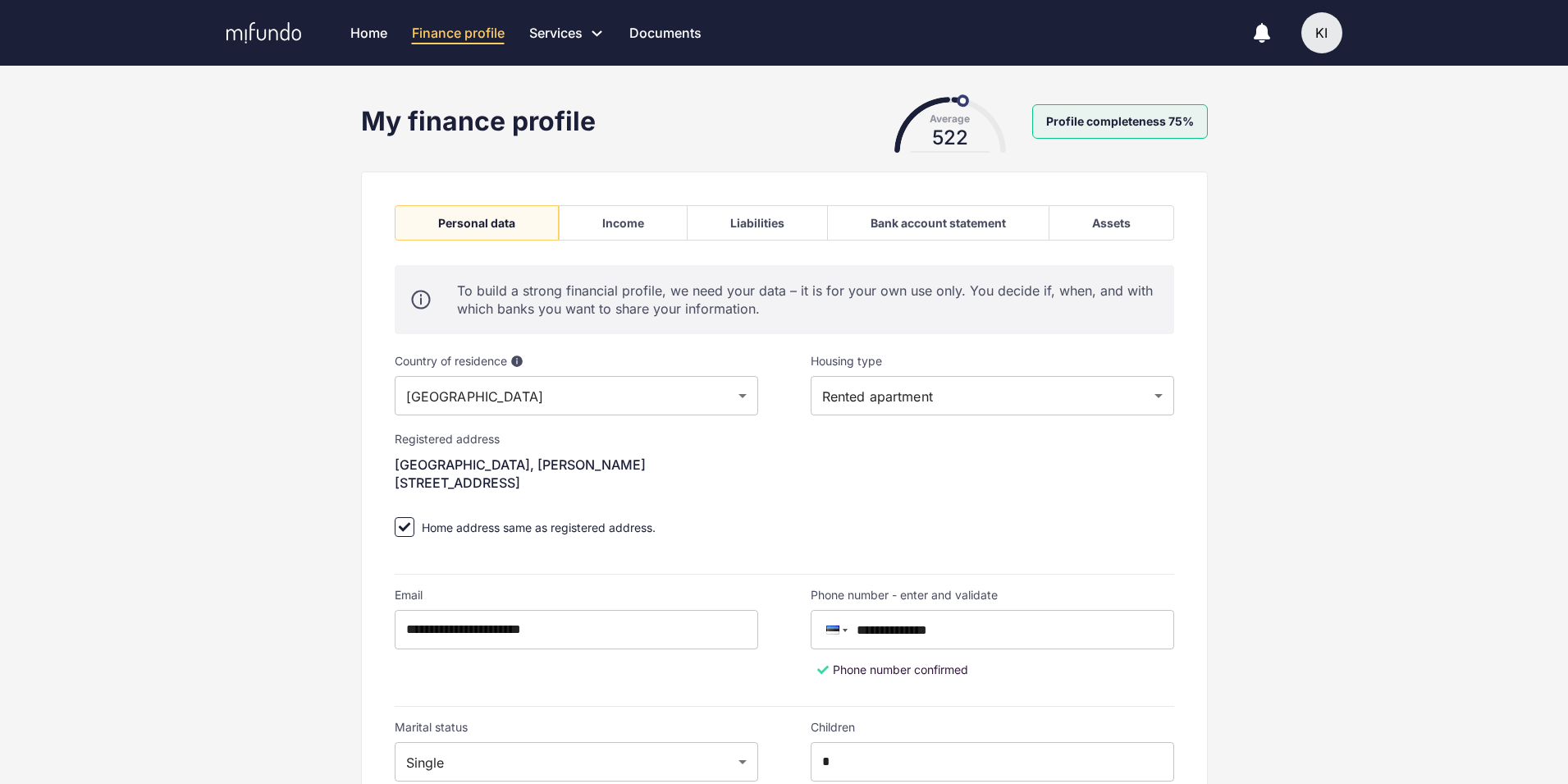
click at [645, 235] on div "Income" at bounding box center [623, 223] width 128 height 36
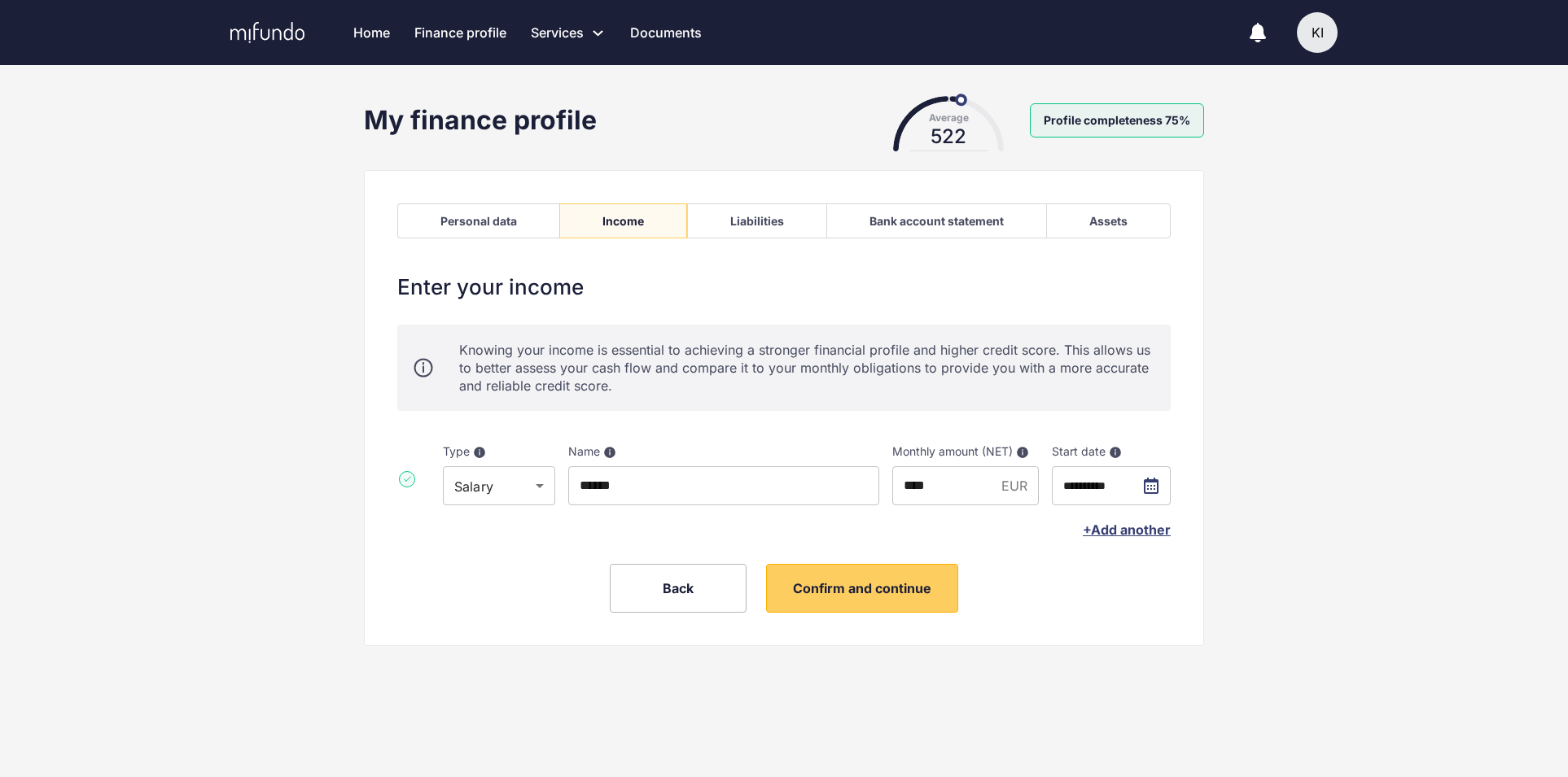
click at [783, 214] on div "Liabilities" at bounding box center [757, 221] width 139 height 35
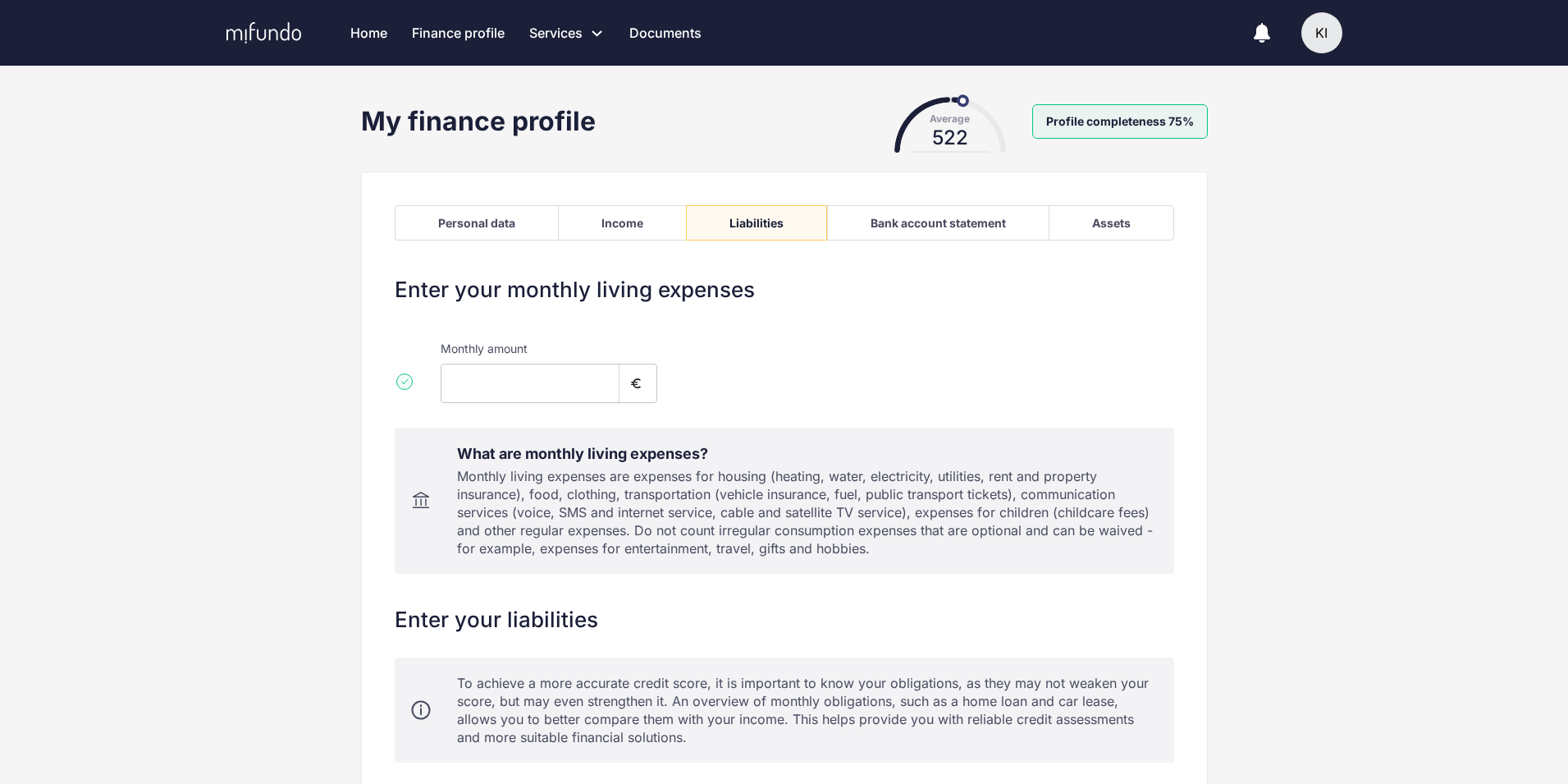
click at [641, 224] on div "Income" at bounding box center [622, 223] width 42 height 14
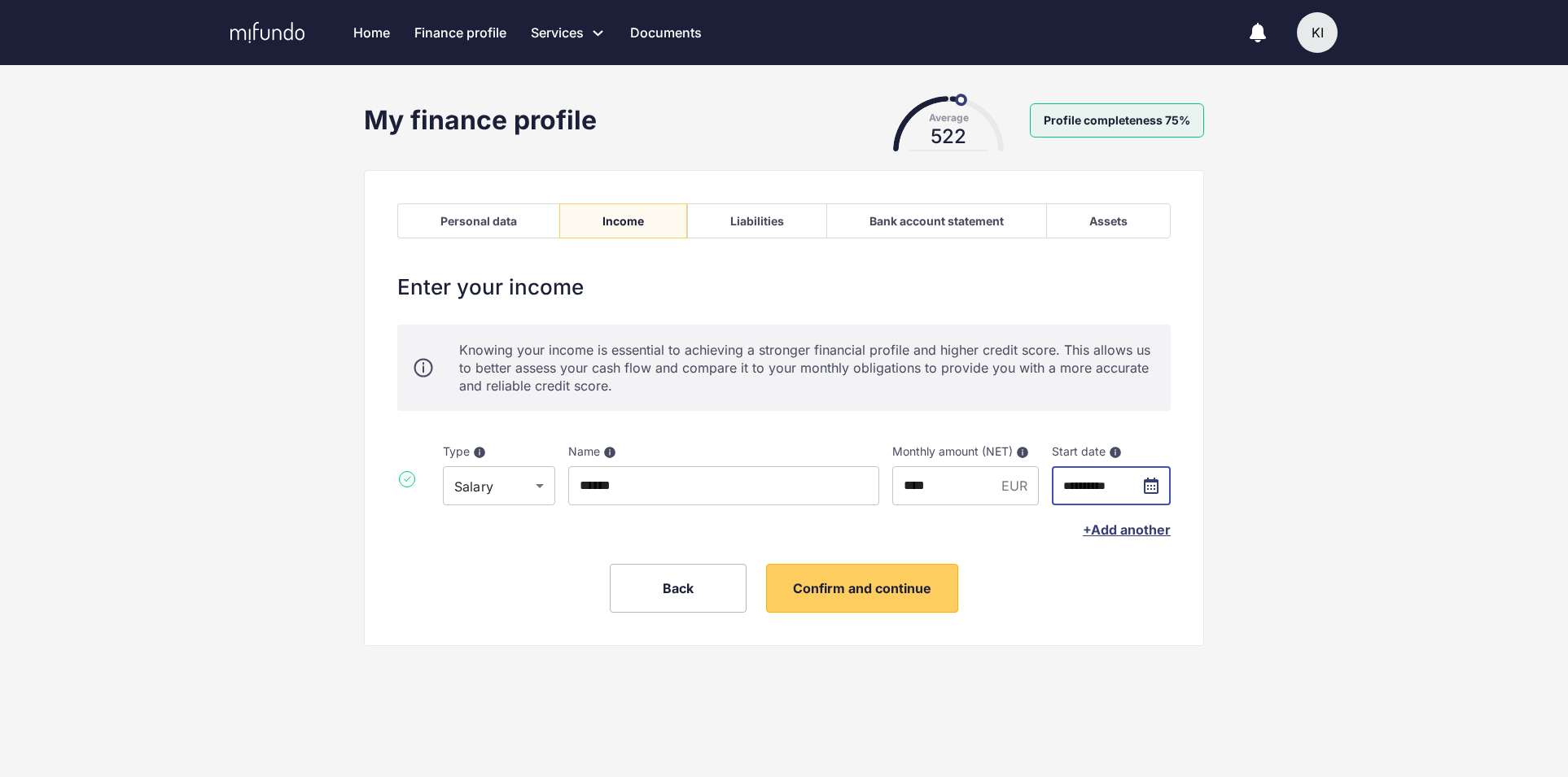
click at [1150, 483] on input "**********" at bounding box center [1111, 486] width 118 height 39
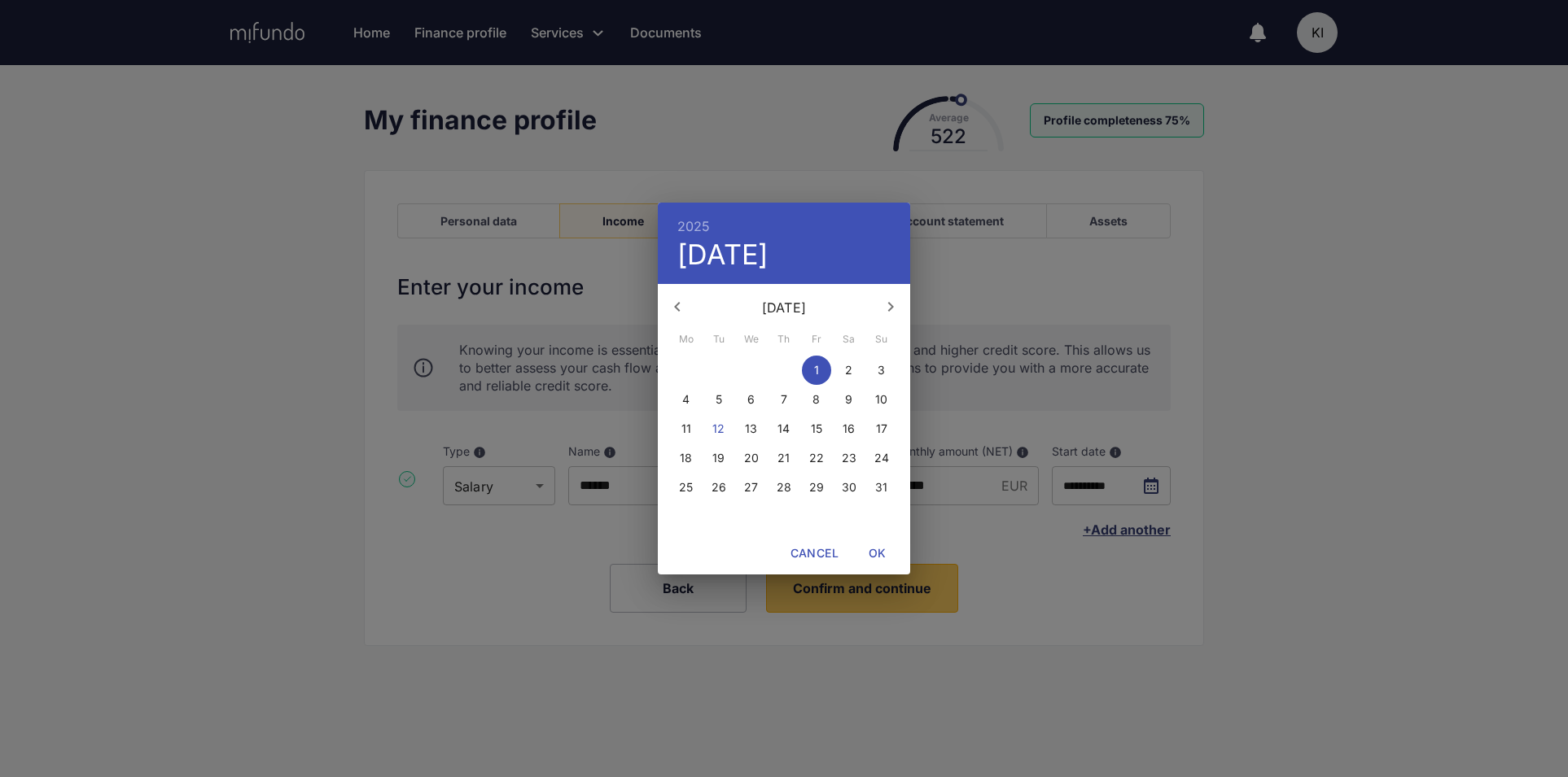
click at [681, 307] on icon "button" at bounding box center [676, 307] width 19 height 19
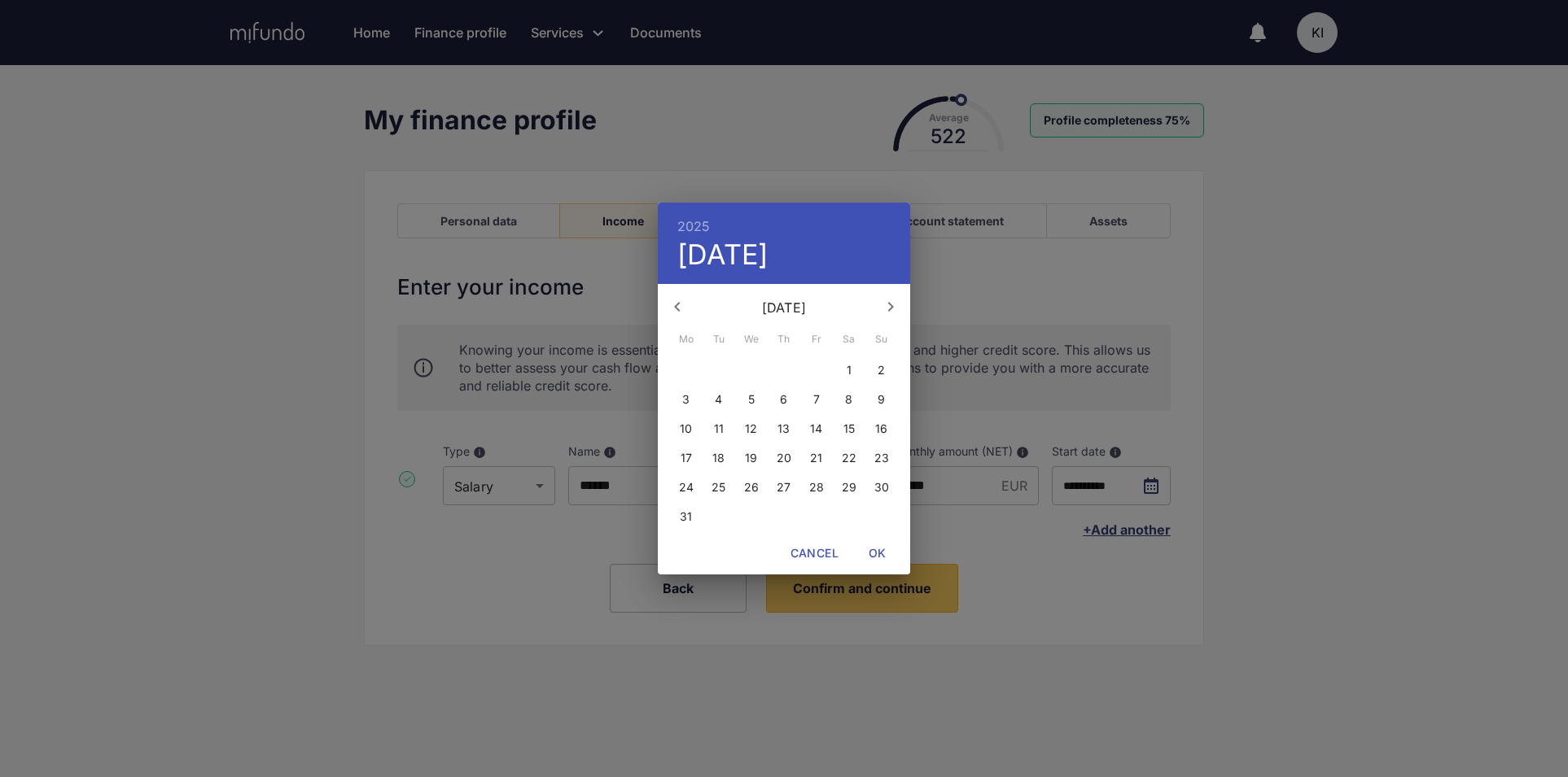
click at [681, 307] on icon "button" at bounding box center [676, 307] width 19 height 19
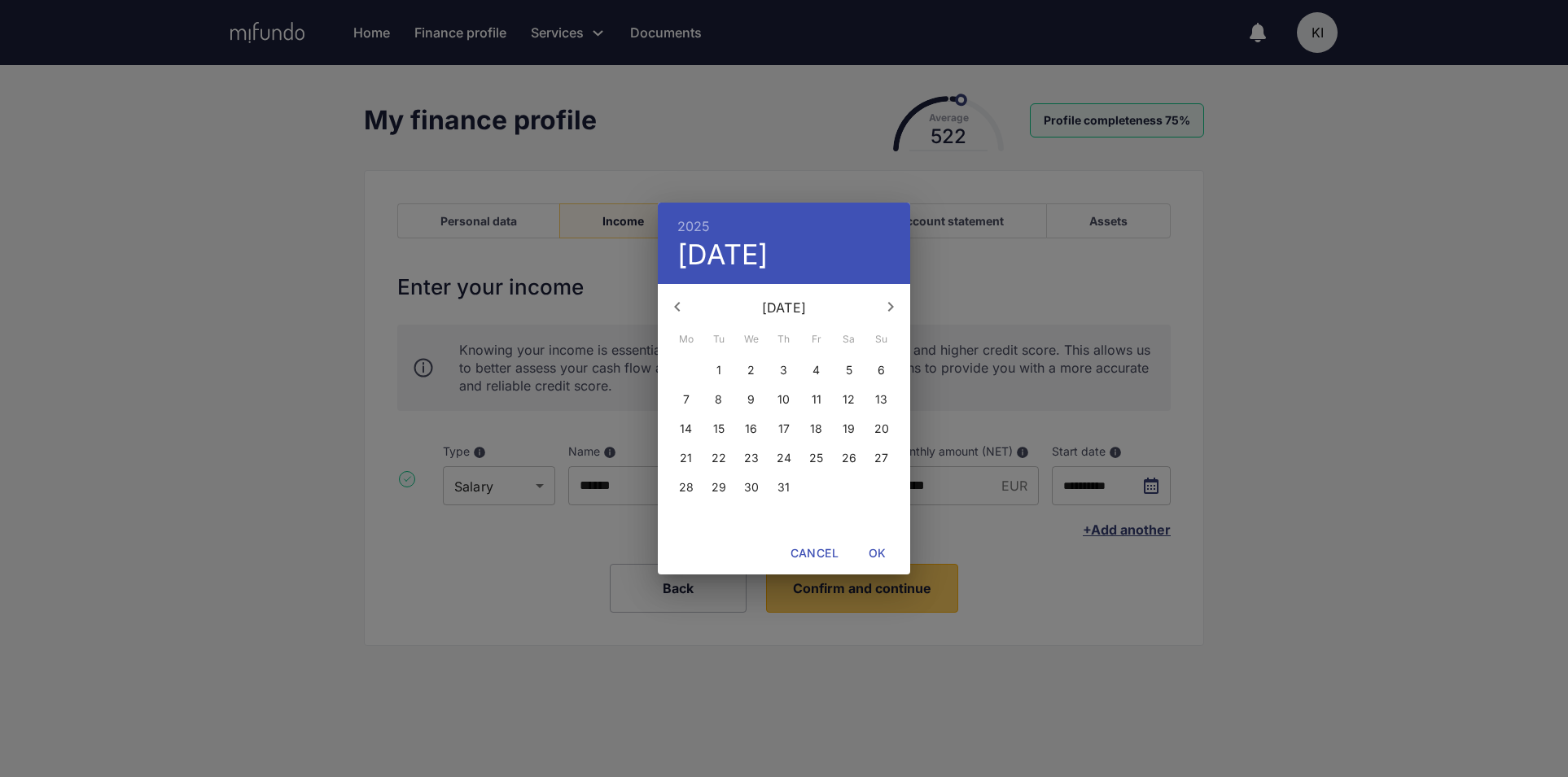
click at [885, 308] on icon "button" at bounding box center [890, 307] width 19 height 19
click at [881, 309] on icon "button" at bounding box center [890, 307] width 19 height 19
click at [877, 367] on span "1" at bounding box center [881, 370] width 29 height 16
click at [875, 554] on span "OK" at bounding box center [877, 554] width 39 height 20
type input "**********"
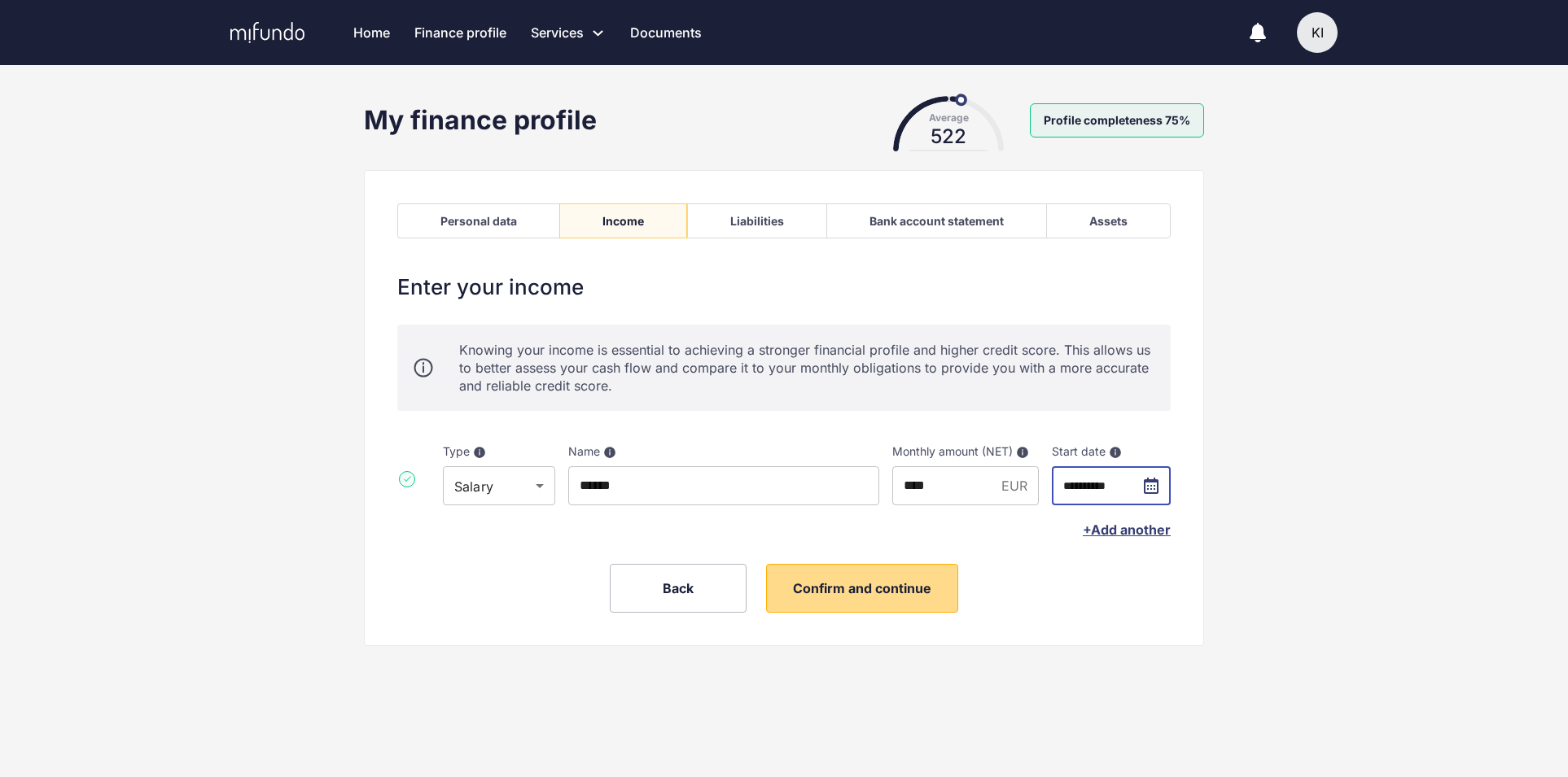
click at [882, 596] on span "Confirm and continue" at bounding box center [862, 588] width 139 height 16
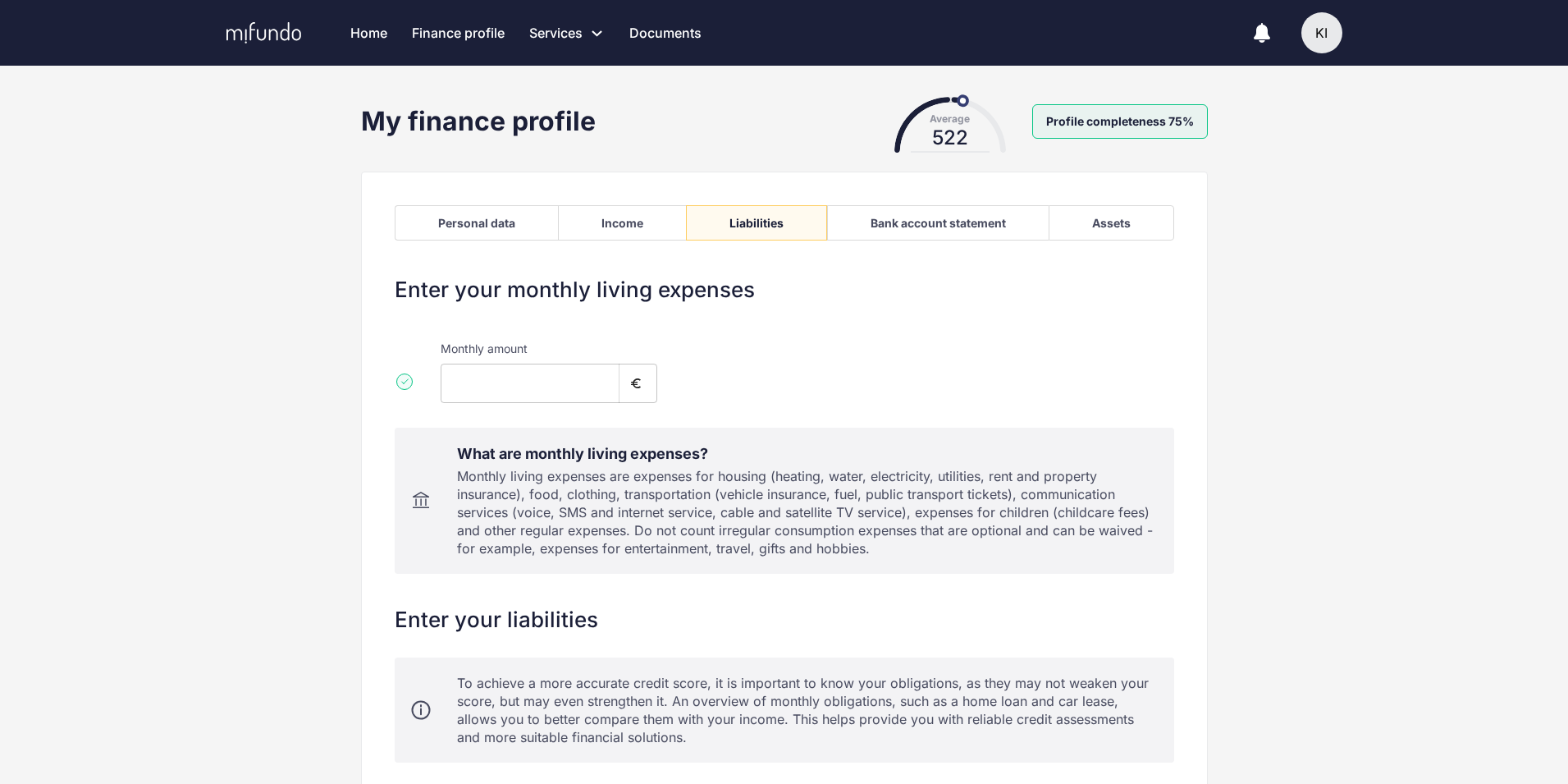
type input "****"
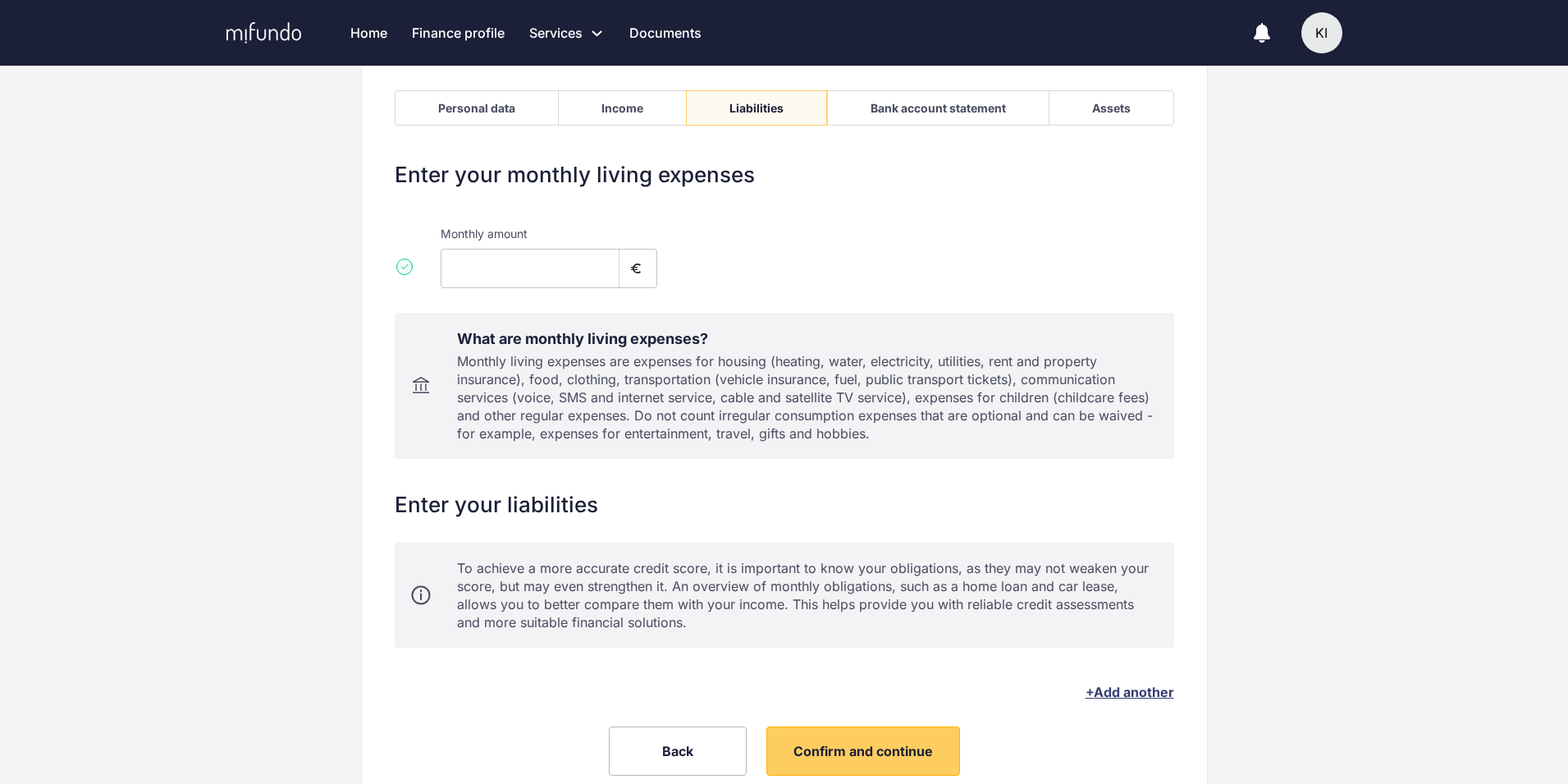
scroll to position [193, 0]
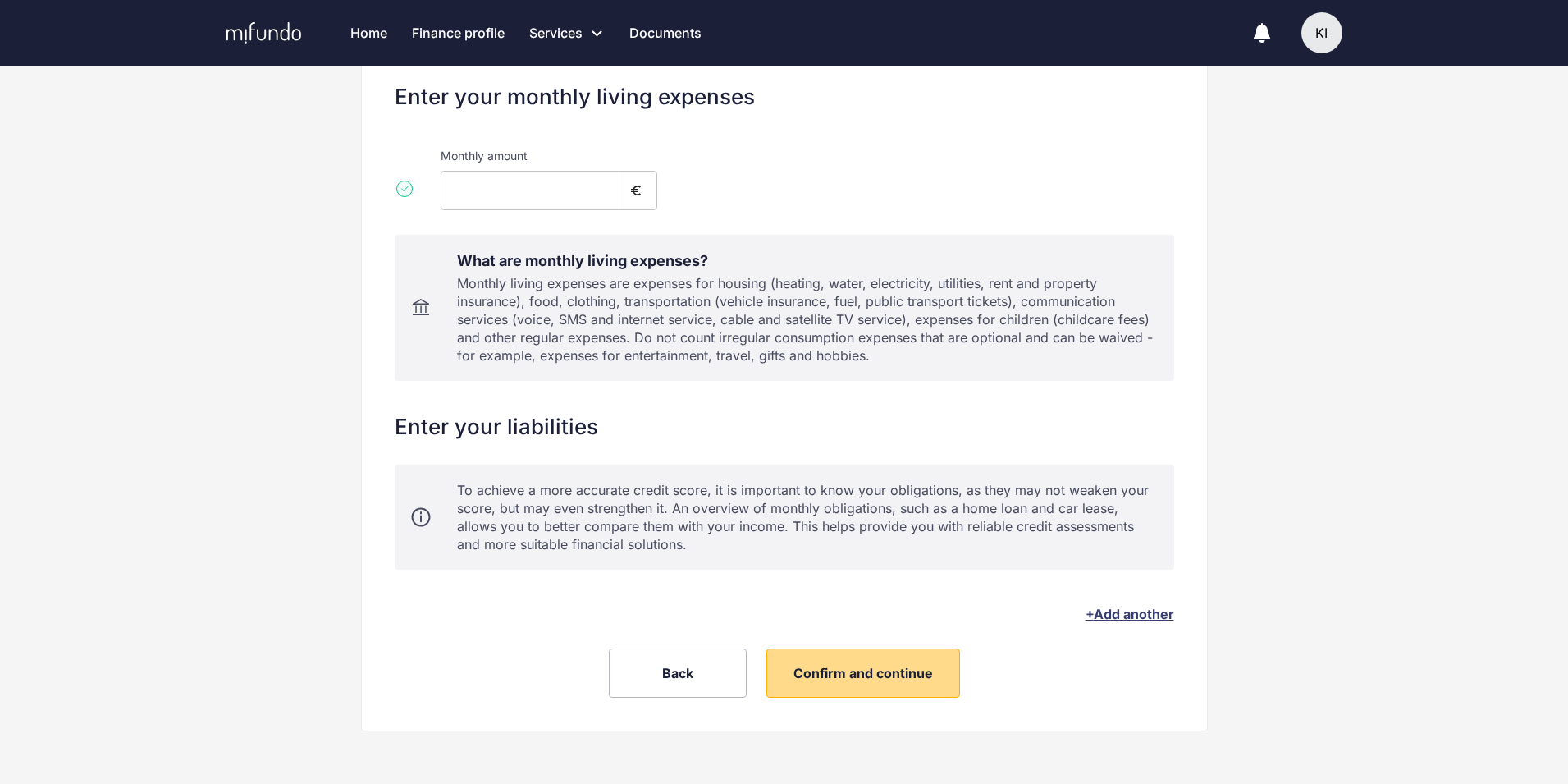
click at [846, 671] on span "Confirm and continue" at bounding box center [863, 673] width 140 height 16
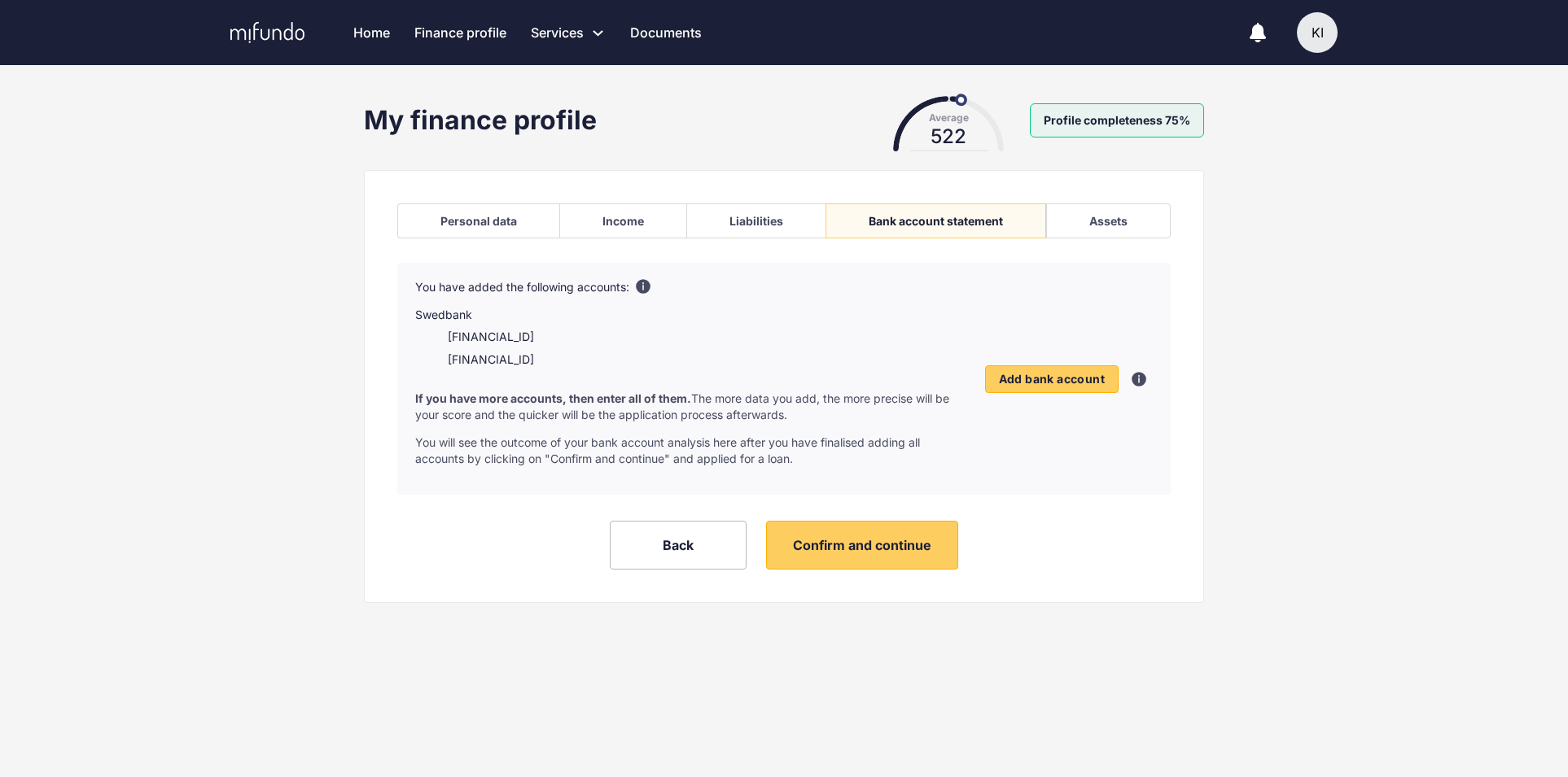
click at [1093, 219] on div "Assets" at bounding box center [1108, 221] width 39 height 13
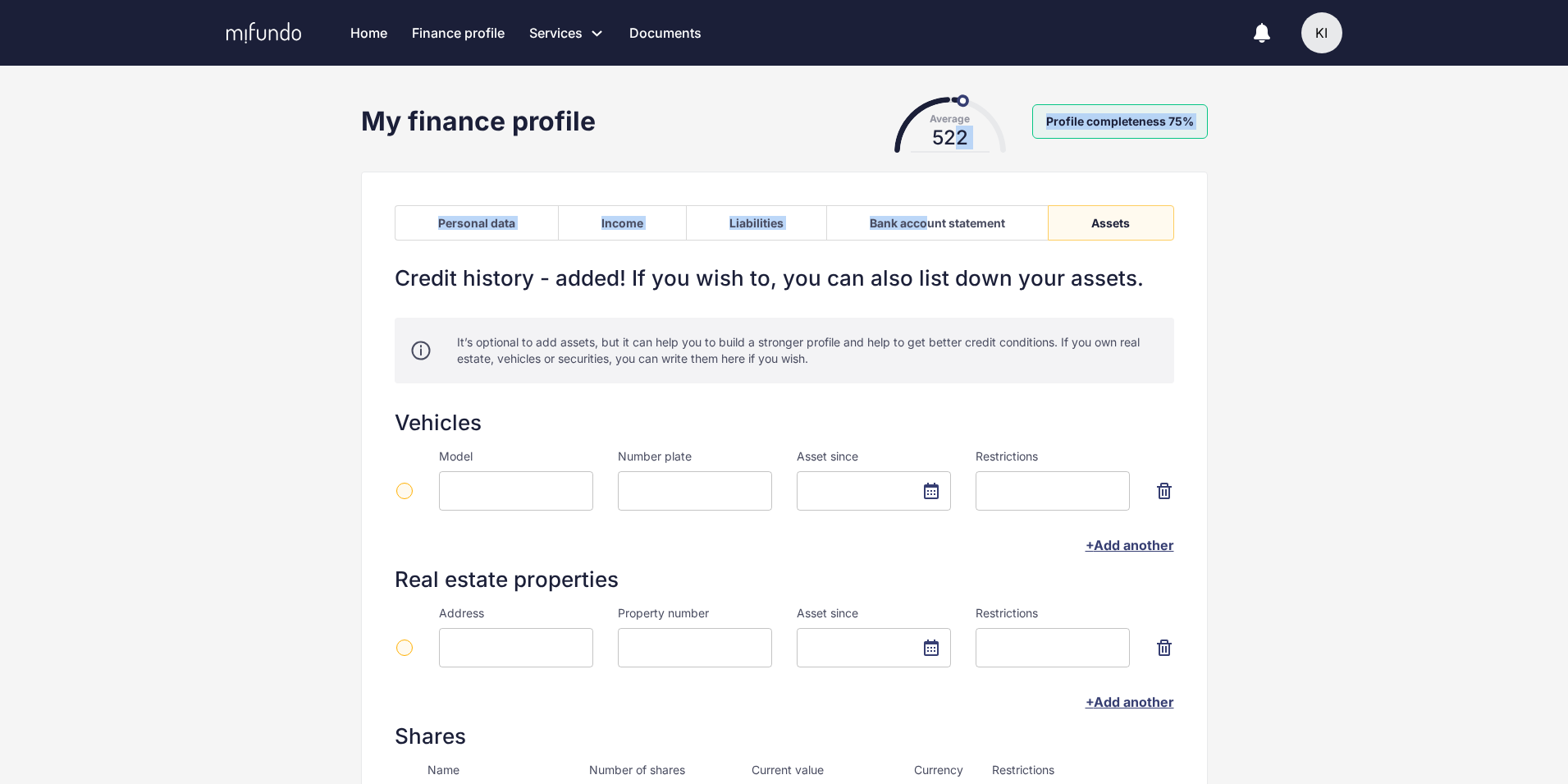
drag, startPoint x: 952, startPoint y: 136, endPoint x: 925, endPoint y: 146, distance: 28.8
click at [925, 146] on div "My finance profile Average 522 Profile completeness 75% Personal data Income Li…" at bounding box center [784, 569] width 873 height 945
click at [956, 145] on div "522" at bounding box center [950, 138] width 56 height 14
drag, startPoint x: 969, startPoint y: 136, endPoint x: 927, endPoint y: 133, distance: 42.1
click at [927, 133] on div "522" at bounding box center [950, 138] width 56 height 14
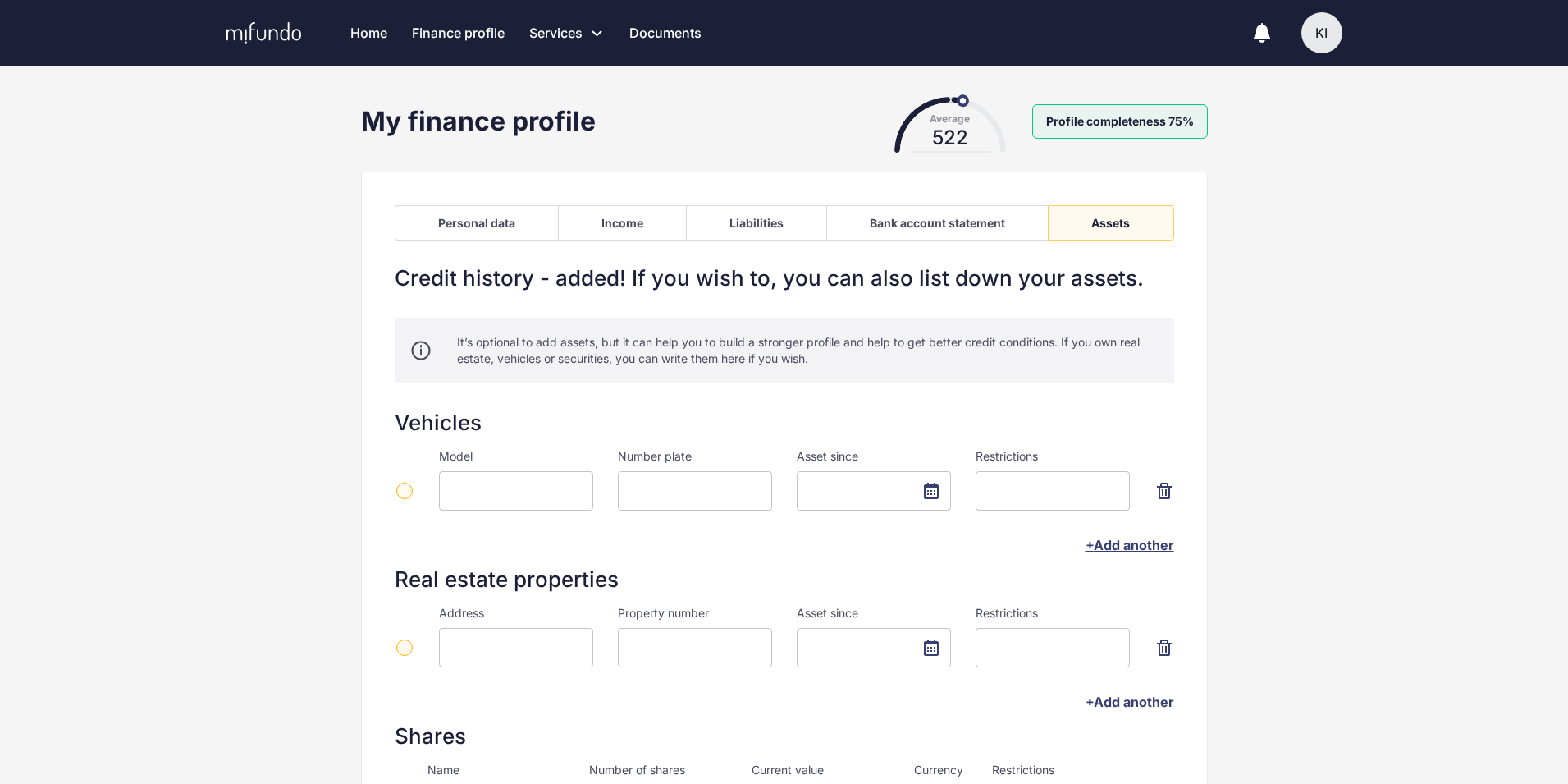
click at [961, 97] on div "Average 522" at bounding box center [950, 120] width 164 height 48
click at [972, 104] on div "Average 522" at bounding box center [950, 120] width 164 height 48
click at [680, 32] on link "Documents" at bounding box center [665, 33] width 72 height 66
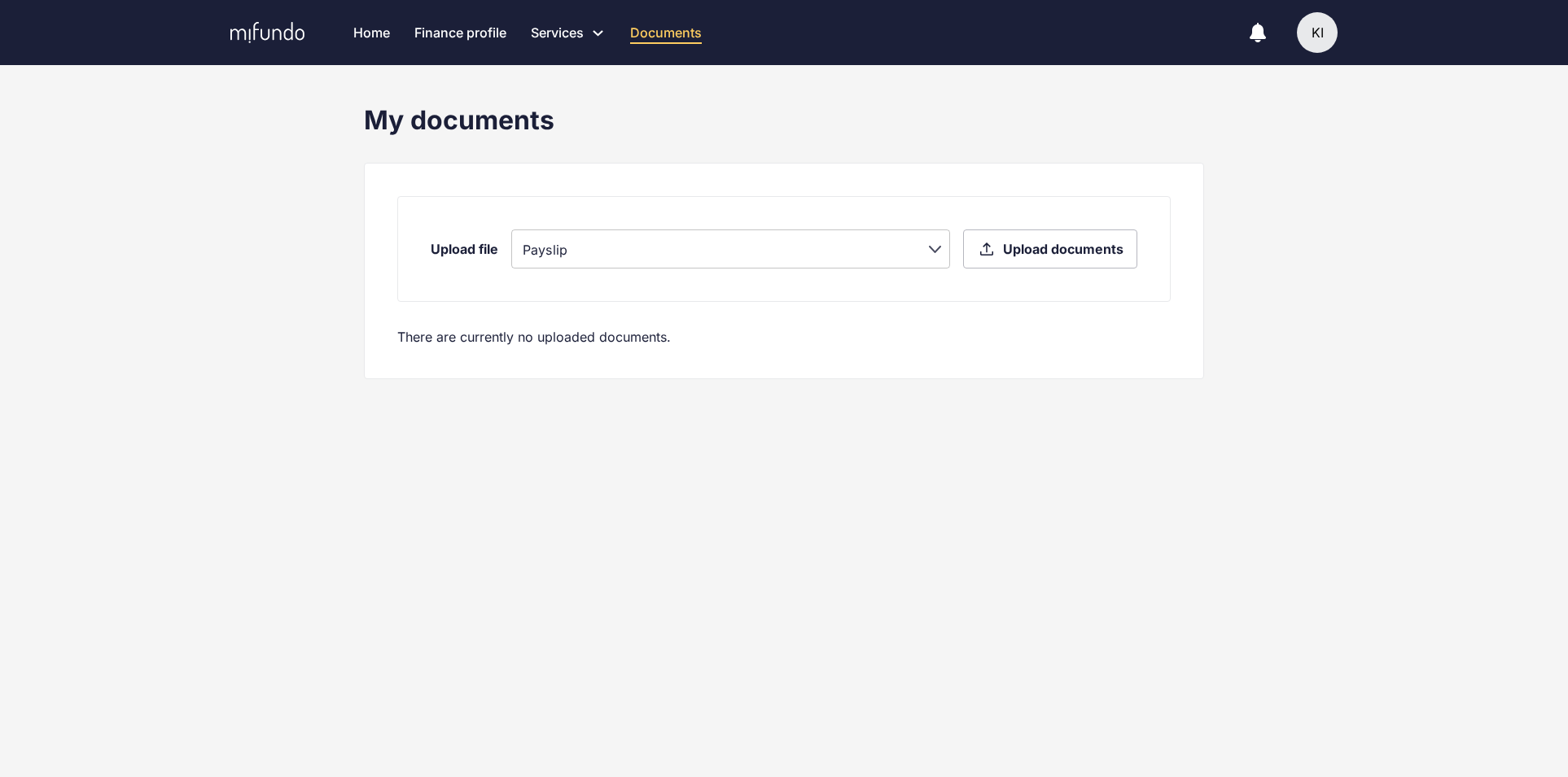
click at [490, 34] on link "Finance profile" at bounding box center [460, 33] width 92 height 66
